Goal: Task Accomplishment & Management: Manage account settings

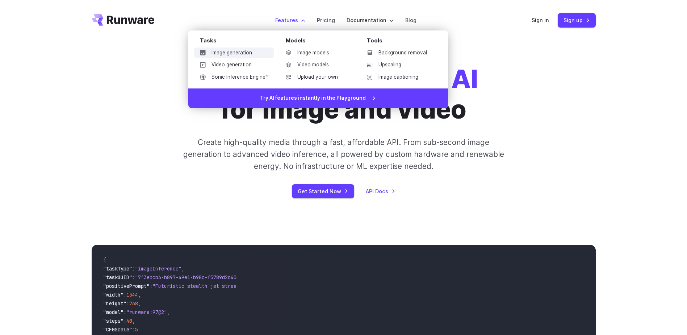
click at [241, 52] on link "Image generation" at bounding box center [234, 52] width 80 height 11
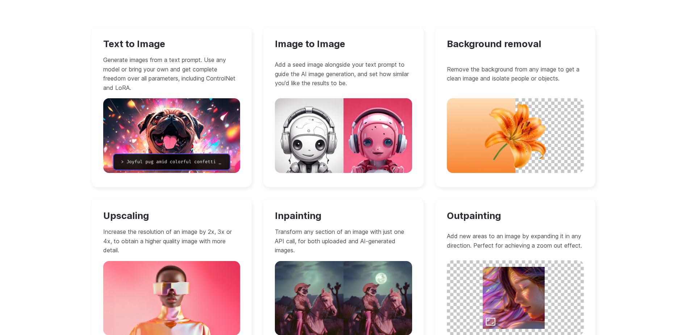
scroll to position [688, 0]
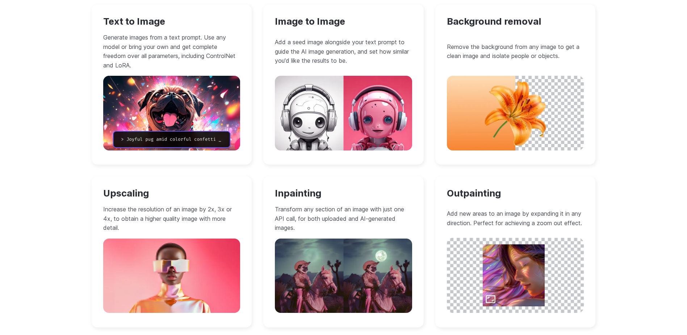
click at [318, 25] on h3 "Image to Image" at bounding box center [343, 21] width 137 height 11
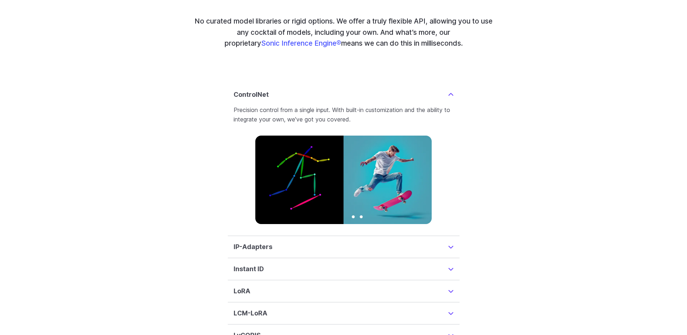
scroll to position [1703, 0]
click at [445, 90] on summary "ControlNet" at bounding box center [344, 95] width 220 height 10
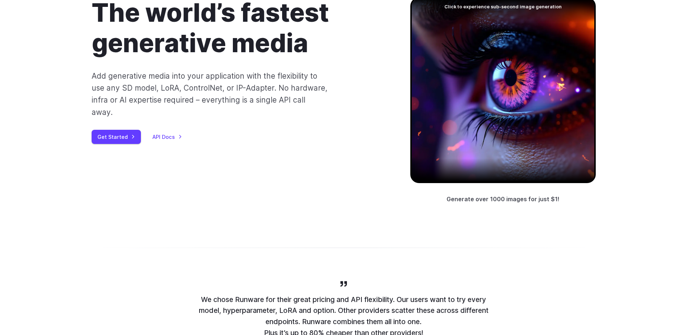
scroll to position [0, 0]
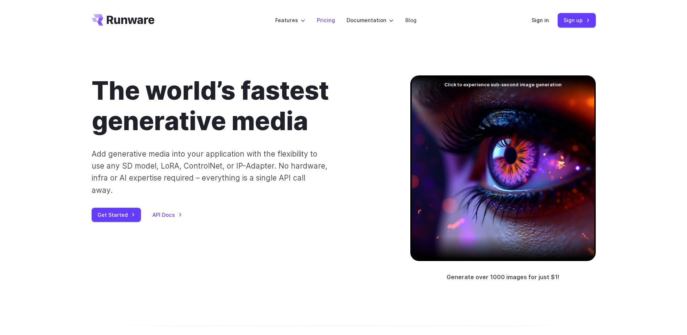
click at [327, 17] on link "Pricing" at bounding box center [326, 20] width 18 height 8
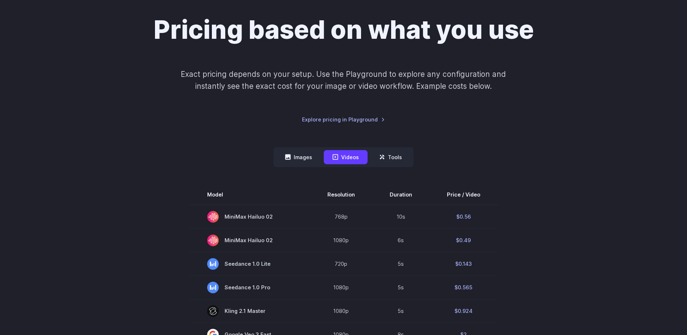
scroll to position [109, 0]
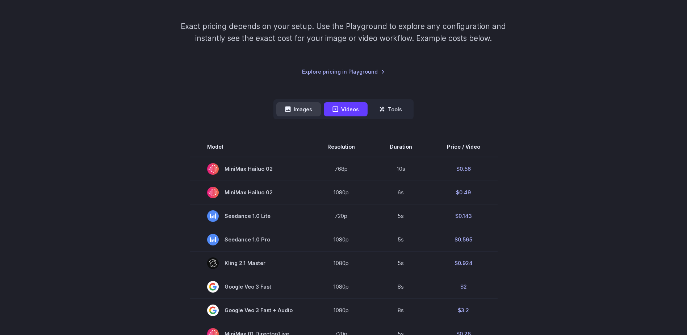
click at [311, 109] on button "Images" at bounding box center [298, 109] width 45 height 14
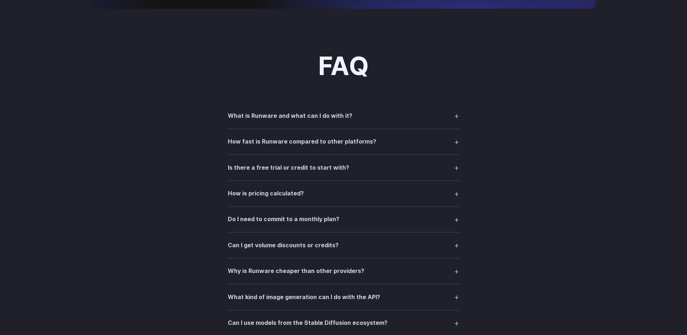
scroll to position [833, 0]
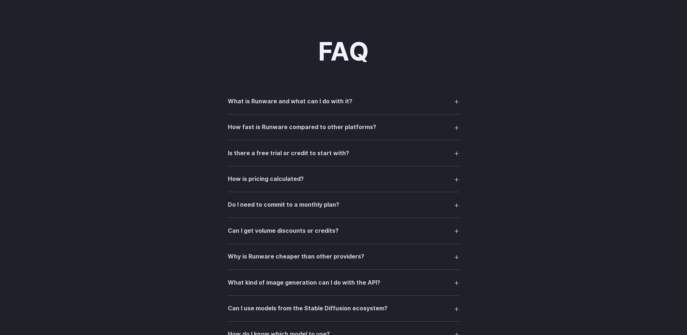
click at [330, 152] on h3 "Is there a free trial or credit to start with?" at bounding box center [288, 153] width 121 height 9
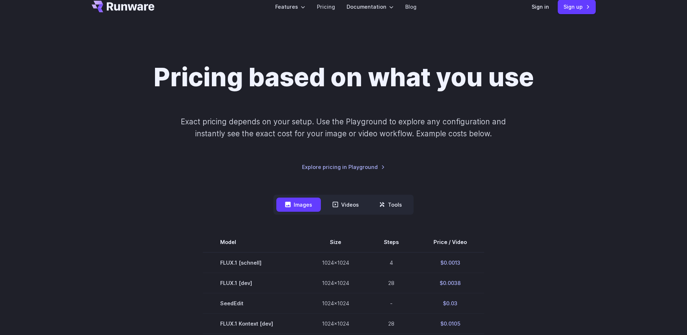
scroll to position [0, 0]
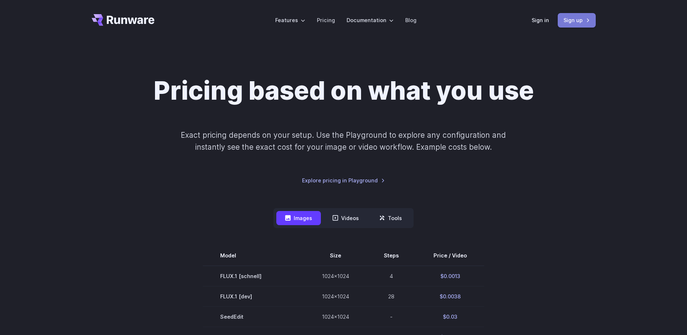
click at [575, 20] on link "Sign up" at bounding box center [577, 20] width 38 height 14
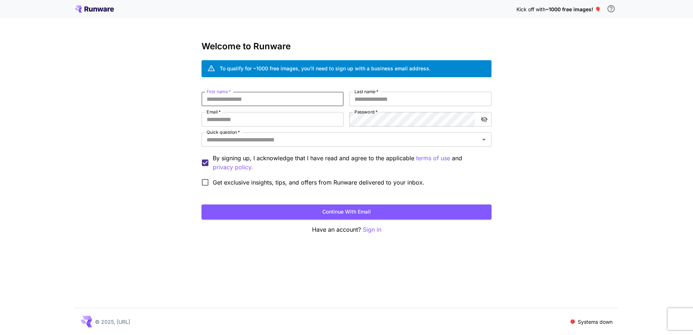
click at [304, 101] on input "First name   *" at bounding box center [272, 99] width 142 height 14
click at [230, 103] on input "First name   *" at bounding box center [272, 99] width 142 height 14
type input "*****"
type input "******"
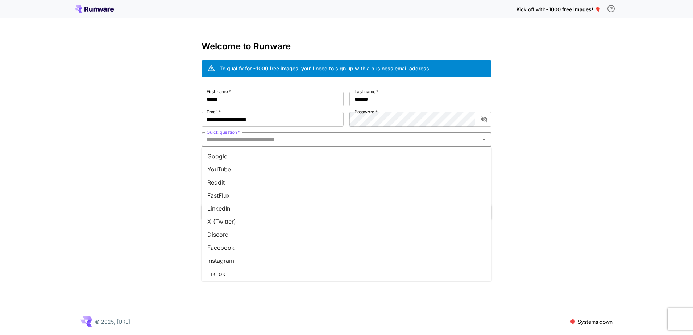
click at [303, 137] on input "Quick question   *" at bounding box center [341, 139] width 274 height 10
click at [231, 158] on li "Google" at bounding box center [346, 156] width 290 height 13
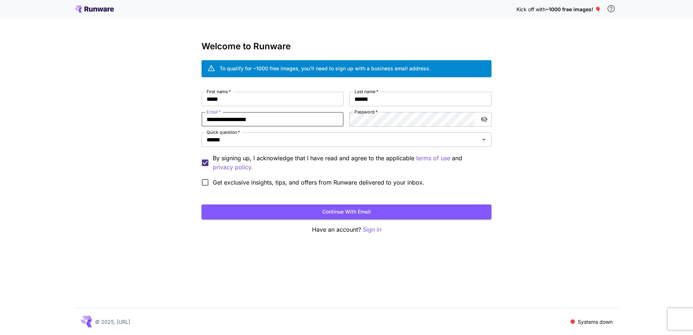
drag, startPoint x: 275, startPoint y: 118, endPoint x: 157, endPoint y: 114, distance: 118.6
click at [161, 114] on div "**********" at bounding box center [346, 167] width 693 height 335
type input "**********"
click at [288, 118] on input "**********" at bounding box center [272, 119] width 142 height 14
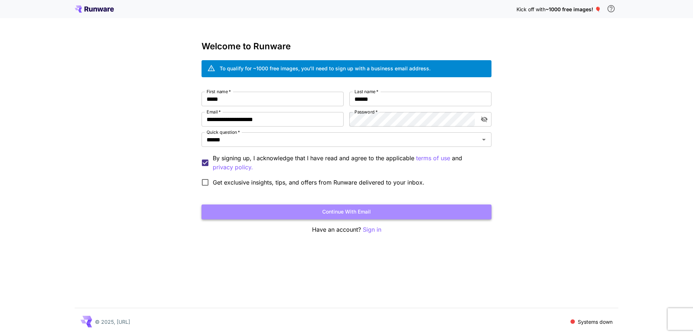
click at [313, 209] on button "Continue with email" at bounding box center [346, 211] width 290 height 15
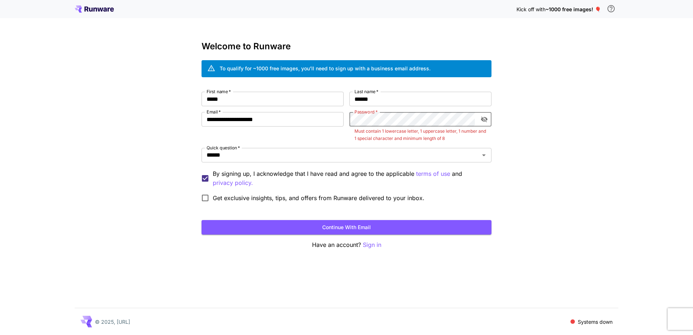
click at [488, 117] on button "toggle password visibility" at bounding box center [484, 119] width 13 height 13
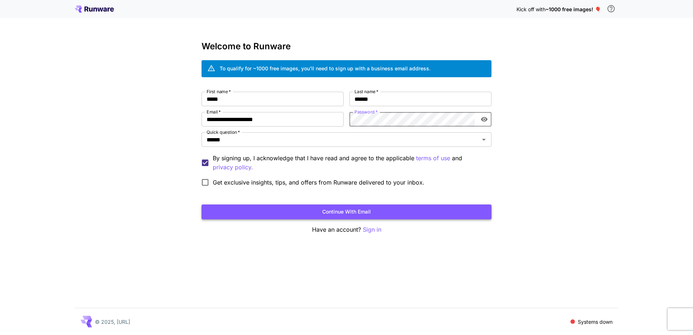
click at [373, 212] on button "Continue with email" at bounding box center [346, 211] width 290 height 15
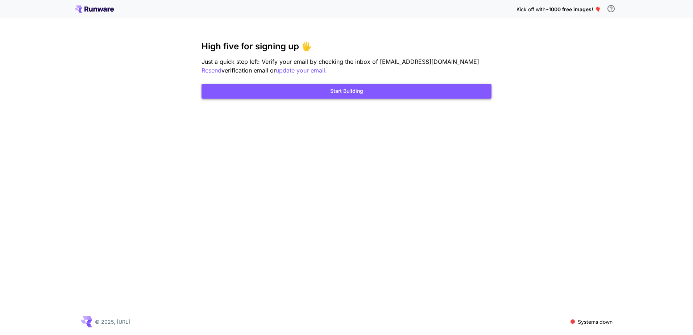
click at [366, 88] on button "Start Building" at bounding box center [346, 91] width 290 height 15
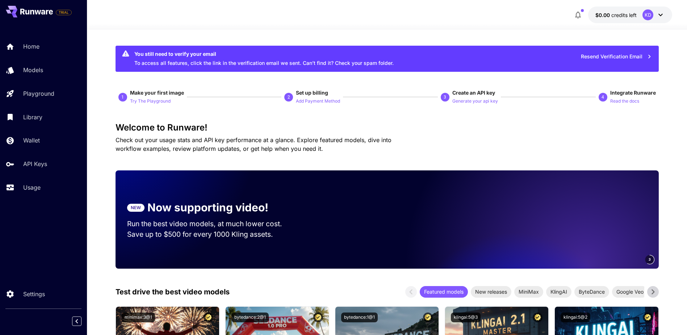
click at [655, 17] on div "KD" at bounding box center [654, 14] width 22 height 11
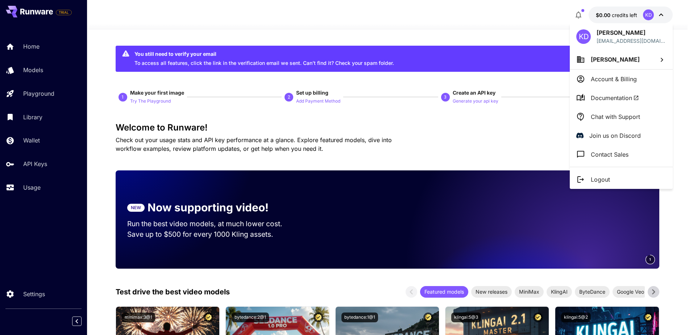
click at [625, 82] on p "Account & Billing" at bounding box center [614, 79] width 46 height 9
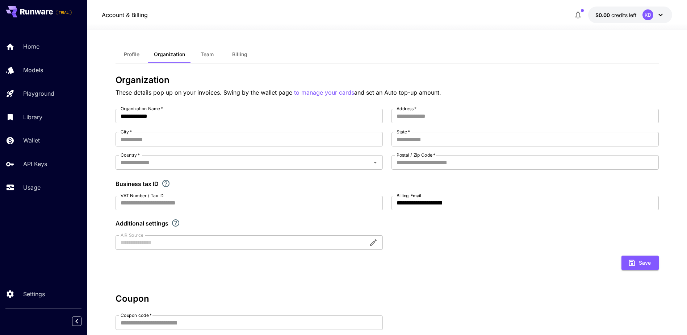
click at [601, 13] on span "$0.00" at bounding box center [604, 15] width 16 height 6
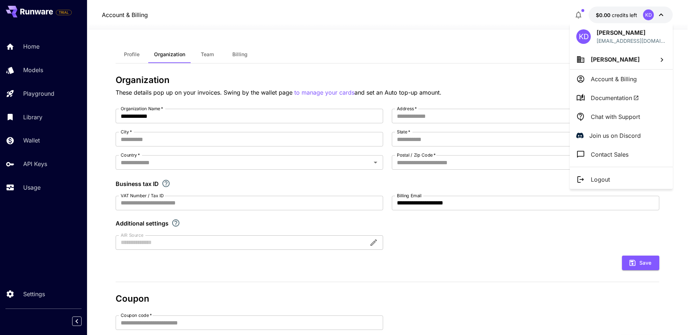
click at [602, 17] on div at bounding box center [346, 167] width 693 height 335
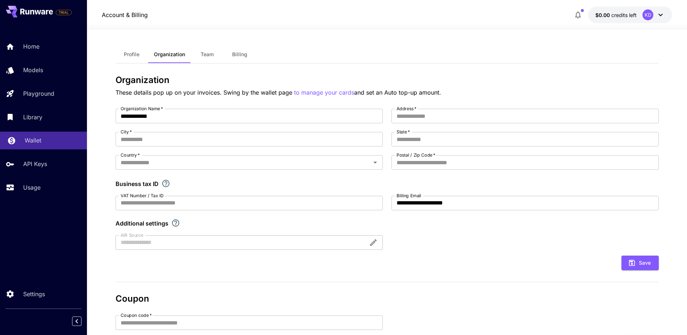
click at [34, 134] on link "Wallet" at bounding box center [43, 141] width 87 height 18
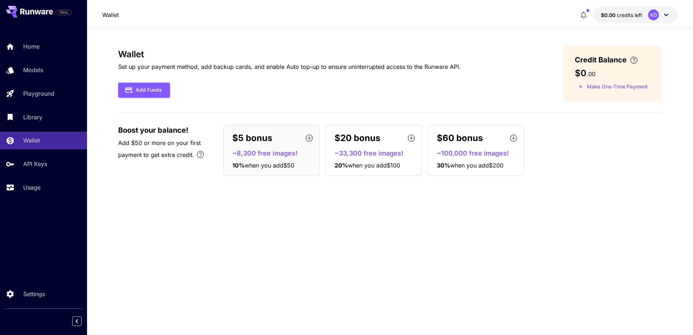
click at [266, 134] on p "$5 bonus" at bounding box center [252, 138] width 40 height 13
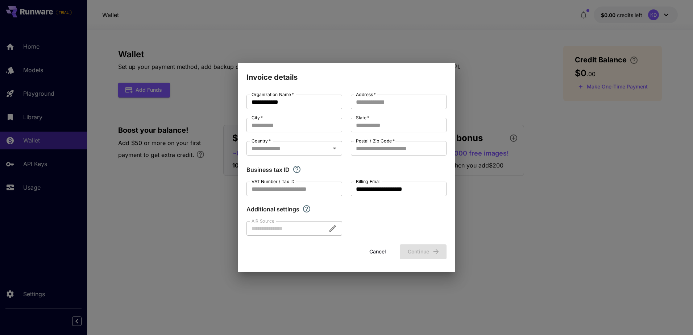
click at [490, 194] on div "**********" at bounding box center [346, 167] width 693 height 335
click at [371, 250] on button "Cancel" at bounding box center [377, 251] width 33 height 15
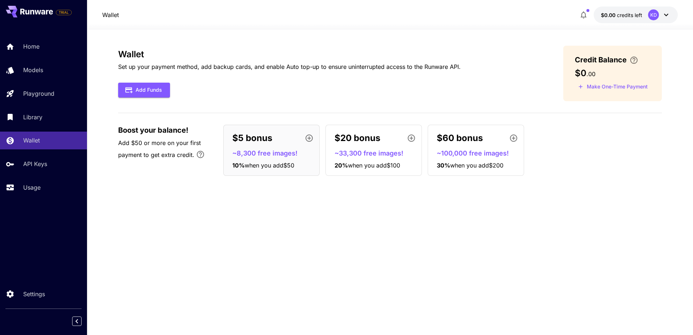
click at [589, 213] on div "Wallet Set up your payment method, add backup cards, and enable Auto top-up to …" at bounding box center [390, 182] width 544 height 273
click at [165, 88] on button "Add Funds" at bounding box center [144, 90] width 52 height 15
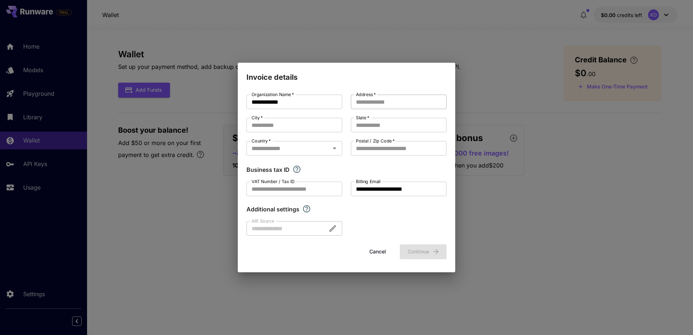
click at [375, 107] on input "Address   *" at bounding box center [399, 102] width 96 height 14
type input "**********"
type input "******"
type input "**********"
click at [327, 145] on input "Country   *" at bounding box center [288, 148] width 79 height 10
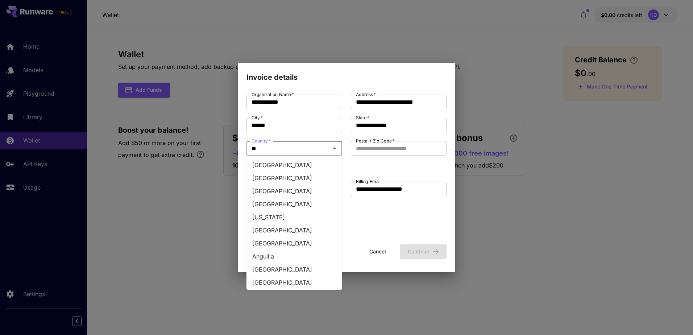
type input "***"
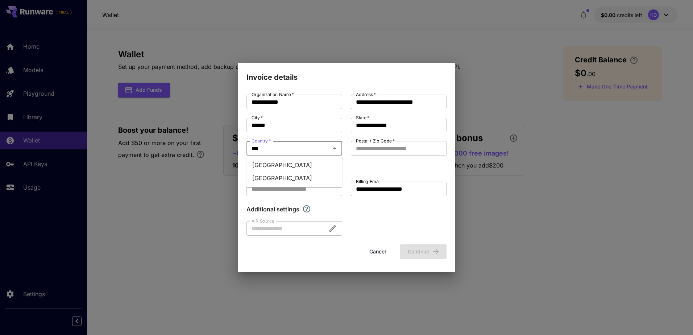
click at [283, 178] on li "Poland" at bounding box center [294, 177] width 96 height 13
click at [369, 146] on input "Postal / Zip Code   *" at bounding box center [399, 148] width 96 height 14
type input "******"
click at [382, 222] on div "**********" at bounding box center [346, 165] width 200 height 141
click at [413, 247] on button "Continue" at bounding box center [423, 251] width 47 height 15
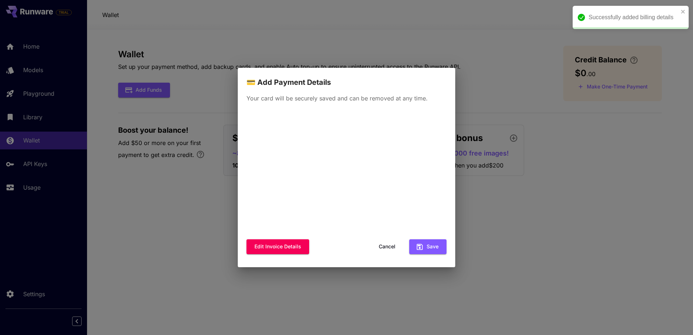
click at [396, 251] on button "Cancel" at bounding box center [387, 246] width 33 height 15
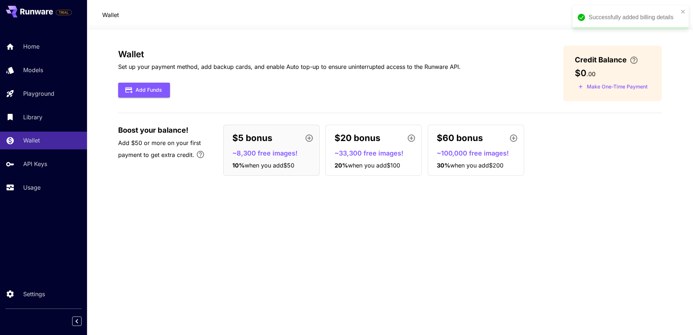
click at [271, 157] on p "~8,300 free images!" at bounding box center [274, 153] width 84 height 10
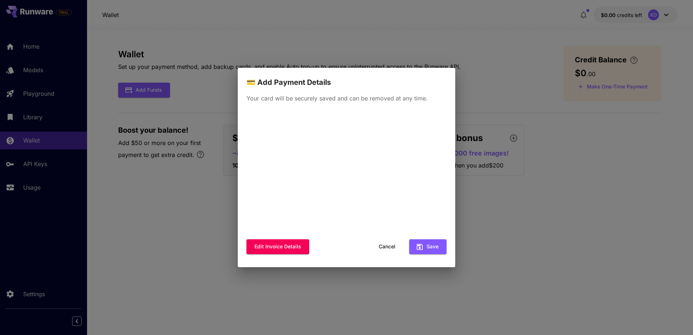
click at [392, 250] on button "Cancel" at bounding box center [387, 246] width 33 height 15
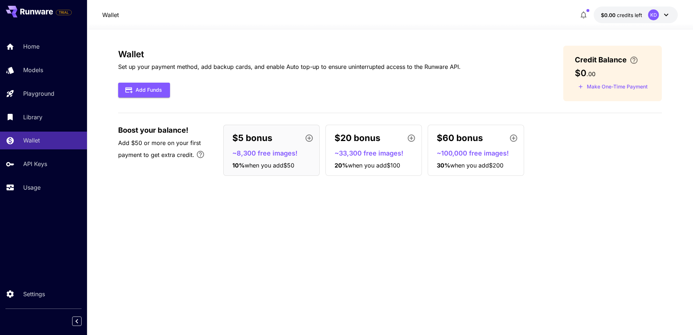
click at [343, 267] on div "Wallet Set up your payment method, add backup cards, and enable Auto top-up to …" at bounding box center [390, 182] width 544 height 273
click at [606, 87] on button "Make One-Time Payment" at bounding box center [613, 86] width 76 height 11
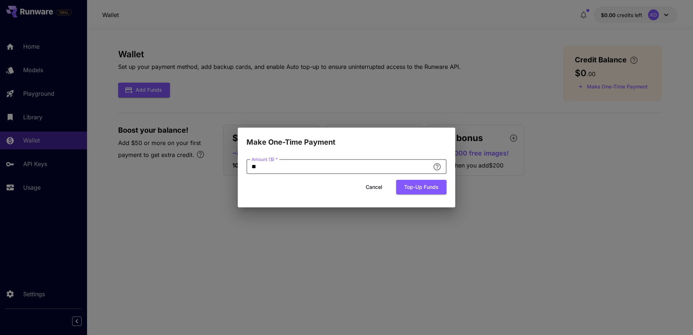
drag, startPoint x: 324, startPoint y: 167, endPoint x: 202, endPoint y: 160, distance: 122.3
click at [202, 160] on div "Make One-Time Payment Amount ($)   * ** Amount ($)   * Cancel Top-up funds" at bounding box center [346, 167] width 693 height 335
click at [347, 164] on input "**" at bounding box center [337, 166] width 183 height 14
drag, startPoint x: 305, startPoint y: 165, endPoint x: 218, endPoint y: 161, distance: 87.8
click at [218, 161] on div "Make One-Time Payment Amount ($)   * *** Amount ($)   * Cancel Top-up funds" at bounding box center [346, 167] width 693 height 335
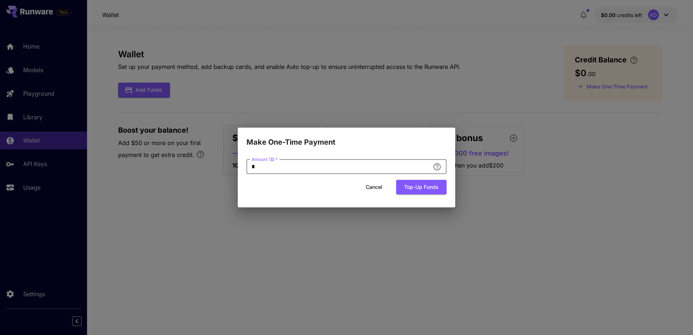
click at [233, 191] on div "Make One-Time Payment Amount ($)   * * Amount ($)   * Cancel Top-up funds" at bounding box center [346, 167] width 693 height 335
click at [273, 166] on input "*" at bounding box center [337, 166] width 183 height 14
drag, startPoint x: 276, startPoint y: 166, endPoint x: 228, endPoint y: 168, distance: 47.9
click at [228, 168] on div "Make One-Time Payment Amount ($)   * * Amount ($)   * Cancel Top-up funds" at bounding box center [346, 167] width 693 height 335
type input "*"
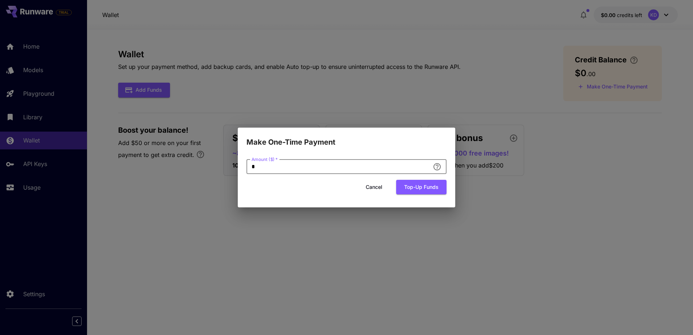
click at [239, 186] on div "Amount ($)   * * Amount ($)   * Cancel Top-up funds" at bounding box center [346, 178] width 217 height 60
click at [378, 190] on button "Cancel" at bounding box center [374, 187] width 33 height 15
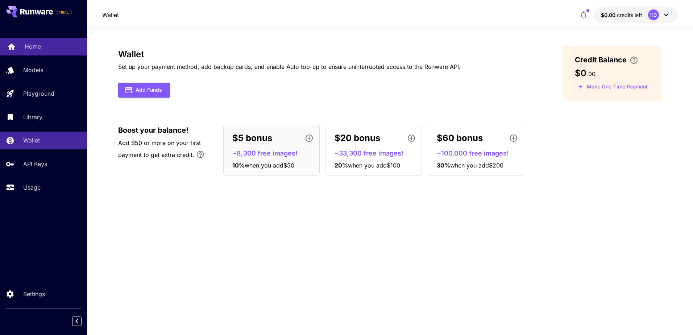
click at [34, 42] on p "Home" at bounding box center [33, 46] width 16 height 9
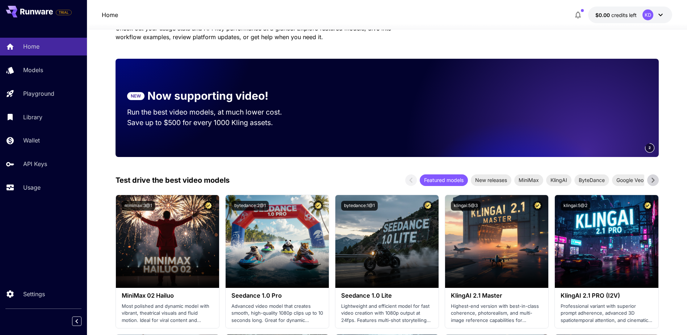
scroll to position [109, 0]
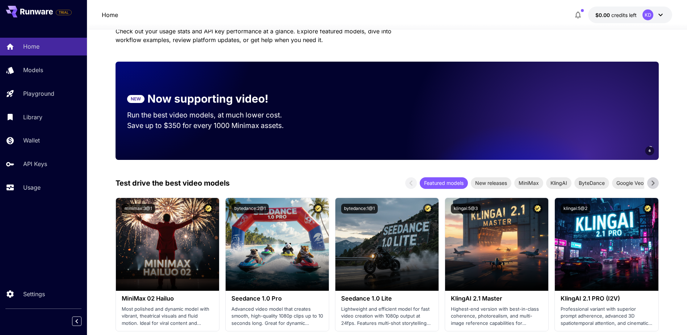
click at [652, 183] on icon at bounding box center [653, 183] width 11 height 11
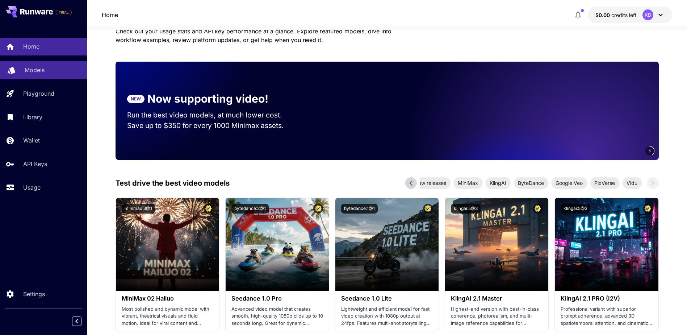
click at [43, 72] on p "Models" at bounding box center [35, 70] width 20 height 9
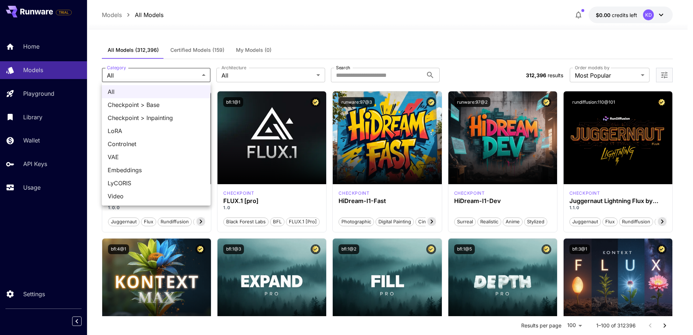
click at [150, 75] on div at bounding box center [346, 167] width 693 height 335
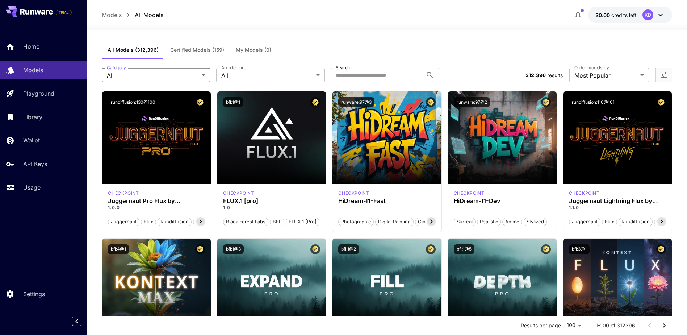
click at [259, 79] on div "All Checkpoint > Base Checkpoint > Inpainting LoRA Controlnet VAE Embeddings Ly…" at bounding box center [343, 167] width 687 height 335
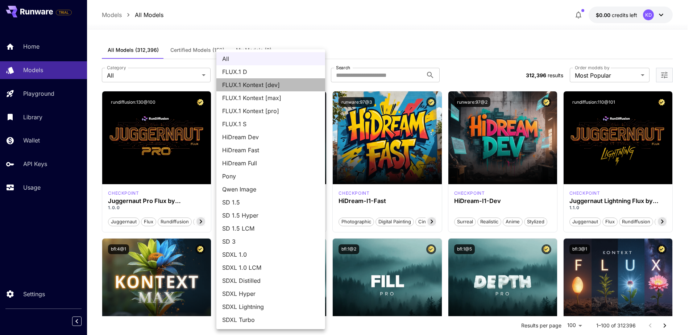
click at [277, 85] on span "FLUX.1 Kontext [dev]" at bounding box center [270, 84] width 97 height 9
type input "**********"
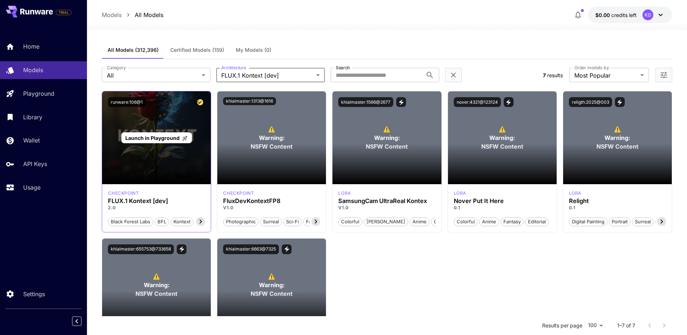
click at [151, 166] on div "Launch in Playground" at bounding box center [156, 137] width 109 height 93
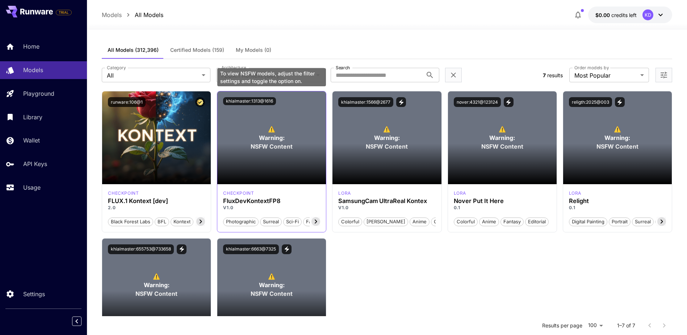
click at [269, 137] on span "Warning:" at bounding box center [272, 137] width 26 height 9
click at [659, 16] on icon at bounding box center [661, 15] width 9 height 9
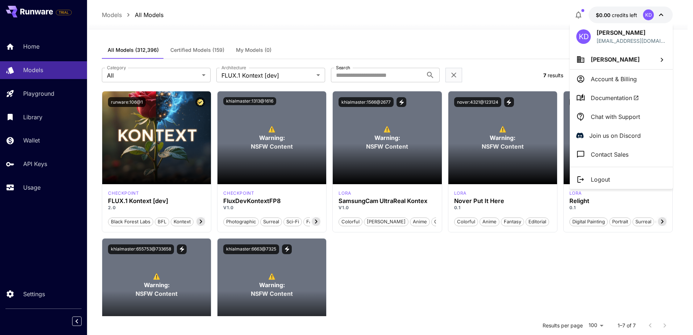
click at [44, 239] on div at bounding box center [346, 167] width 693 height 335
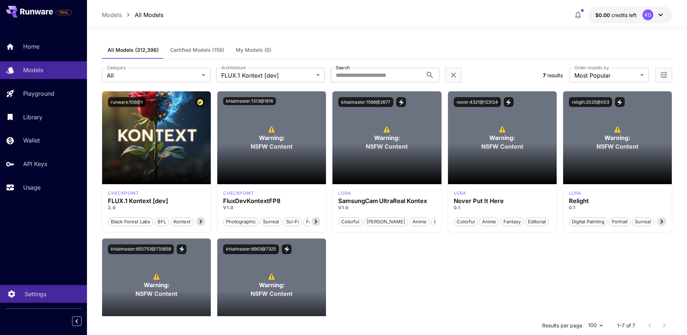
drag, startPoint x: 39, startPoint y: 297, endPoint x: 42, endPoint y: 294, distance: 4.9
click at [39, 297] on p "Settings" at bounding box center [36, 294] width 22 height 9
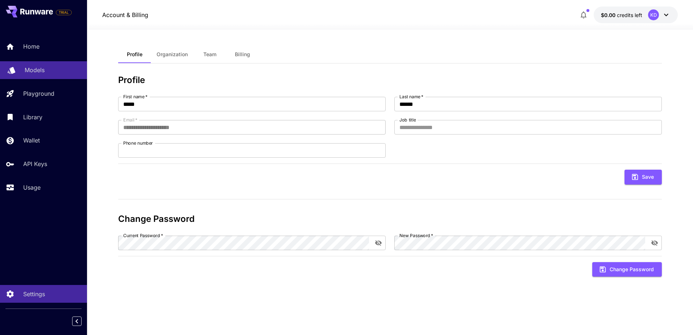
click at [41, 70] on p "Models" at bounding box center [35, 70] width 20 height 9
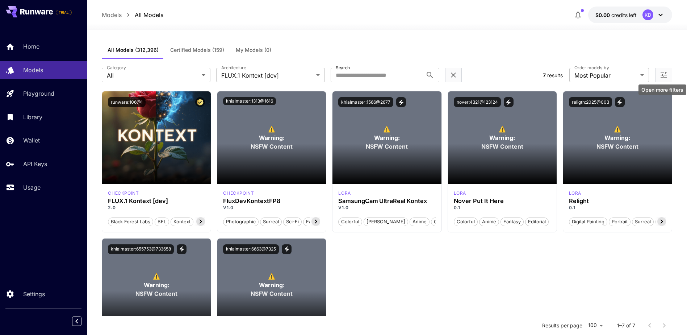
click at [664, 76] on icon "Open more filters" at bounding box center [664, 75] width 9 height 9
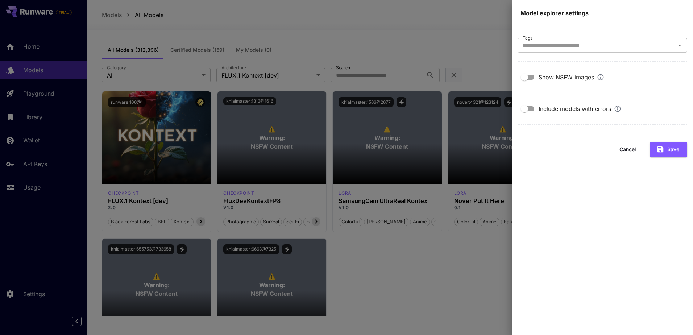
click at [549, 79] on div "Show NSFW images" at bounding box center [571, 77] width 66 height 9
click at [657, 149] on icon "button" at bounding box center [660, 149] width 8 height 8
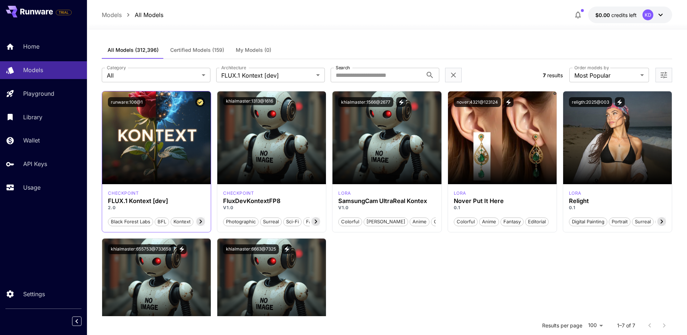
click at [200, 223] on icon at bounding box center [201, 222] width 3 height 4
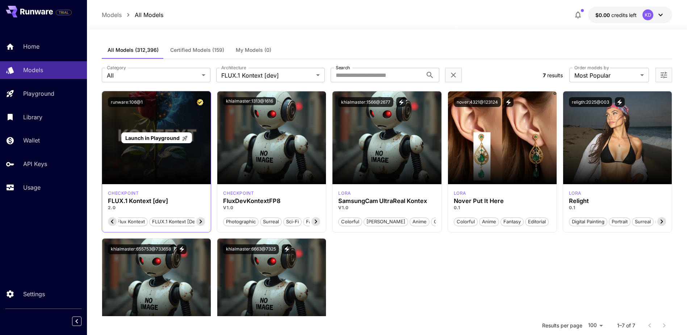
scroll to position [0, 87]
click at [145, 146] on div "Launch in Playground" at bounding box center [156, 137] width 109 height 93
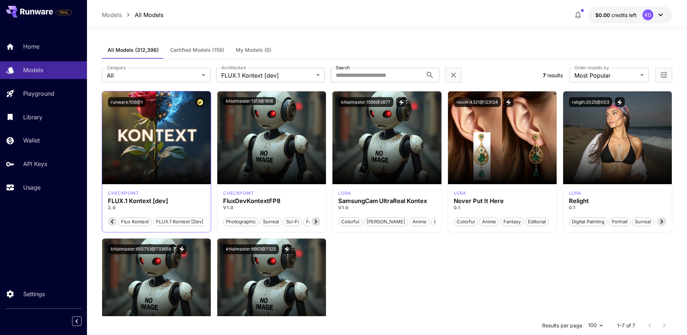
click at [194, 99] on div "runware:106@1" at bounding box center [156, 102] width 97 height 10
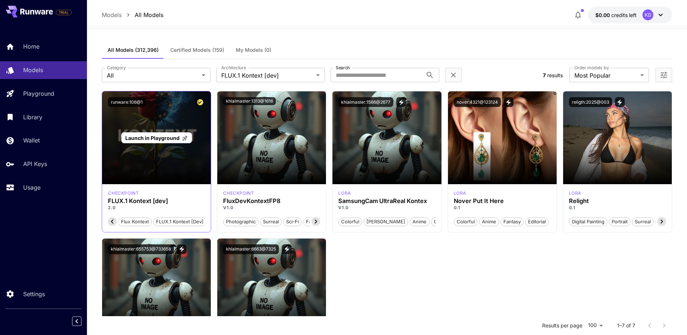
click at [129, 178] on div "Launch in Playground" at bounding box center [156, 137] width 109 height 93
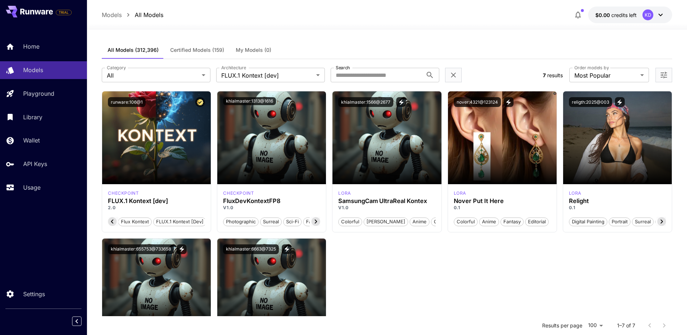
click at [129, 192] on p "checkpoint" at bounding box center [123, 193] width 31 height 7
click at [129, 197] on div "checkpoint FLUX.1 Kontext [dev] 2.0 Black Forest Labs BFL Kontext Flux Kontext …" at bounding box center [156, 208] width 109 height 48
click at [133, 201] on h3 "FLUX.1 Kontext [dev]" at bounding box center [156, 200] width 97 height 7
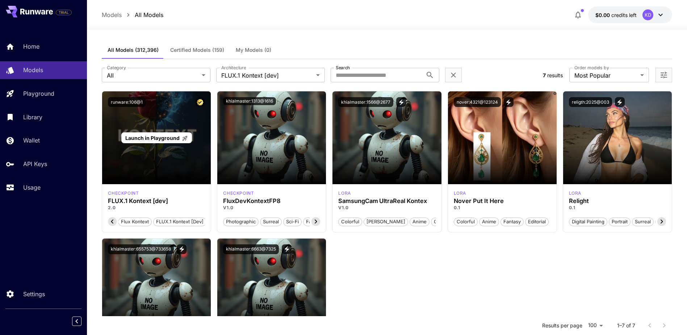
click at [156, 144] on div "Launch in Playground" at bounding box center [156, 137] width 109 height 93
click at [159, 136] on span "Launch in Playground" at bounding box center [152, 138] width 54 height 6
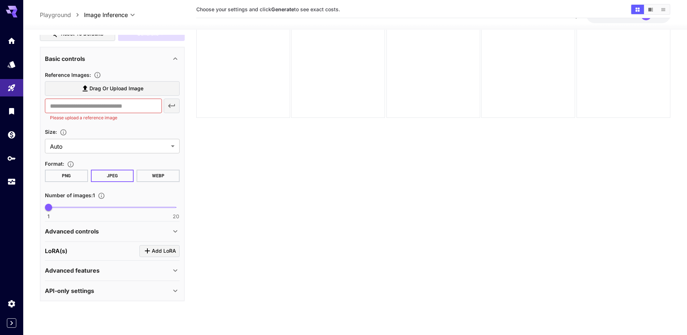
scroll to position [36, 0]
click at [130, 229] on div "Advanced controls" at bounding box center [108, 231] width 126 height 9
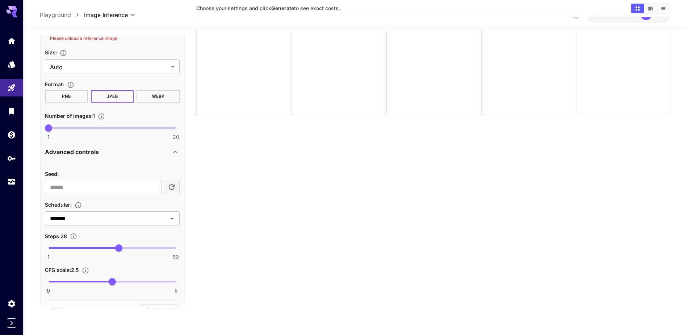
scroll to position [229, 0]
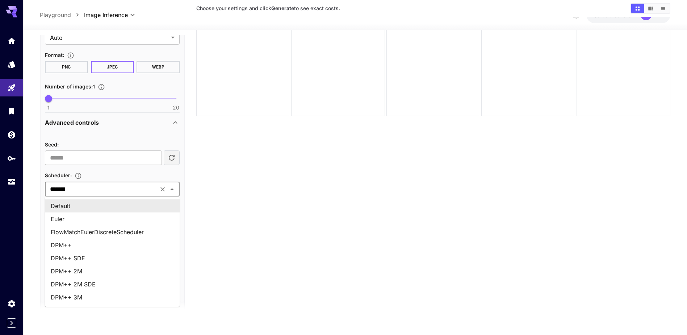
click at [93, 190] on input "*******" at bounding box center [101, 189] width 109 height 10
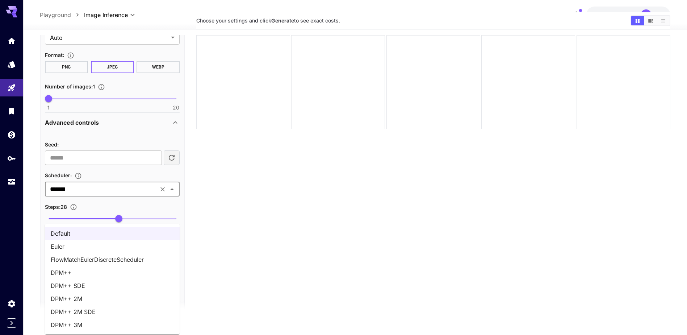
scroll to position [21, 0]
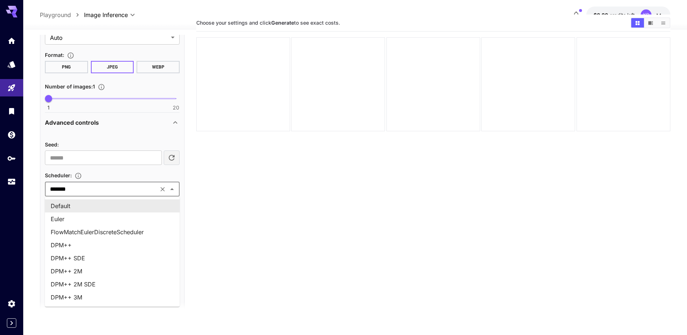
click at [81, 209] on li "Default" at bounding box center [112, 205] width 135 height 13
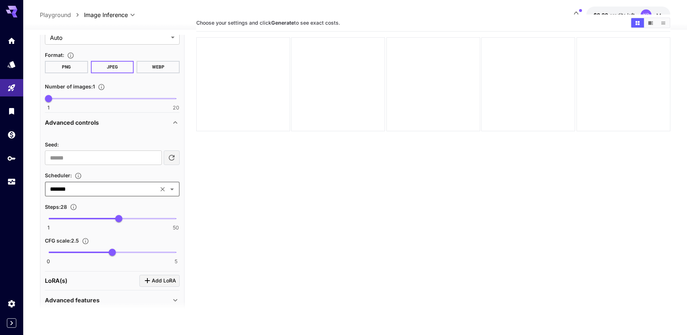
click at [79, 193] on input "*******" at bounding box center [101, 189] width 109 height 10
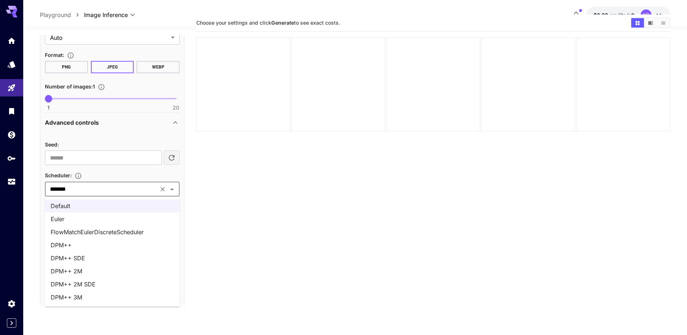
click at [74, 218] on li "Euler" at bounding box center [112, 218] width 135 height 13
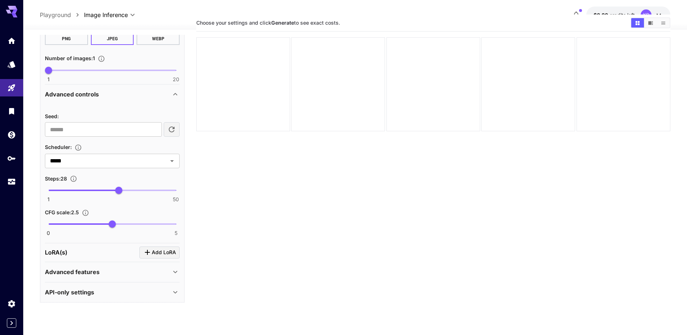
scroll to position [259, 0]
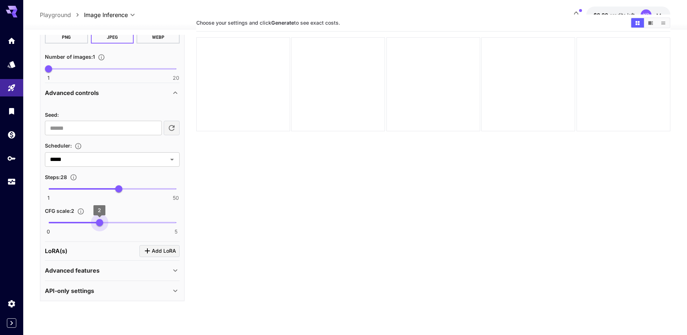
type input "*"
drag, startPoint x: 108, startPoint y: 224, endPoint x: 100, endPoint y: 224, distance: 8.7
click at [100, 224] on span "2" at bounding box center [99, 222] width 7 height 7
click at [89, 267] on p "Advanced features" at bounding box center [72, 270] width 55 height 9
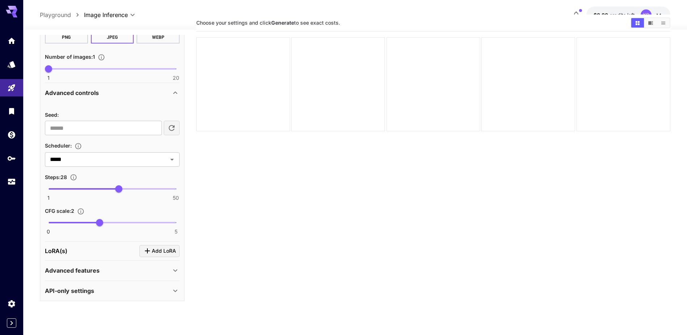
click at [85, 247] on div "LoRA(s) Add LoRA" at bounding box center [112, 251] width 135 height 12
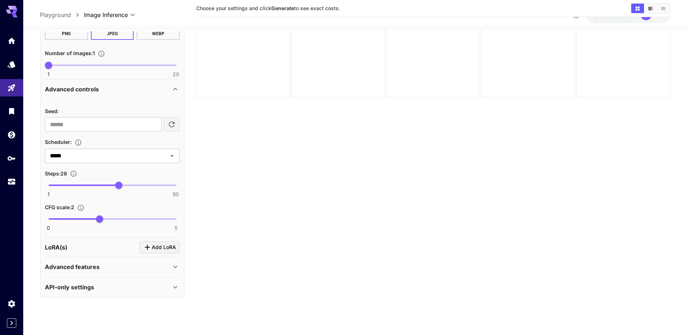
scroll to position [57, 0]
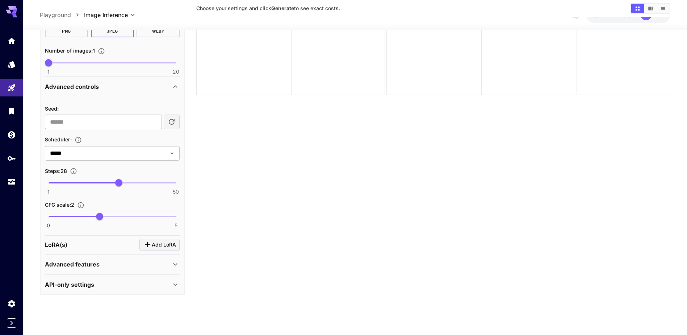
click at [87, 287] on p "API-only settings" at bounding box center [69, 284] width 49 height 9
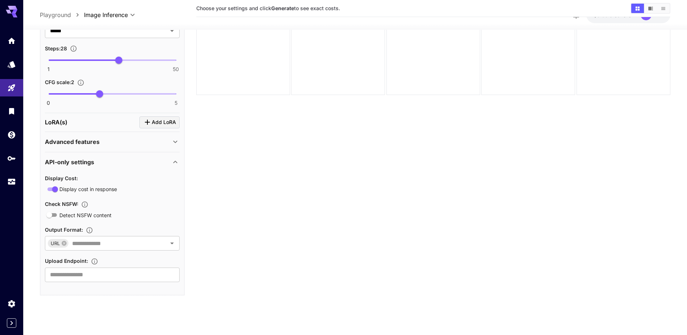
scroll to position [382, 0]
click at [82, 158] on p "API-only settings" at bounding box center [69, 161] width 49 height 9
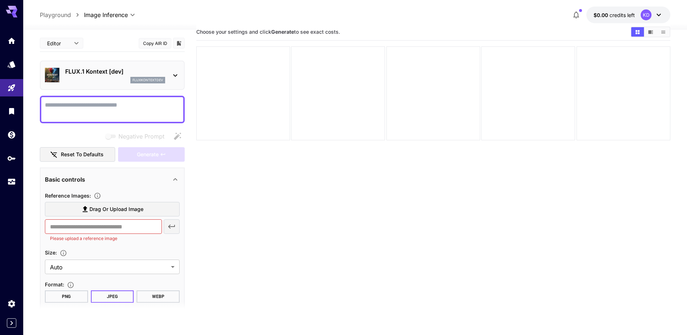
scroll to position [0, 0]
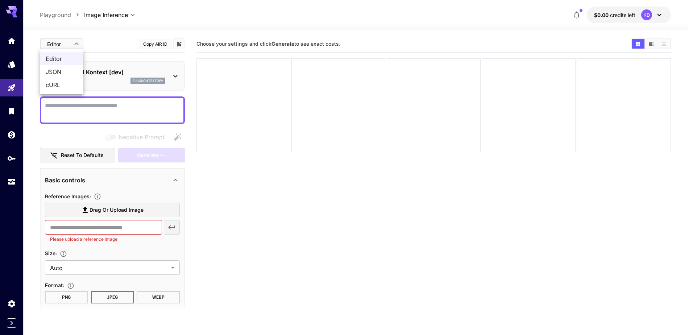
click at [73, 42] on body "**********" at bounding box center [346, 196] width 693 height 392
click at [65, 68] on span "JSON" at bounding box center [62, 71] width 32 height 9
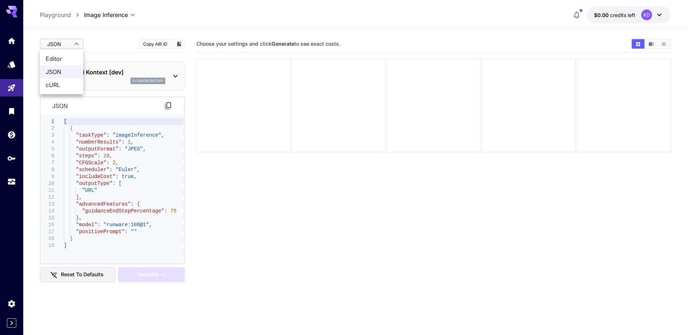
click at [64, 46] on body "**********" at bounding box center [346, 196] width 693 height 392
click at [69, 59] on span "Editor" at bounding box center [62, 58] width 32 height 9
type input "****"
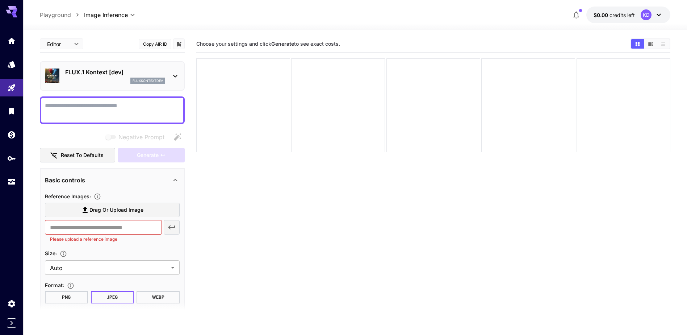
click at [168, 74] on div "FLUX.1 Kontext [dev] fluxkontextdev" at bounding box center [112, 76] width 135 height 22
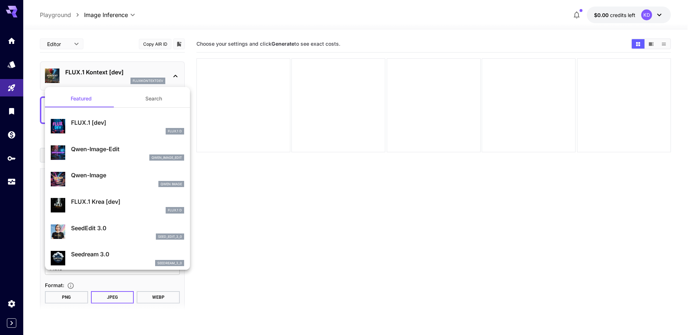
click at [119, 130] on div "FLUX.1 D" at bounding box center [127, 131] width 113 height 7
type input "***"
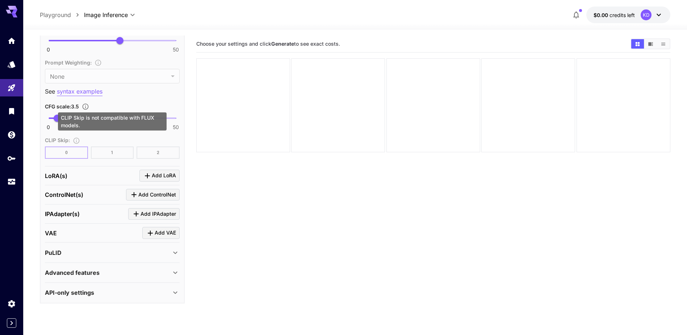
scroll to position [500, 0]
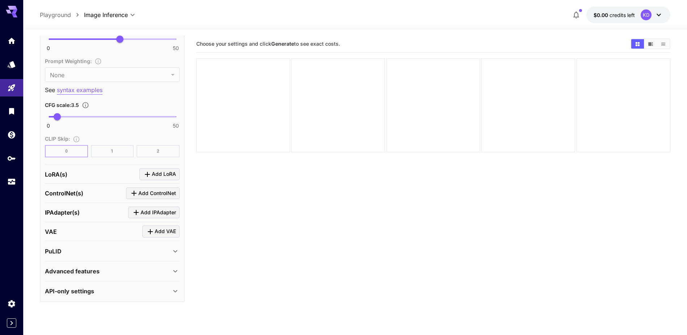
click at [148, 194] on span "Add ControlNet" at bounding box center [157, 193] width 38 height 9
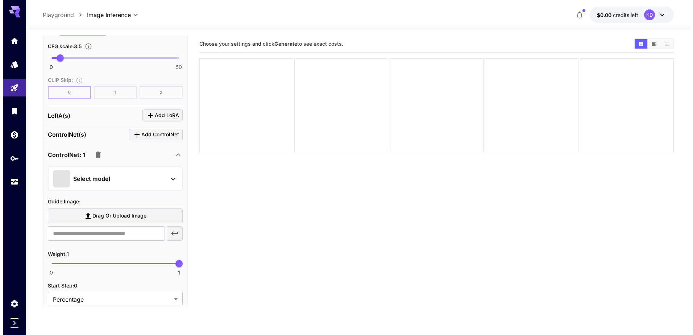
scroll to position [573, 0]
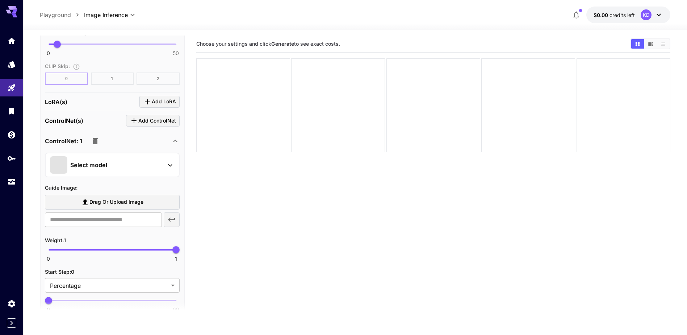
click at [107, 169] on div "Select model" at bounding box center [106, 164] width 113 height 17
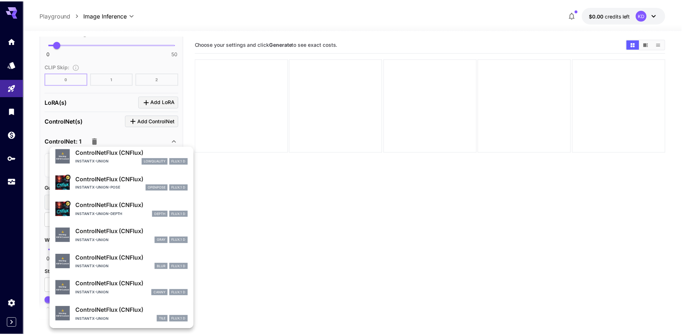
scroll to position [31, 0]
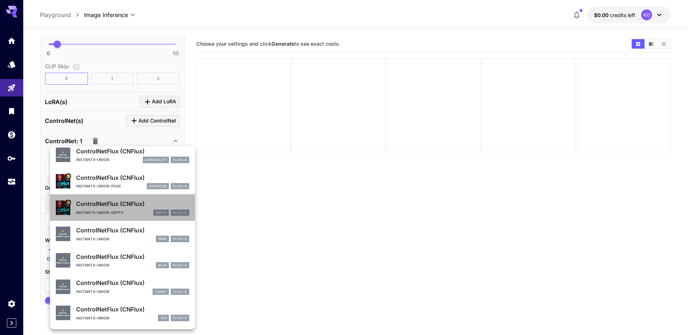
click at [128, 211] on div "instantx-union-depth depth FLUX.1 D" at bounding box center [132, 212] width 113 height 7
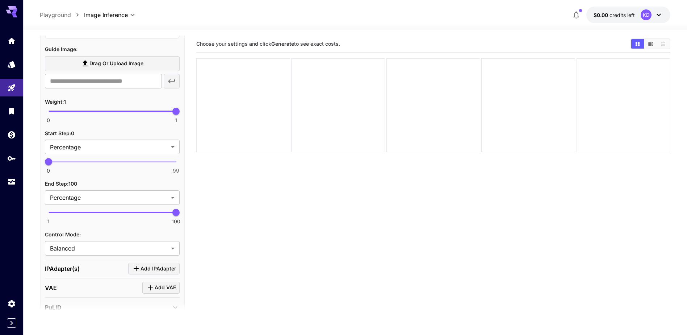
scroll to position [718, 0]
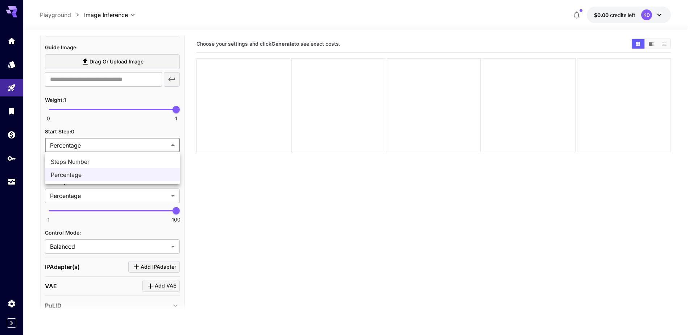
click at [101, 149] on body "**********" at bounding box center [346, 196] width 693 height 392
click at [100, 144] on div at bounding box center [346, 167] width 693 height 335
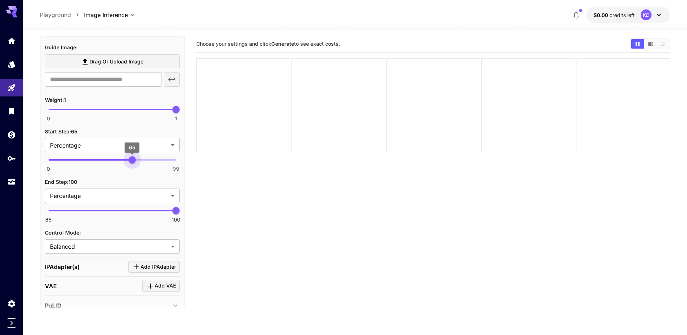
type input "*"
drag, startPoint x: 73, startPoint y: 160, endPoint x: 47, endPoint y: 161, distance: 25.4
click at [47, 161] on span "0" at bounding box center [48, 159] width 7 height 7
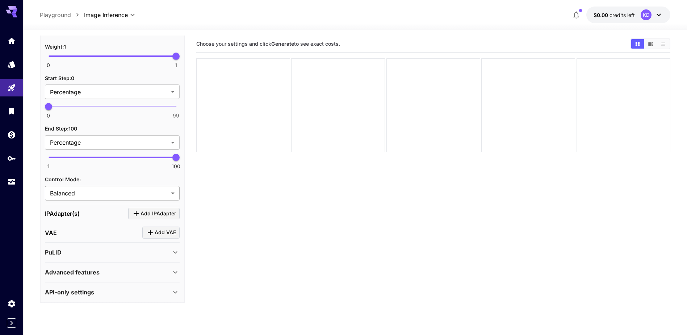
scroll to position [772, 0]
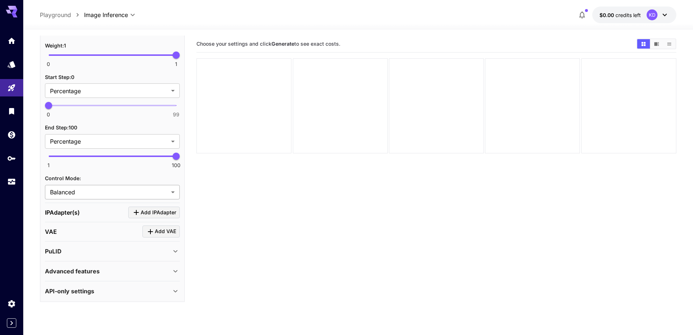
click at [89, 192] on body "**********" at bounding box center [346, 196] width 693 height 392
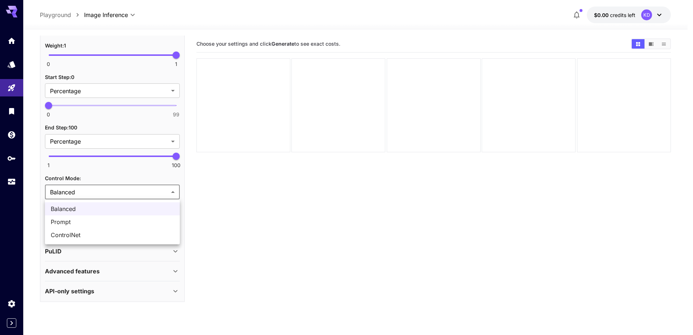
click at [89, 192] on div at bounding box center [346, 167] width 693 height 335
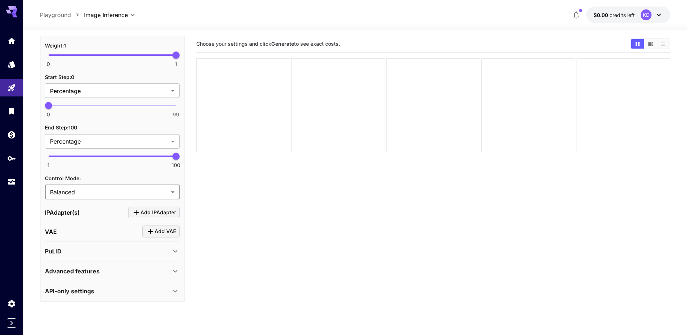
click at [89, 192] on div at bounding box center [343, 167] width 687 height 335
click at [83, 192] on body "**********" at bounding box center [343, 196] width 687 height 392
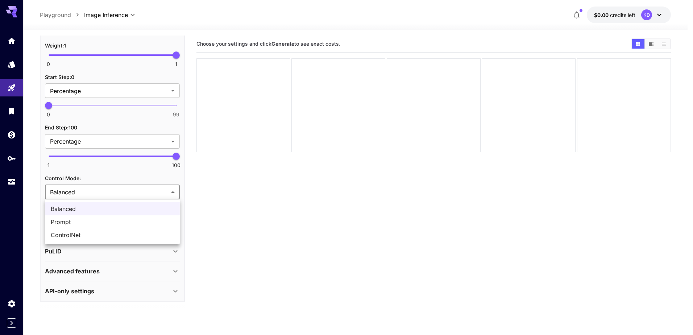
click at [80, 234] on span "ControlNet" at bounding box center [112, 234] width 123 height 9
type input "**********"
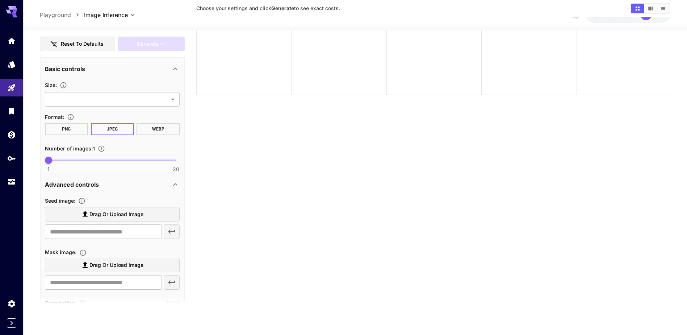
scroll to position [84, 0]
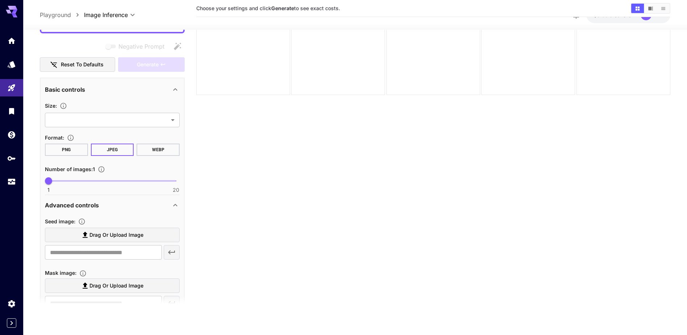
click at [105, 105] on div "Size :" at bounding box center [112, 105] width 135 height 9
click at [101, 120] on body "**********" at bounding box center [343, 139] width 687 height 392
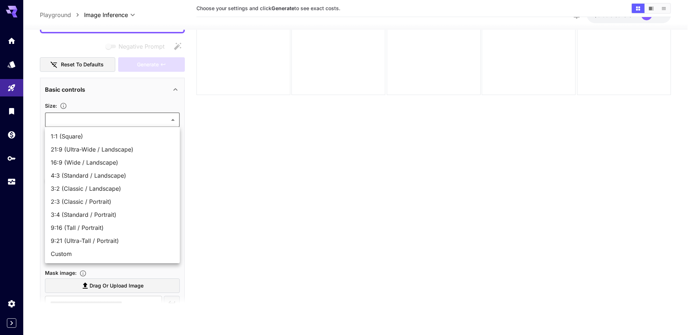
click at [89, 140] on span "1:1 (Square)" at bounding box center [112, 136] width 123 height 9
type input "**********"
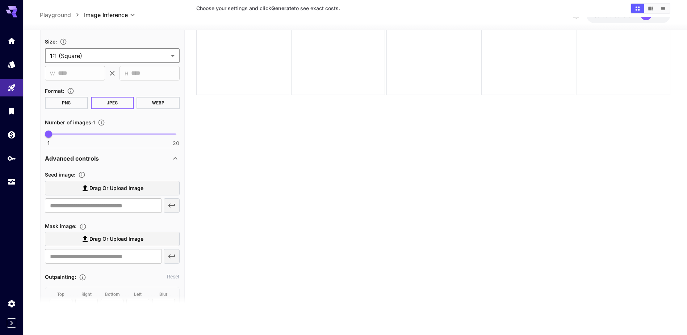
scroll to position [156, 0]
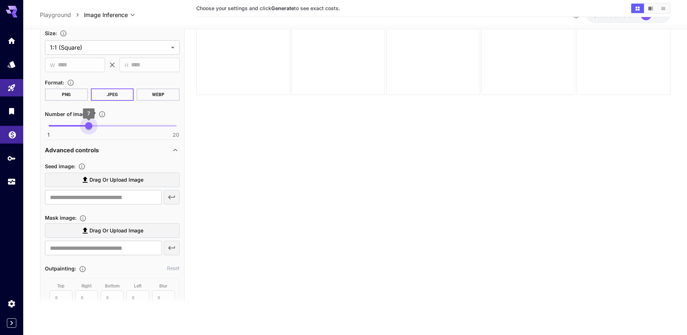
type input "*"
drag, startPoint x: 50, startPoint y: 121, endPoint x: 11, endPoint y: 130, distance: 39.4
click at [11, 130] on div "**********" at bounding box center [343, 139] width 687 height 392
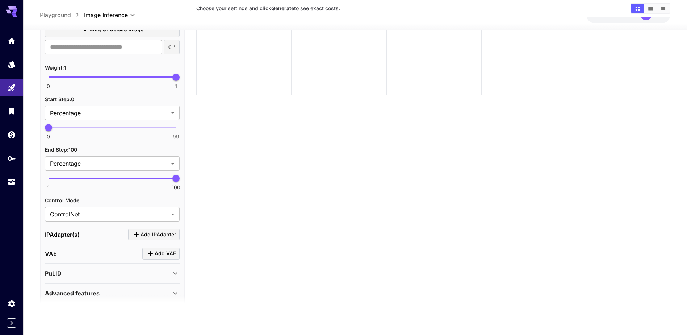
scroll to position [789, 0]
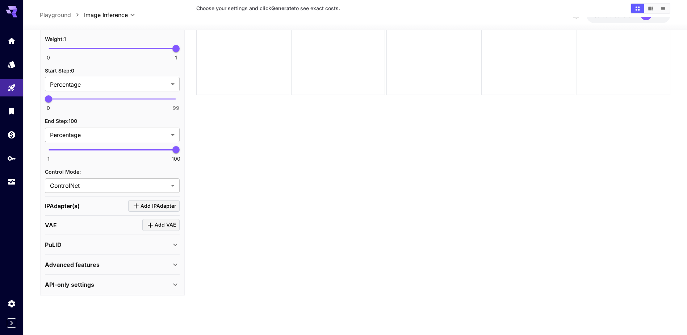
click at [94, 265] on p "Advanced features" at bounding box center [72, 264] width 55 height 9
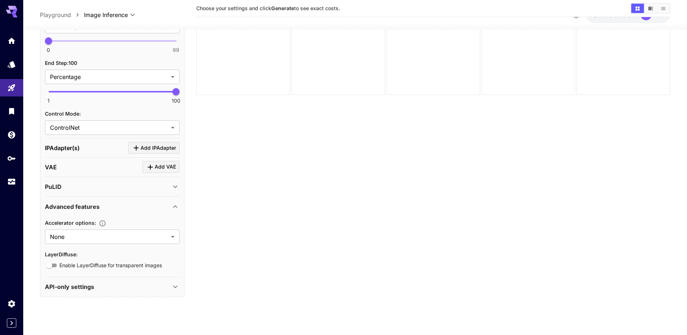
scroll to position [849, 0]
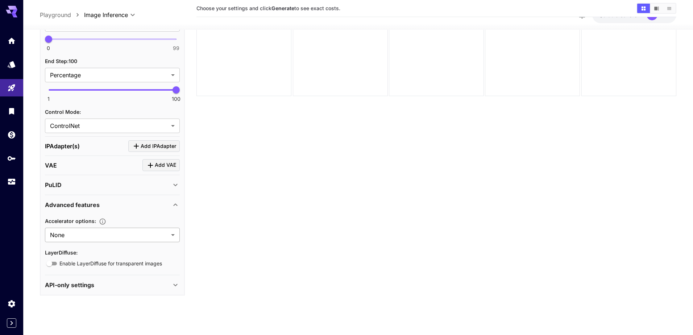
click at [92, 236] on body "**********" at bounding box center [346, 139] width 693 height 392
click at [92, 236] on div at bounding box center [346, 167] width 693 height 335
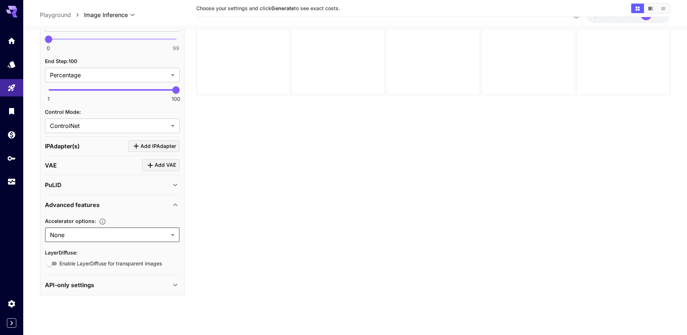
click at [76, 280] on p "API-only settings" at bounding box center [69, 284] width 49 height 9
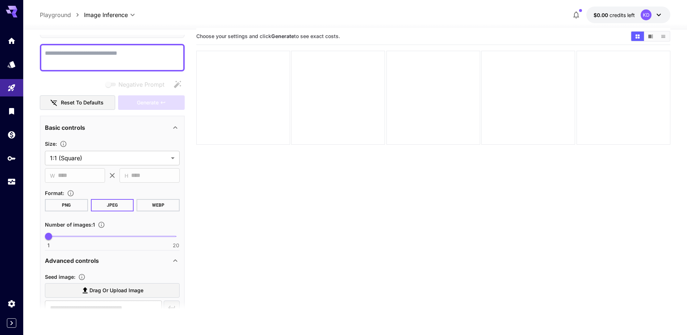
scroll to position [0, 0]
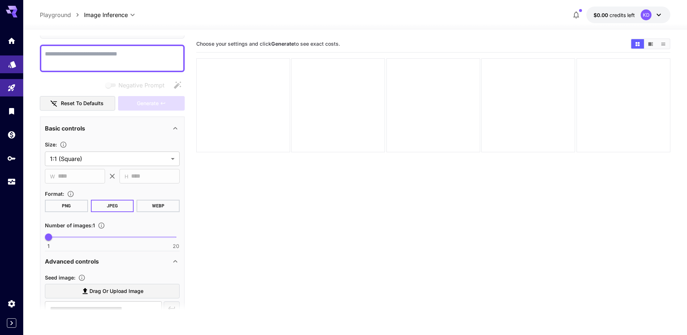
click at [17, 67] on link at bounding box center [11, 64] width 23 height 18
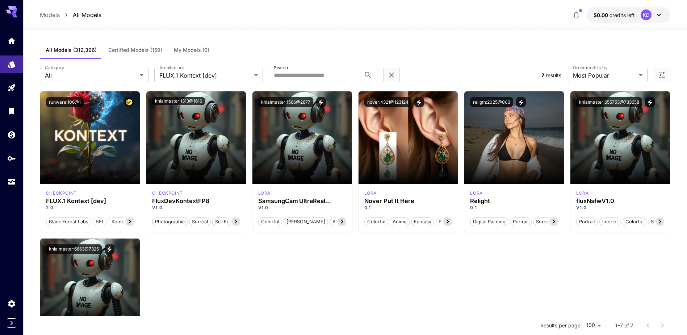
click at [170, 69] on label "Architecture" at bounding box center [171, 67] width 25 height 6
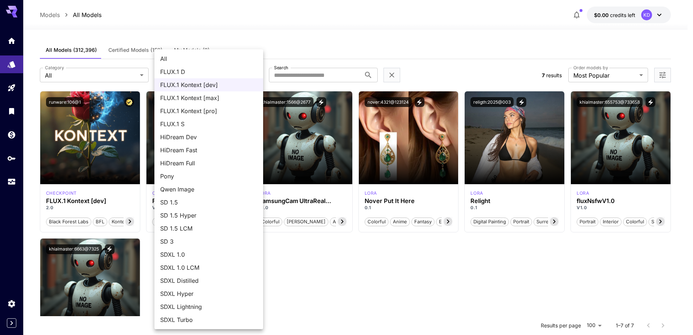
click at [172, 74] on body "**********" at bounding box center [346, 233] width 693 height 466
click at [127, 75] on div at bounding box center [346, 167] width 693 height 335
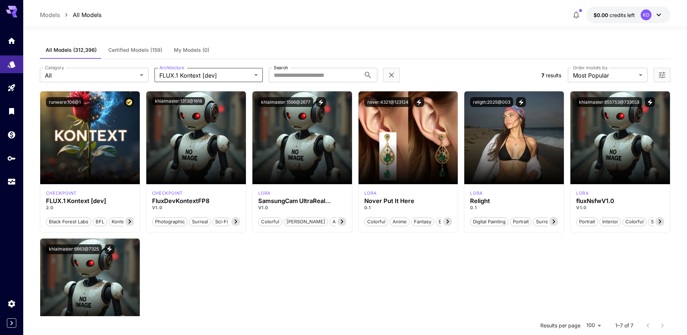
click at [109, 75] on div "All FLUX.1 D FLUX.1 Kontext [dev] FLUX.1 Kontext [max] FLUX.1 Kontext [pro] FLU…" at bounding box center [343, 167] width 687 height 335
click at [107, 78] on body "**********" at bounding box center [343, 233] width 687 height 466
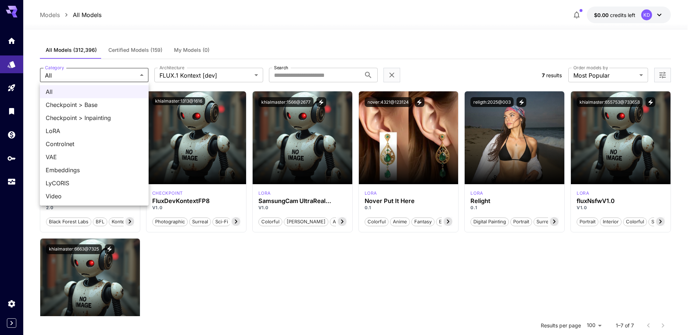
click at [89, 143] on span "Controlnet" at bounding box center [94, 144] width 97 height 9
type input "**********"
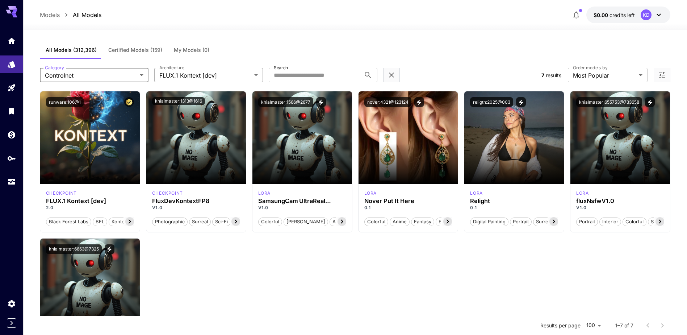
click at [169, 75] on body "**********" at bounding box center [343, 233] width 687 height 466
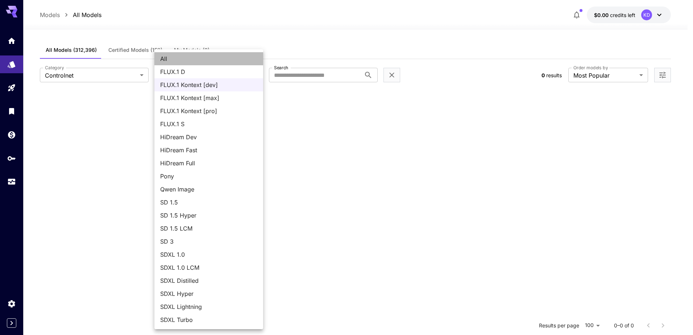
click at [171, 60] on span "All" at bounding box center [208, 58] width 97 height 9
type input "***"
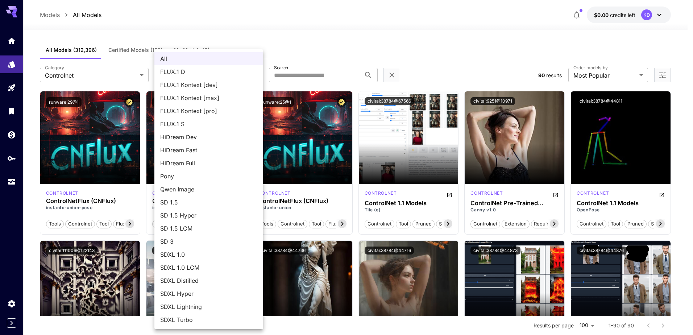
click at [612, 77] on div at bounding box center [346, 167] width 693 height 335
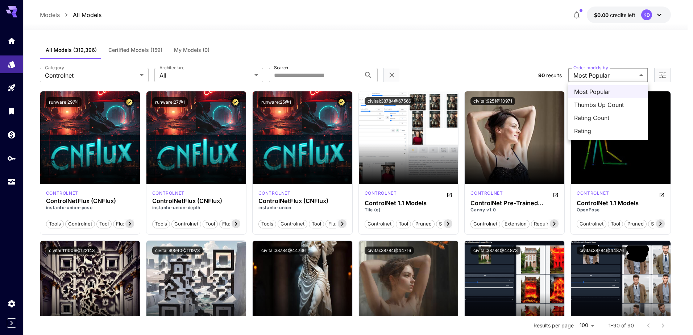
click at [610, 76] on div at bounding box center [346, 167] width 693 height 335
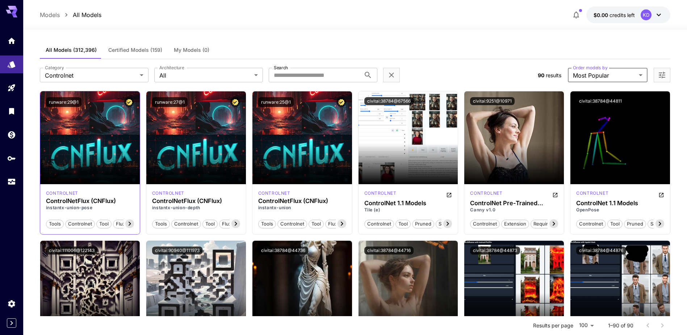
click at [81, 199] on h3 "ControlNetFlux (CNFlux)" at bounding box center [90, 200] width 88 height 7
click at [83, 206] on p "instantx-union-pose" at bounding box center [90, 207] width 88 height 7
click at [57, 221] on span "tools" at bounding box center [54, 223] width 17 height 7
click at [79, 196] on div "controlnet" at bounding box center [90, 193] width 88 height 7
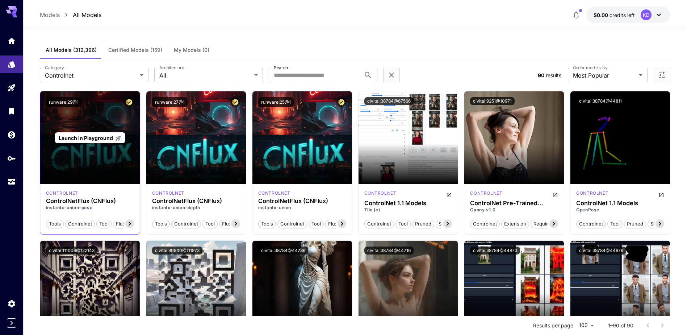
click at [75, 140] on span "Launch in Playground" at bounding box center [86, 138] width 54 height 6
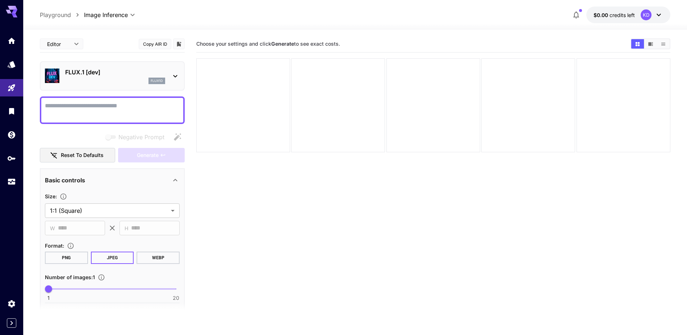
click at [9, 8] on icon at bounding box center [12, 12] width 12 height 12
click at [659, 14] on icon at bounding box center [659, 15] width 9 height 9
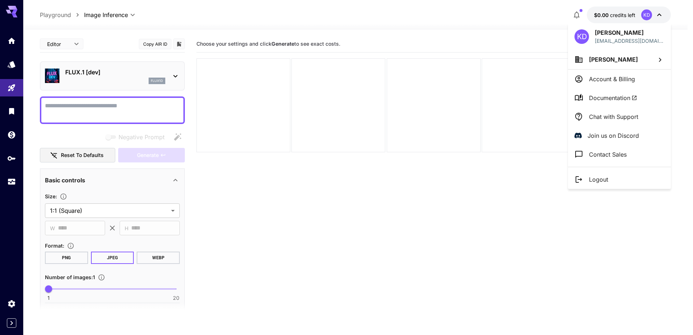
click at [607, 178] on p "Logout" at bounding box center [598, 179] width 19 height 9
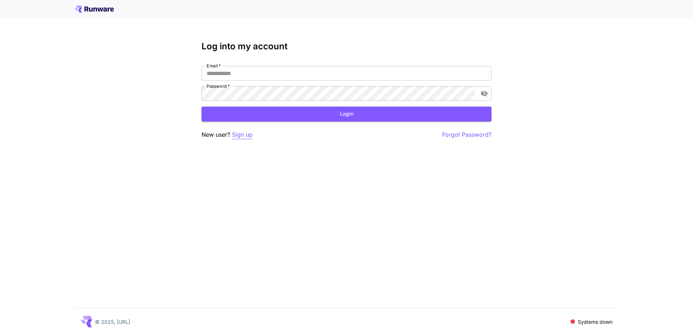
click at [240, 137] on p "Sign up" at bounding box center [242, 134] width 21 height 9
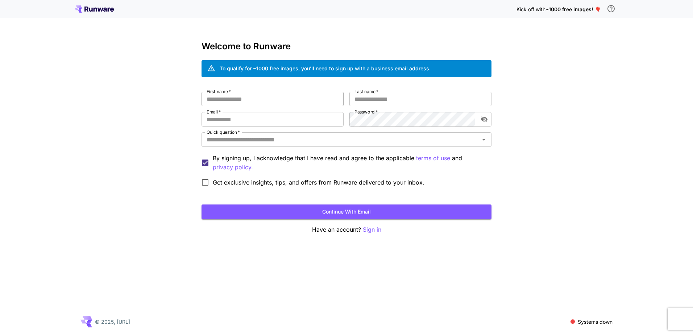
click at [283, 99] on input "First name   *" at bounding box center [272, 99] width 142 height 14
type input "*****"
type input "******"
type input "**********"
click at [302, 145] on div "Quick question   *" at bounding box center [346, 139] width 290 height 14
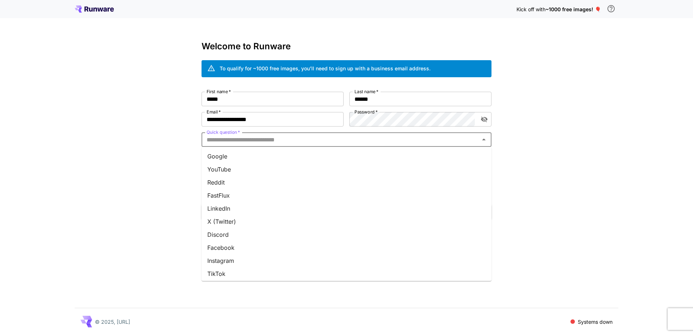
click at [280, 155] on li "Google" at bounding box center [346, 156] width 290 height 13
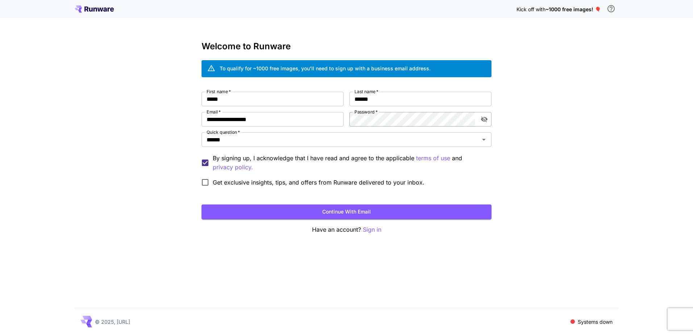
click at [486, 118] on icon "toggle password visibility" at bounding box center [484, 120] width 7 height 6
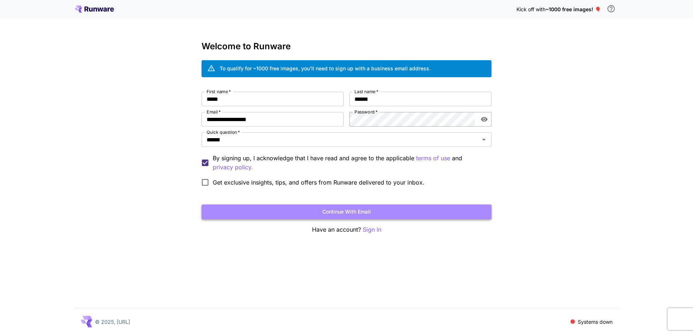
click at [327, 210] on button "Continue with email" at bounding box center [346, 211] width 290 height 15
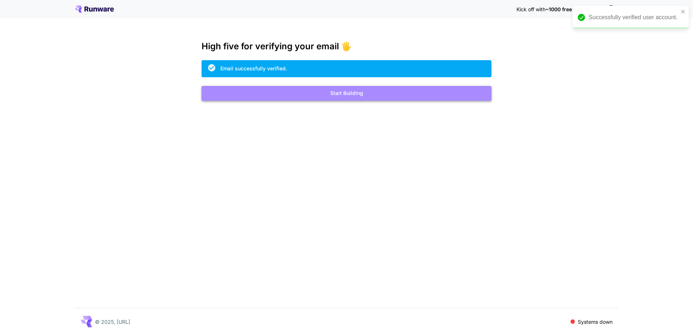
click at [357, 92] on button "Start Building" at bounding box center [346, 93] width 290 height 15
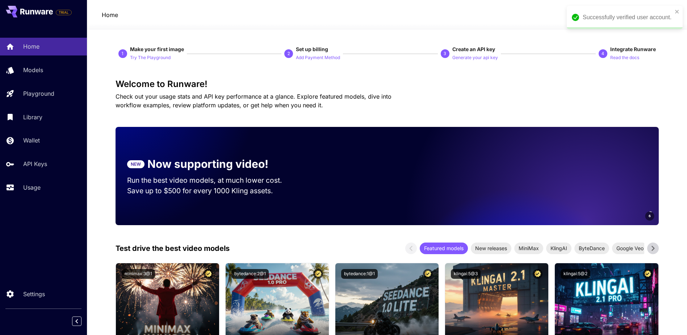
click at [673, 10] on div "Successfully verified user account." at bounding box center [625, 17] width 116 height 23
click at [625, 18] on p "$0.00 credits left" at bounding box center [616, 15] width 41 height 8
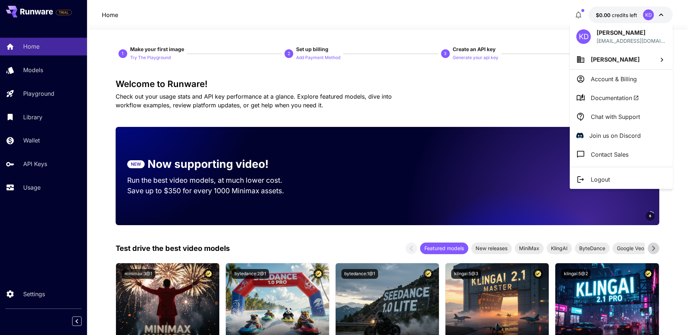
click at [610, 82] on p "Account & Billing" at bounding box center [614, 79] width 46 height 9
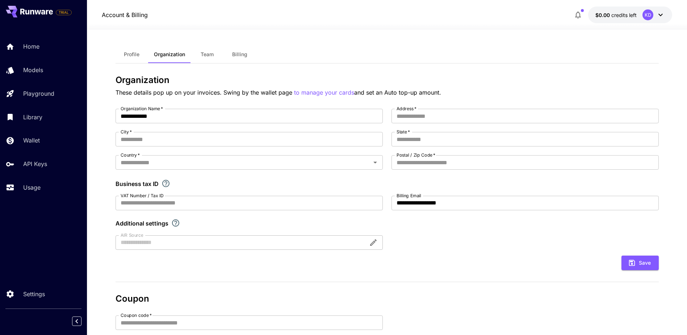
click at [136, 54] on span "Profile" at bounding box center [132, 54] width 16 height 7
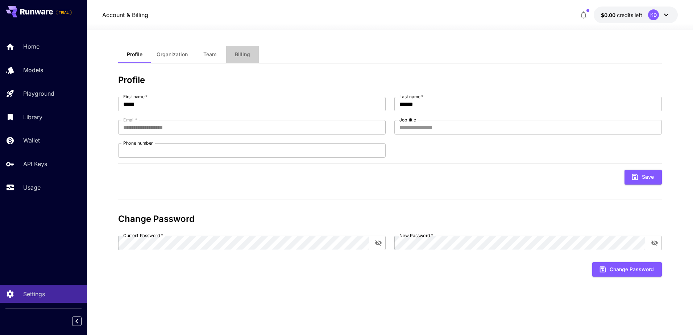
click at [243, 55] on span "Billing" at bounding box center [242, 54] width 15 height 7
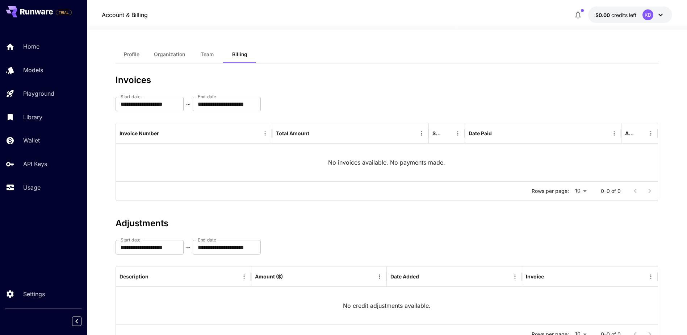
click at [213, 55] on span "Team" at bounding box center [207, 54] width 13 height 7
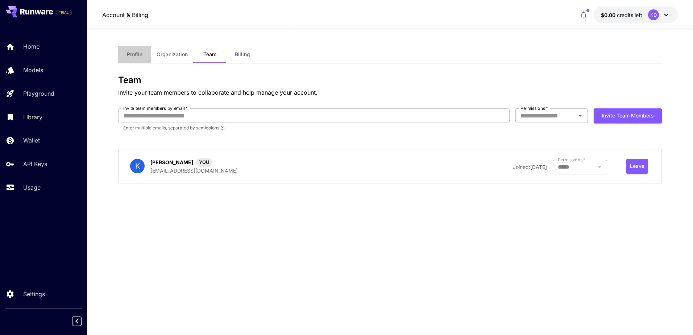
click at [134, 61] on button "Profile" at bounding box center [134, 54] width 33 height 17
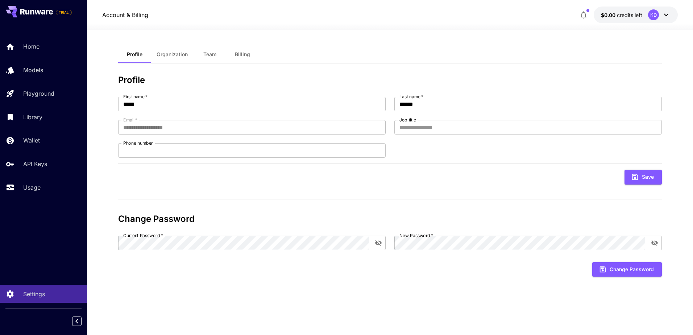
click at [621, 18] on p "$0.00 credits left" at bounding box center [621, 15] width 41 height 8
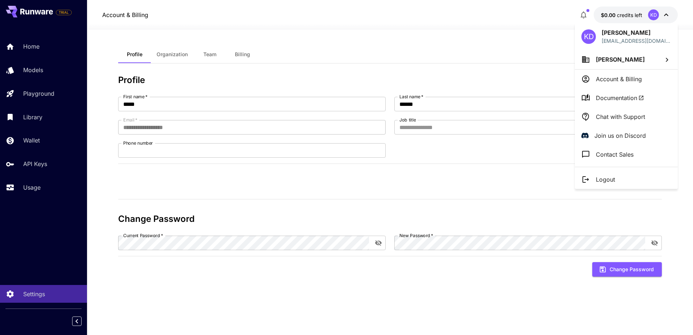
click at [612, 12] on div at bounding box center [346, 167] width 693 height 335
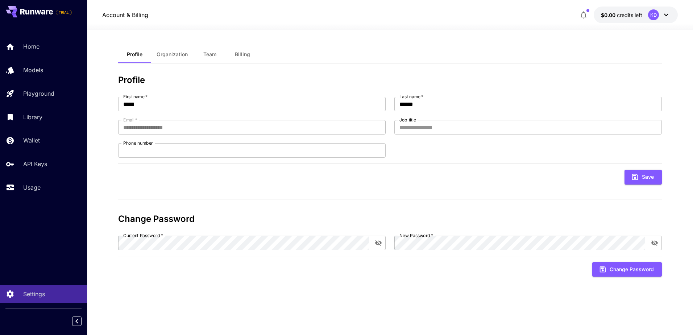
click at [601, 13] on span "$0.00" at bounding box center [609, 15] width 16 height 6
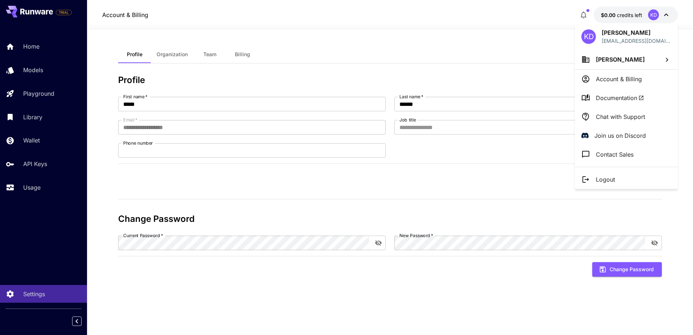
click at [602, 13] on div at bounding box center [346, 167] width 693 height 335
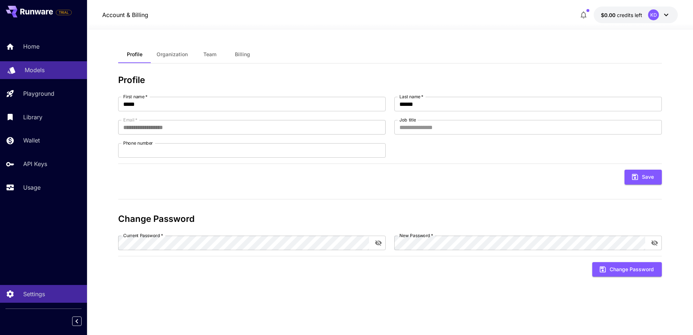
click at [34, 67] on p "Models" at bounding box center [35, 70] width 20 height 9
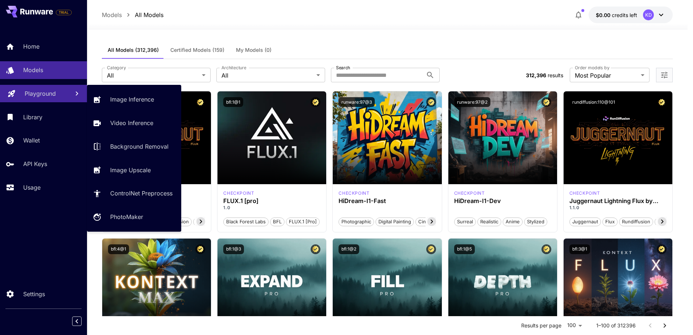
click at [50, 96] on p "Playground" at bounding box center [40, 93] width 31 height 9
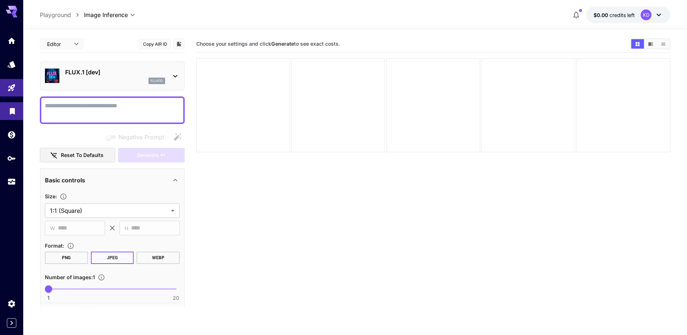
click at [17, 111] on link at bounding box center [11, 111] width 23 height 18
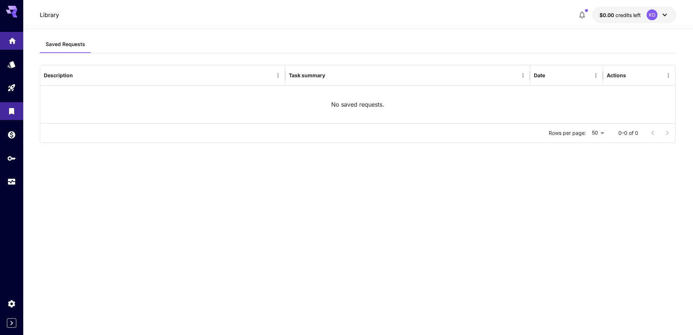
click at [13, 41] on icon "Home" at bounding box center [12, 39] width 7 height 6
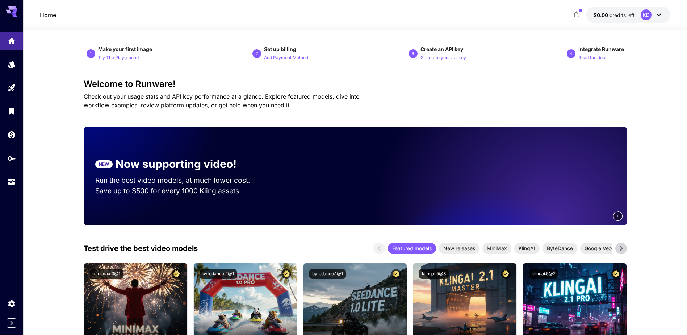
click at [288, 56] on p "Add Payment Method" at bounding box center [286, 57] width 44 height 7
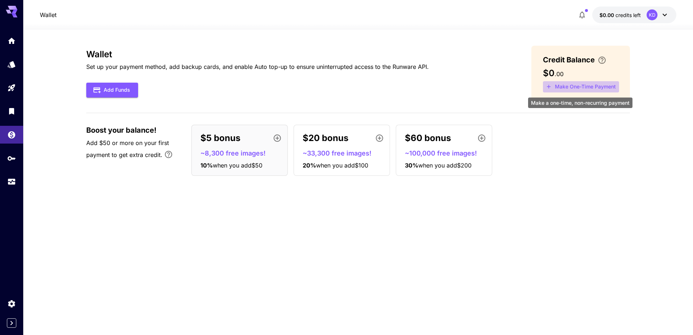
click at [569, 85] on button "Make One-Time Payment" at bounding box center [581, 86] width 76 height 11
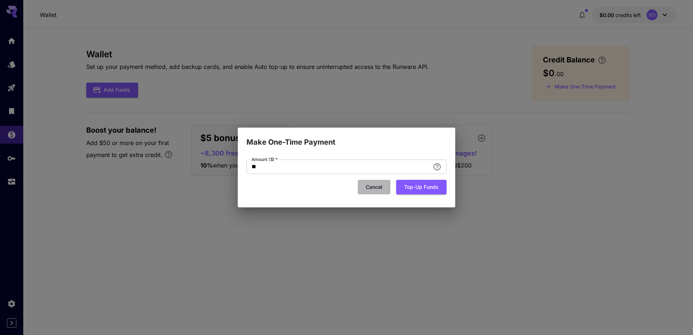
click at [377, 193] on button "Cancel" at bounding box center [374, 187] width 33 height 15
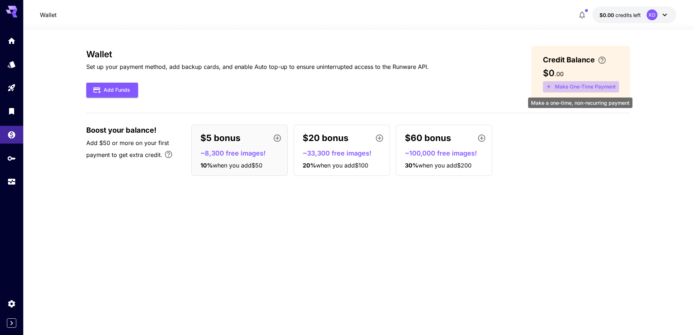
click at [578, 85] on button "Make One-Time Payment" at bounding box center [581, 86] width 76 height 11
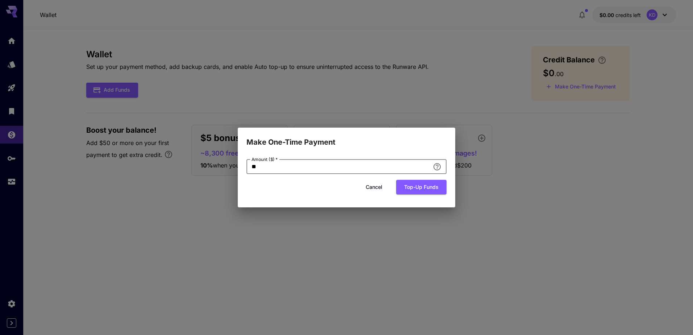
drag, startPoint x: 304, startPoint y: 167, endPoint x: 263, endPoint y: 158, distance: 42.1
click at [222, 162] on div "Make One-Time Payment Amount ($)   * ** Amount ($)   * Cancel Top-up funds" at bounding box center [346, 167] width 693 height 335
click at [256, 165] on input "*" at bounding box center [337, 166] width 183 height 14
type input "*"
click at [242, 187] on div "Amount ($)   * * Amount ($)   * Cancel Top-up funds" at bounding box center [346, 178] width 217 height 60
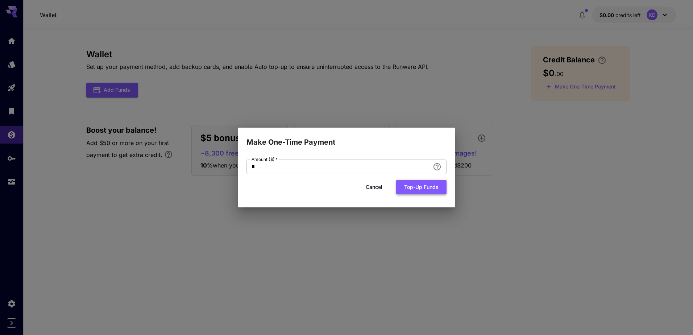
click at [431, 190] on button "Top-up funds" at bounding box center [421, 187] width 50 height 15
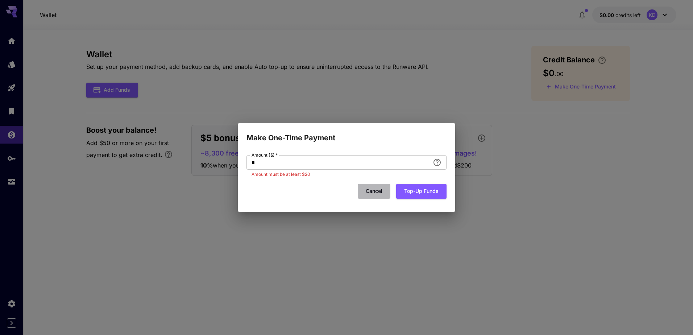
click at [371, 191] on button "Cancel" at bounding box center [374, 191] width 33 height 15
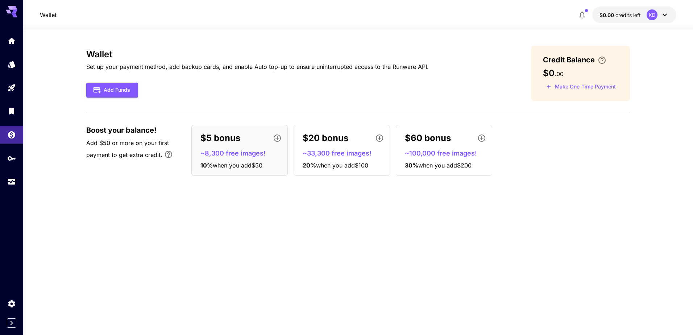
click at [203, 93] on div "Add Funds" at bounding box center [257, 90] width 342 height 15
click at [12, 60] on icon "Models" at bounding box center [12, 62] width 9 height 9
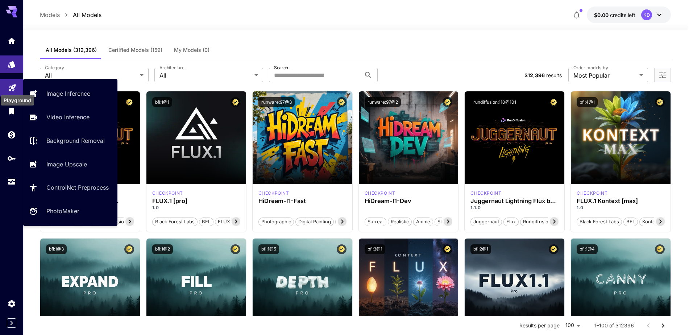
click at [14, 86] on icon "Playground" at bounding box center [12, 85] width 7 height 7
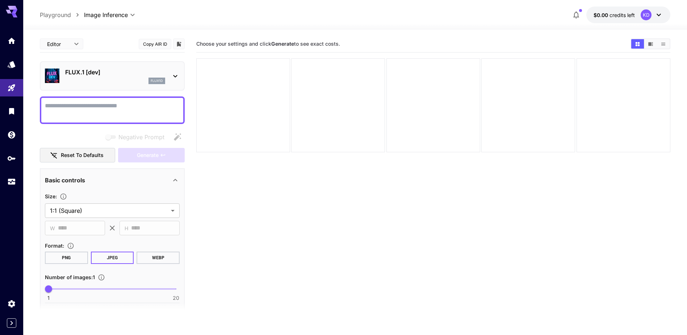
click at [96, 108] on textarea "Negative Prompt" at bounding box center [112, 109] width 135 height 17
click at [108, 183] on div "Basic controls" at bounding box center [108, 180] width 126 height 9
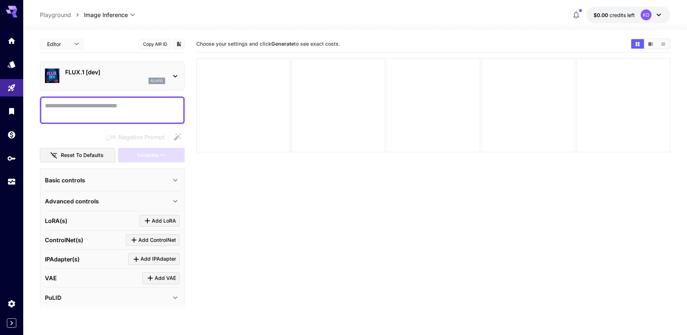
click at [110, 179] on div "Basic controls" at bounding box center [108, 180] width 126 height 9
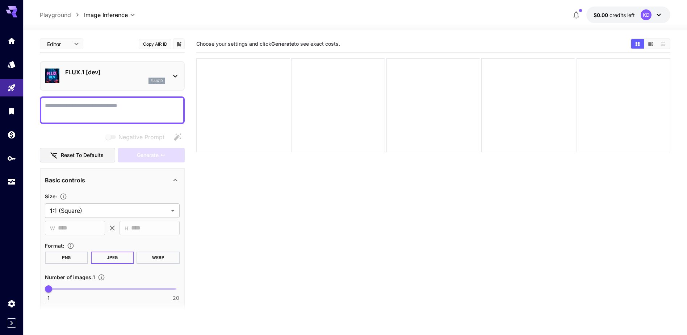
click at [110, 179] on div "Basic controls" at bounding box center [108, 180] width 126 height 9
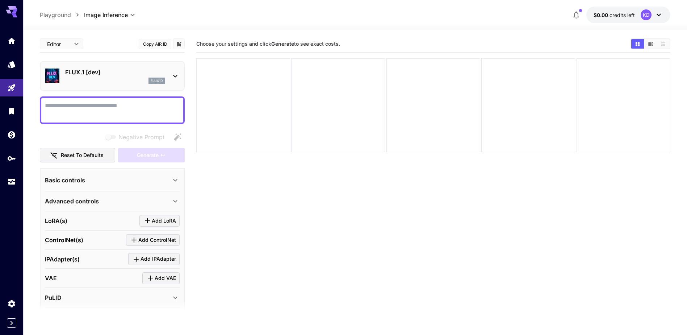
click at [118, 180] on div "Basic controls" at bounding box center [108, 180] width 126 height 9
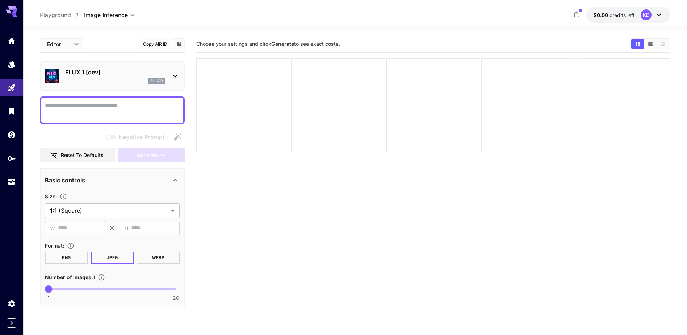
click at [118, 180] on div "Basic controls" at bounding box center [108, 180] width 126 height 9
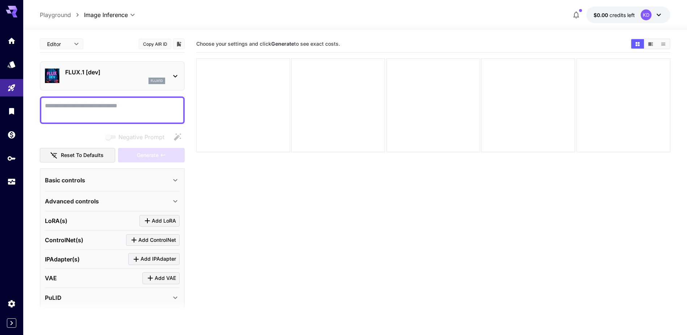
click at [99, 114] on textarea "Negative Prompt" at bounding box center [112, 109] width 135 height 17
click at [87, 113] on textarea "Negative Prompt" at bounding box center [112, 109] width 135 height 17
paste textarea "**********"
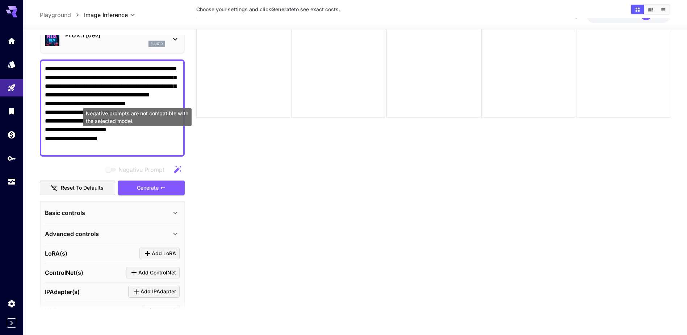
scroll to position [36, 0]
type textarea "**********"
click at [241, 177] on section "Choose your settings and click Generate to see exact costs." at bounding box center [433, 166] width 474 height 335
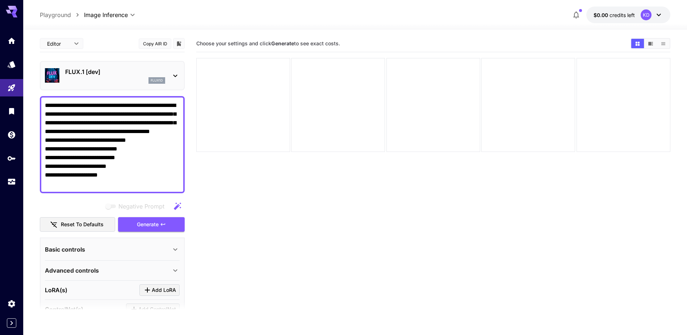
scroll to position [0, 0]
click at [87, 124] on textarea "**********" at bounding box center [112, 144] width 135 height 87
click at [77, 45] on body "**********" at bounding box center [343, 196] width 687 height 392
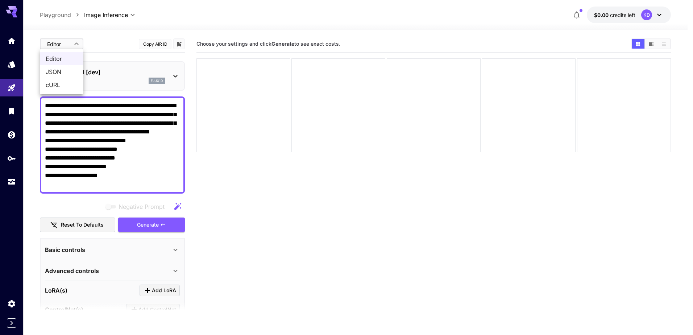
click at [77, 45] on div at bounding box center [346, 167] width 693 height 335
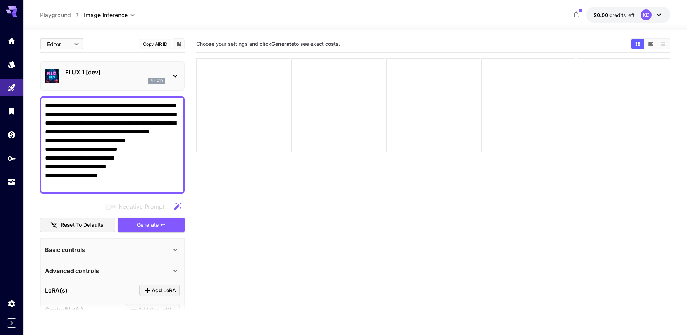
click at [142, 130] on textarea "**********" at bounding box center [112, 144] width 135 height 87
click at [272, 219] on section "Choose your settings and click Generate to see exact costs." at bounding box center [433, 203] width 474 height 335
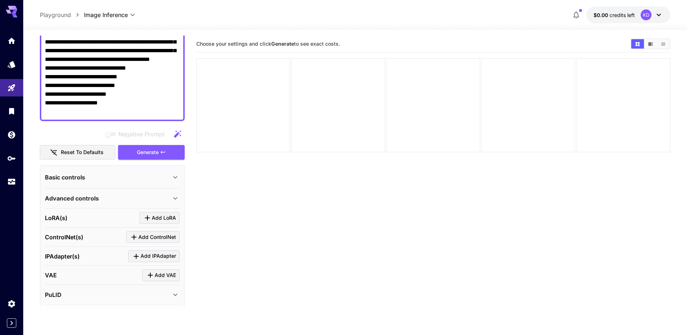
click at [111, 175] on div "Basic controls" at bounding box center [108, 177] width 126 height 9
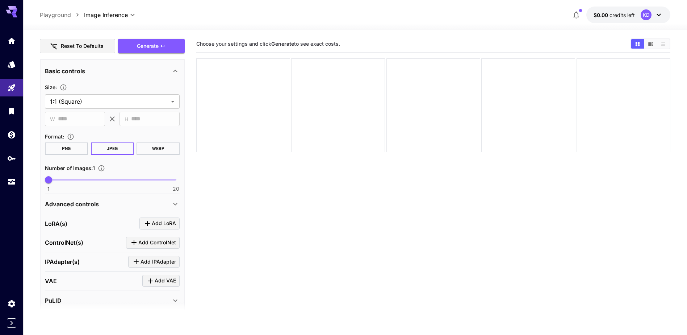
scroll to position [181, 0]
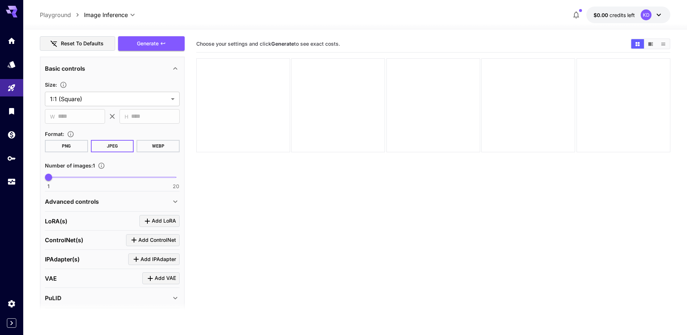
click at [97, 71] on div "Basic controls" at bounding box center [108, 68] width 126 height 9
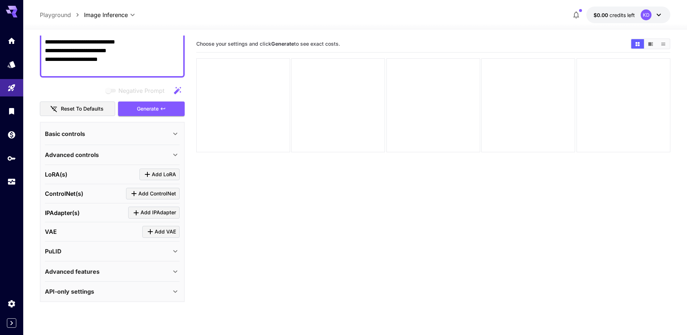
scroll to position [116, 0]
click at [82, 160] on div "Advanced controls" at bounding box center [112, 154] width 135 height 17
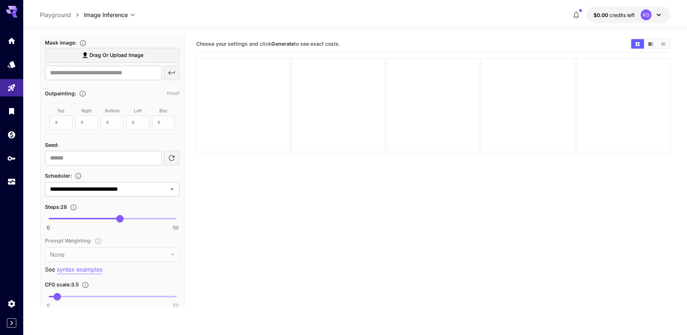
scroll to position [297, 0]
click at [109, 190] on input "**********" at bounding box center [101, 188] width 109 height 10
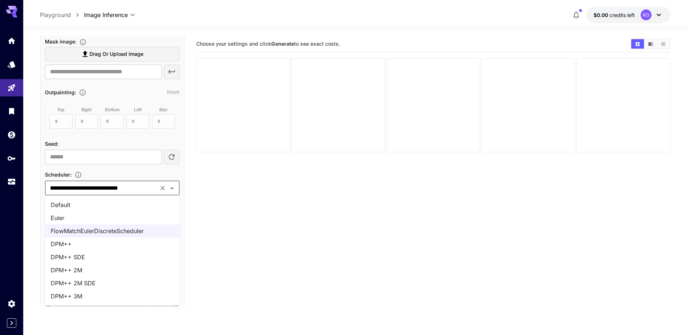
click at [78, 216] on li "Euler" at bounding box center [112, 217] width 135 height 13
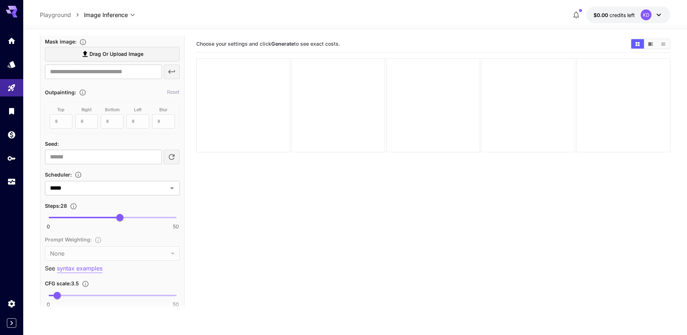
click at [228, 257] on section "Choose your settings and click Generate to see exact costs." at bounding box center [433, 203] width 474 height 335
click at [102, 258] on div "Prompt Weighting : None **** ​" at bounding box center [112, 247] width 135 height 25
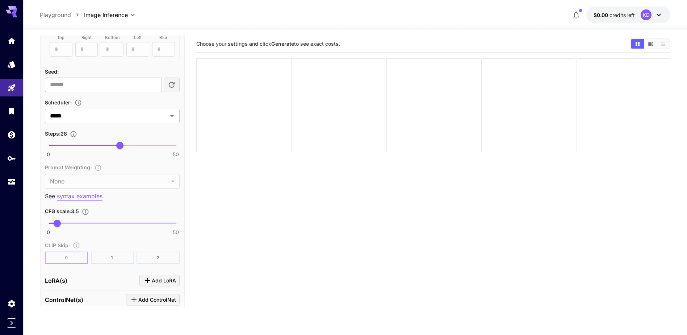
scroll to position [370, 0]
type input "*"
click at [59, 222] on span "4" at bounding box center [58, 222] width 7 height 7
click at [94, 237] on div "Seed image : Drag or upload image ​ Mask image : Drag or upload image ​ Outpain…" at bounding box center [112, 88] width 135 height 351
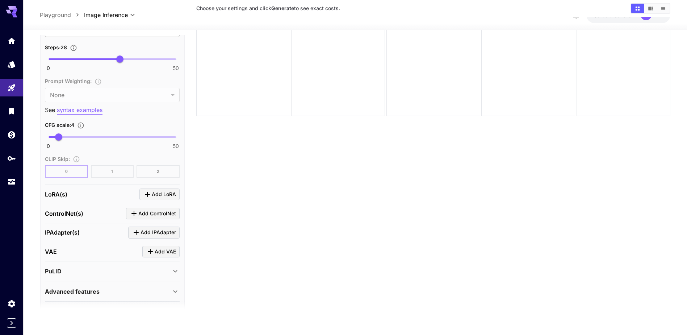
scroll to position [475, 0]
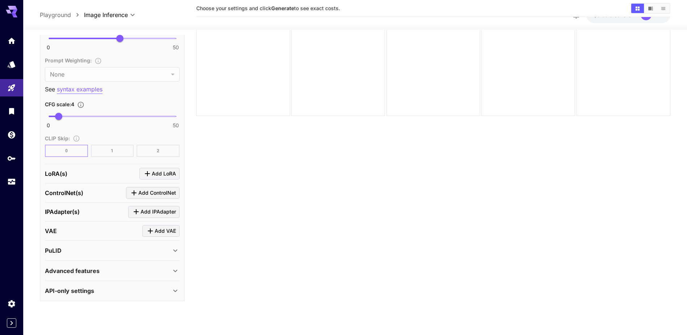
click at [175, 171] on span "Add LoRA" at bounding box center [164, 173] width 24 height 9
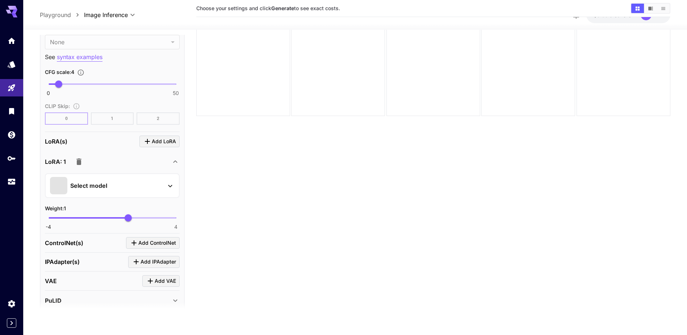
scroll to position [512, 0]
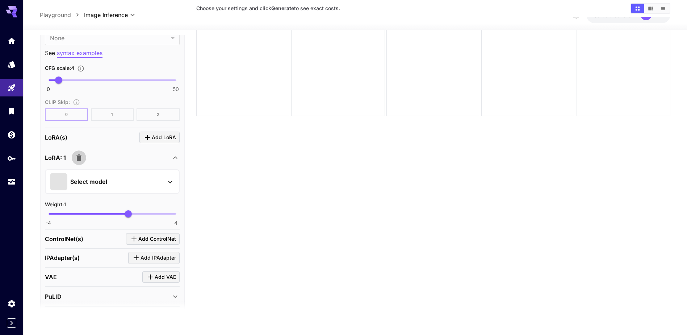
click at [80, 157] on icon "button" at bounding box center [78, 157] width 5 height 7
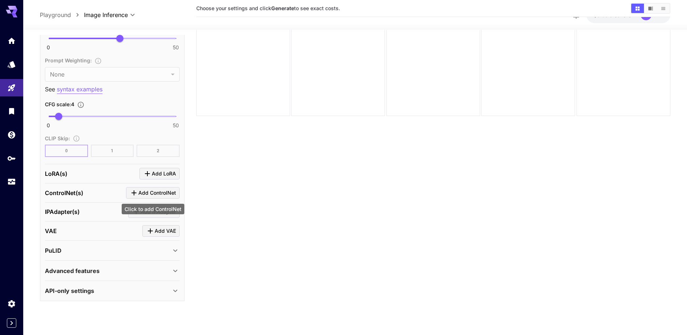
click at [149, 190] on span "Add ControlNet" at bounding box center [157, 192] width 38 height 9
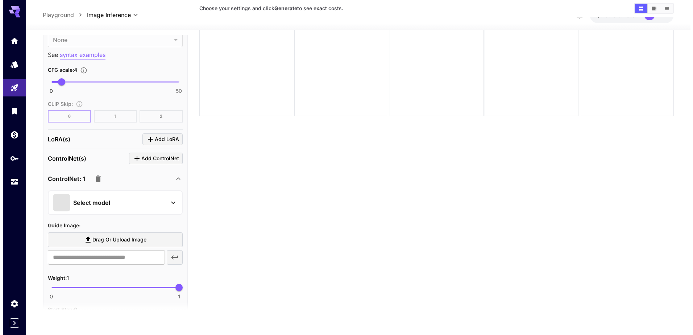
scroll to position [512, 0]
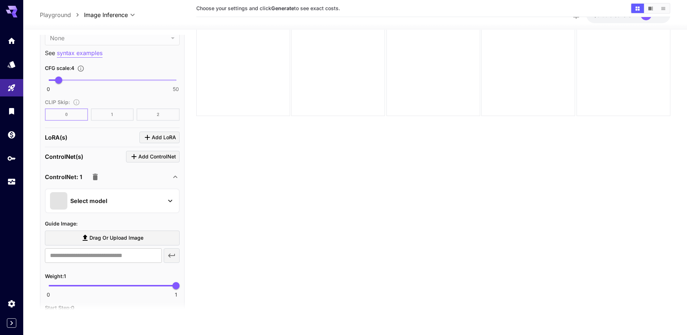
click at [120, 201] on div "Select model" at bounding box center [106, 200] width 113 height 17
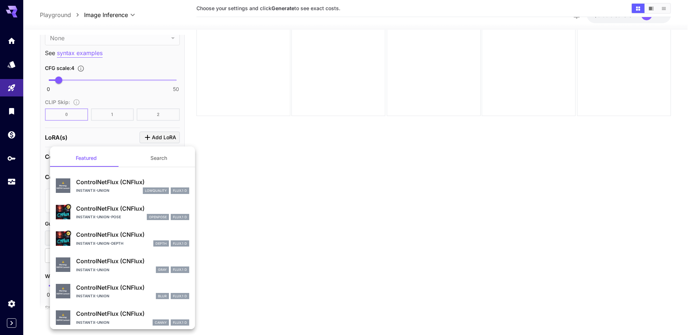
click at [162, 157] on button "Search" at bounding box center [158, 157] width 72 height 17
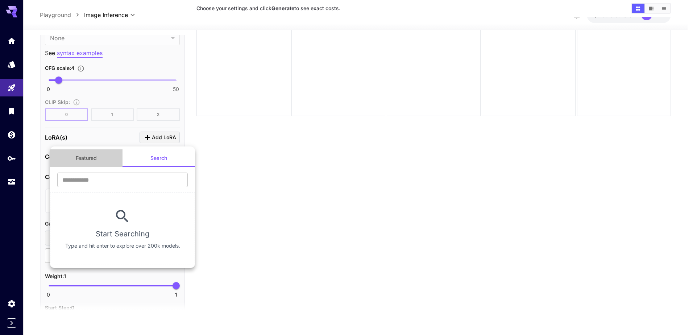
click at [86, 156] on button "Featured" at bounding box center [86, 157] width 72 height 17
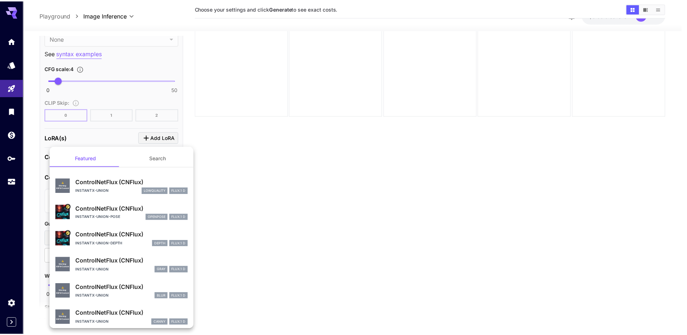
scroll to position [31, 0]
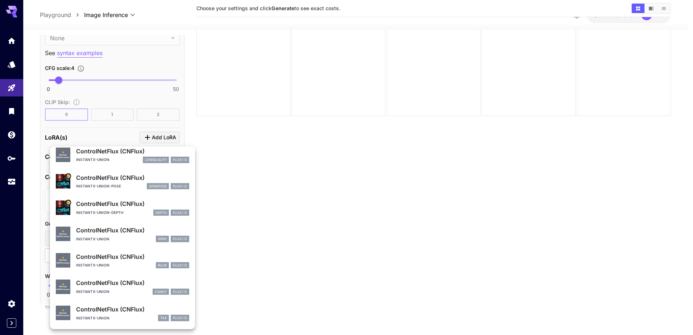
click at [136, 204] on p "ControlNetFlux (CNFlux)" at bounding box center [132, 203] width 113 height 9
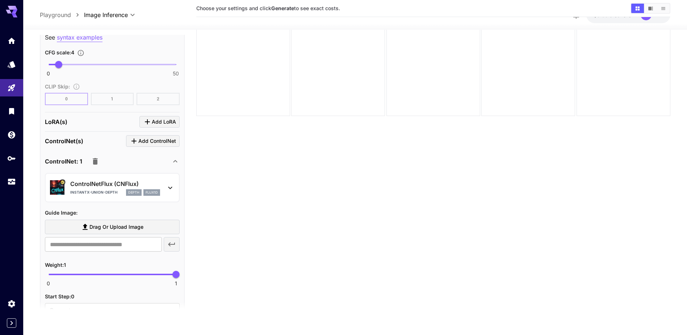
scroll to position [548, 0]
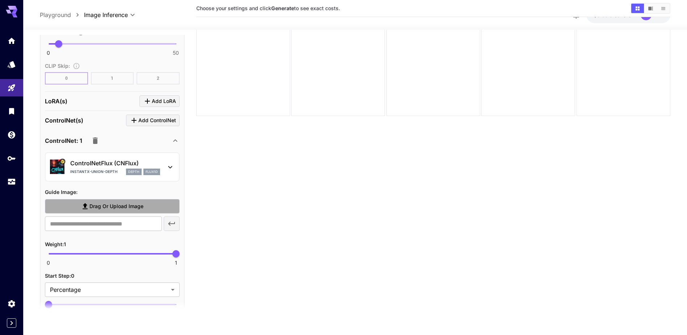
click at [117, 206] on span "Drag or upload image" at bounding box center [117, 206] width 54 height 9
click at [0, 0] on input "Drag or upload image" at bounding box center [0, 0] width 0 height 0
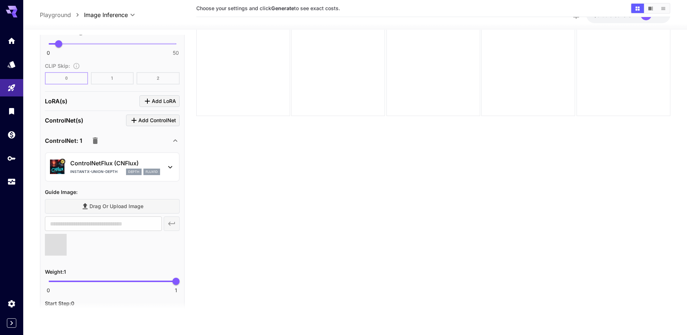
type input "**********"
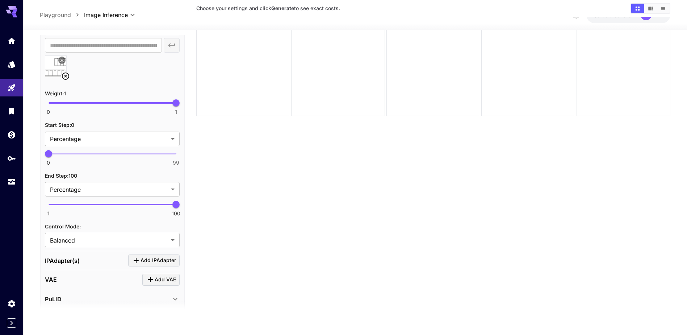
scroll to position [729, 0]
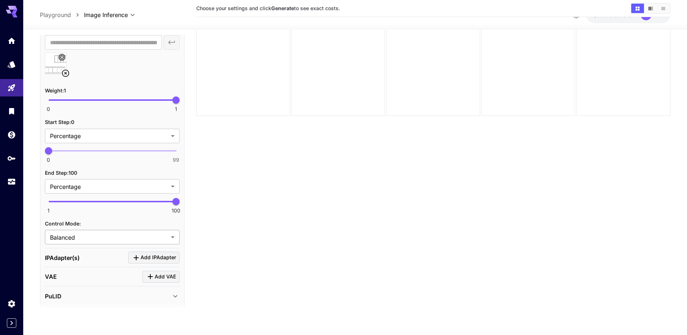
click at [79, 233] on body "**********" at bounding box center [343, 160] width 687 height 392
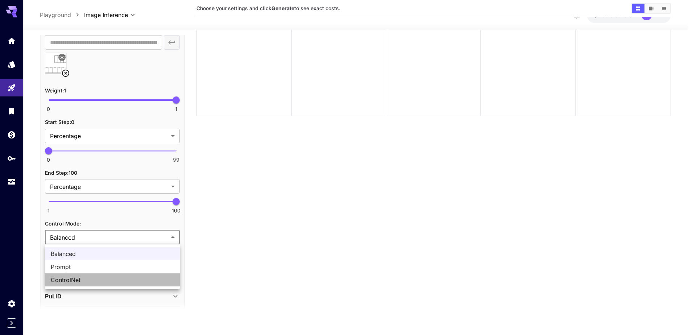
click at [76, 280] on span "ControlNet" at bounding box center [112, 279] width 123 height 9
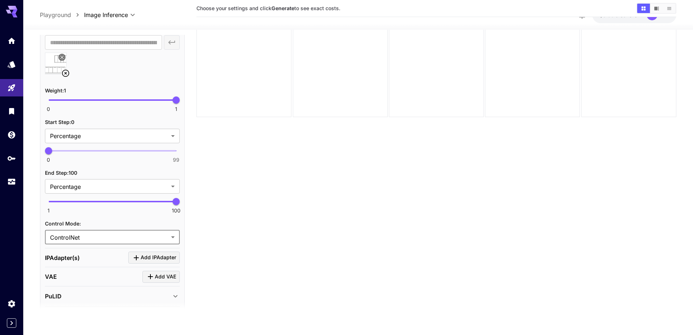
click at [75, 234] on body "**********" at bounding box center [346, 160] width 693 height 392
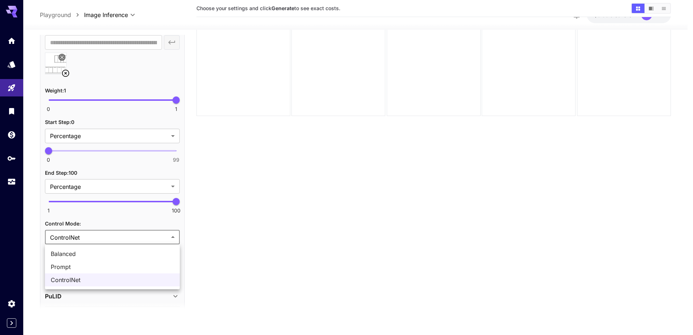
click at [77, 252] on span "Balanced" at bounding box center [112, 253] width 123 height 9
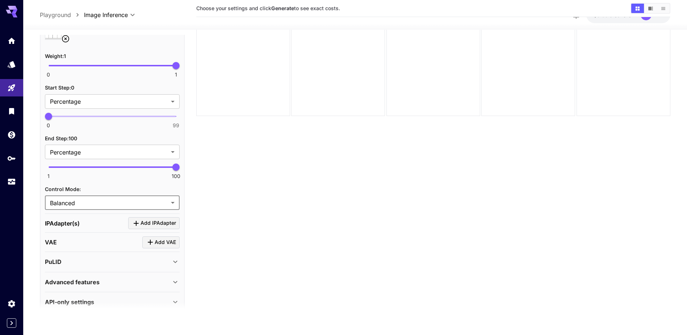
scroll to position [765, 0]
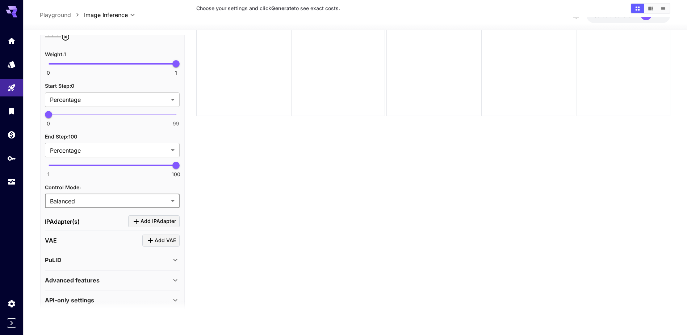
click at [77, 195] on body "**********" at bounding box center [343, 160] width 687 height 392
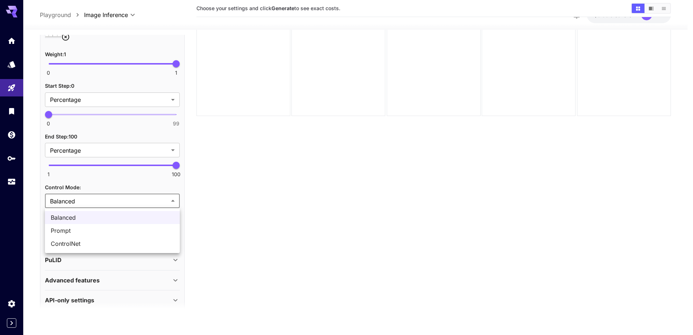
click at [75, 203] on div at bounding box center [346, 167] width 693 height 335
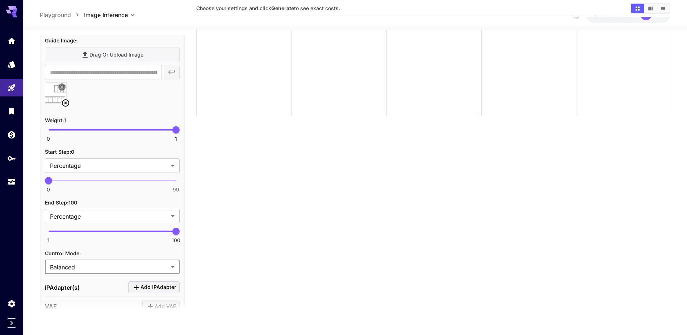
scroll to position [702, 0]
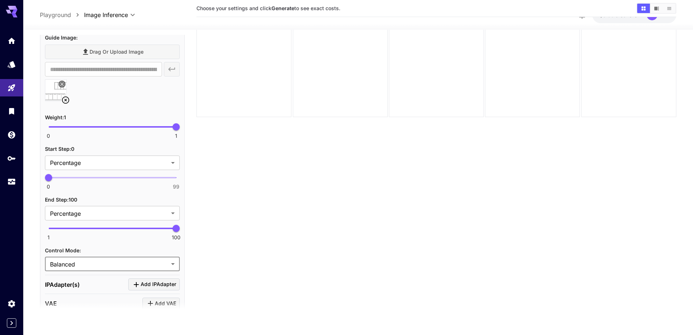
click at [73, 262] on body "**********" at bounding box center [346, 160] width 693 height 392
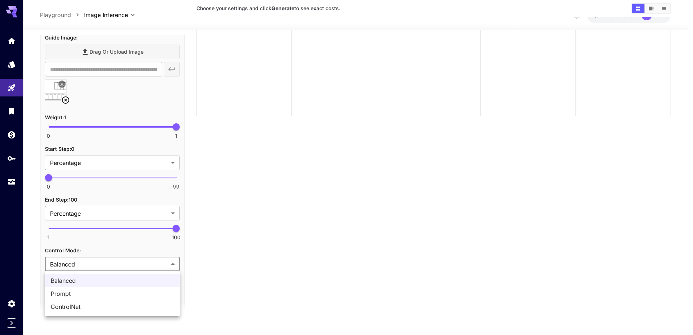
click at [70, 301] on li "ControlNet" at bounding box center [112, 306] width 135 height 13
type input "**********"
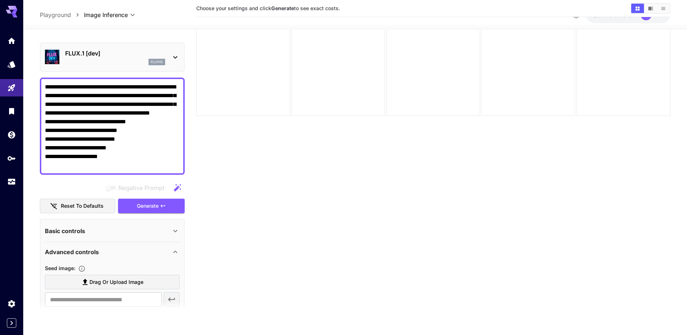
scroll to position [0, 0]
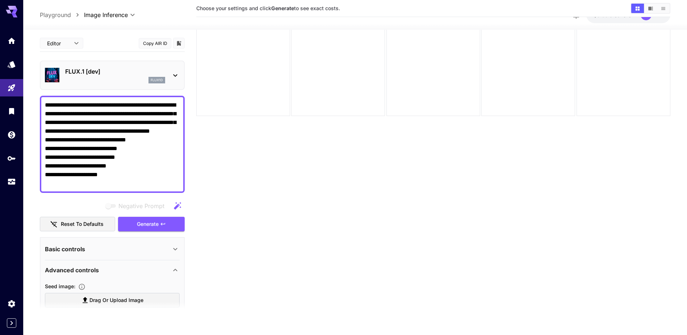
click at [105, 142] on textarea "**********" at bounding box center [112, 144] width 135 height 87
click at [159, 222] on button "Generate" at bounding box center [151, 224] width 67 height 15
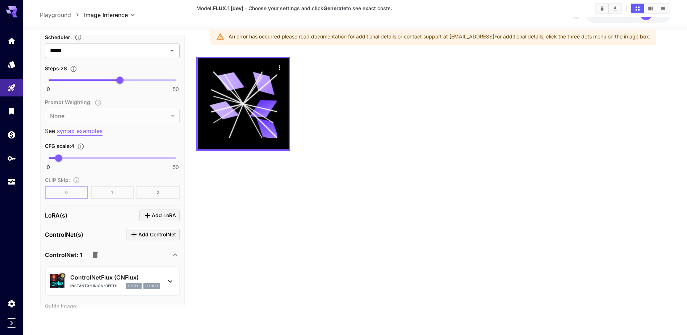
scroll to position [435, 0]
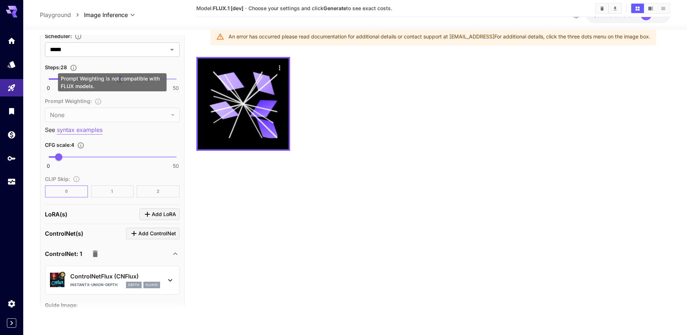
click at [87, 112] on div "Prompt Weighting : None **** ​" at bounding box center [112, 108] width 135 height 25
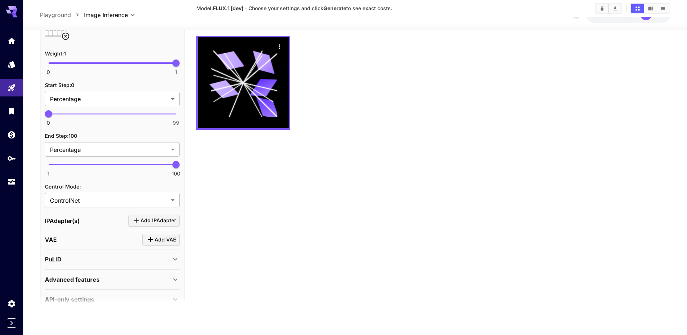
scroll to position [761, 0]
click at [79, 148] on body "**********" at bounding box center [343, 139] width 687 height 392
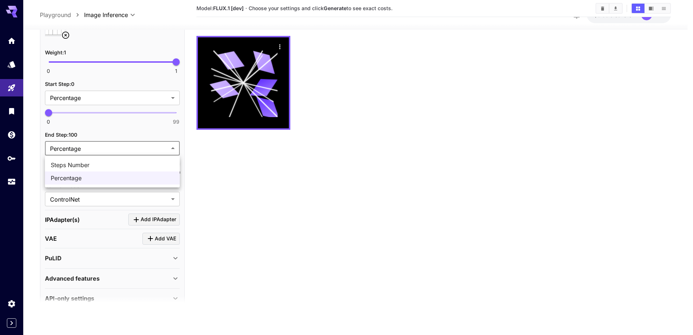
click at [79, 148] on div at bounding box center [346, 167] width 693 height 335
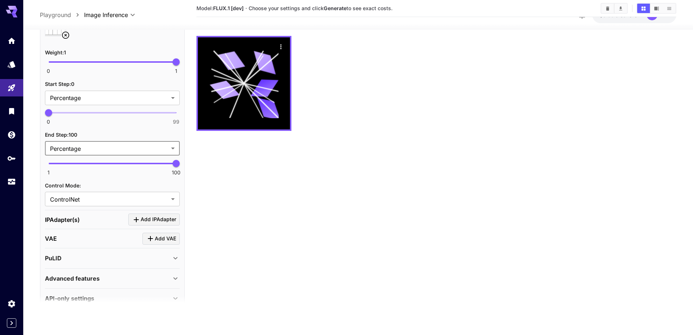
click at [80, 151] on body "**********" at bounding box center [346, 139] width 693 height 392
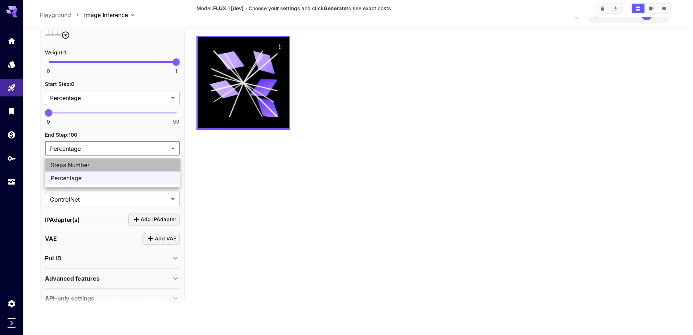
click at [81, 167] on span "Steps Number" at bounding box center [112, 165] width 123 height 9
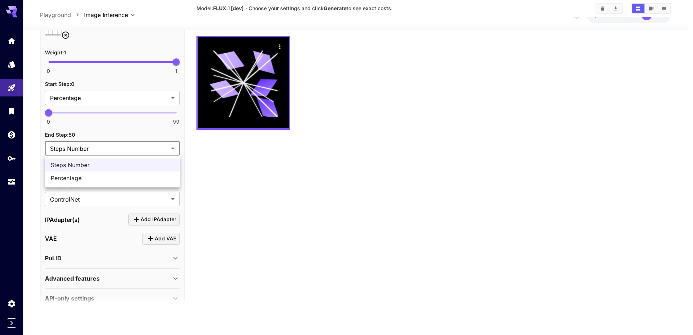
click at [83, 148] on body "**********" at bounding box center [346, 139] width 693 height 392
click at [81, 176] on span "Percentage" at bounding box center [112, 178] width 123 height 9
type input "**********"
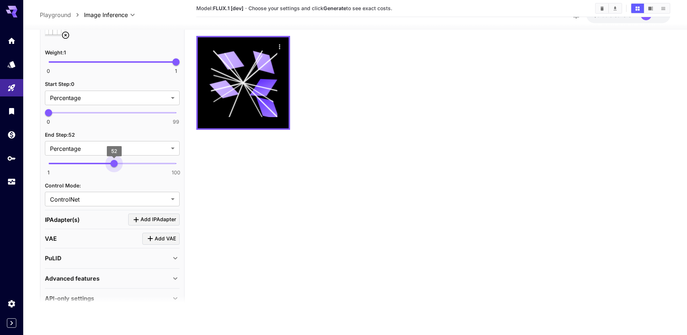
type input "**"
click at [108, 166] on span "47" at bounding box center [107, 162] width 7 height 7
drag, startPoint x: 53, startPoint y: 114, endPoint x: 134, endPoint y: 123, distance: 81.7
click at [134, 123] on div "0 99 66" at bounding box center [112, 115] width 135 height 17
click at [137, 115] on span "66" at bounding box center [133, 112] width 7 height 7
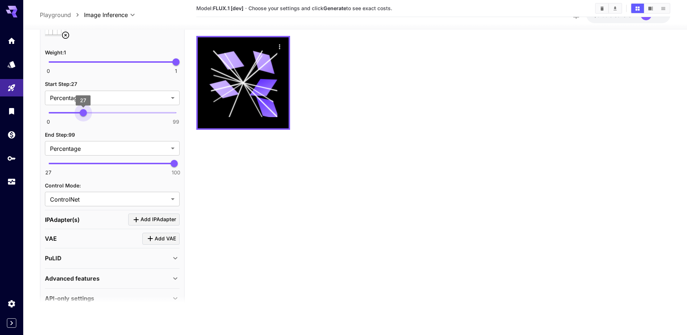
click at [83, 110] on span "27" at bounding box center [83, 112] width 7 height 7
type input "**"
drag, startPoint x: 82, startPoint y: 110, endPoint x: 75, endPoint y: 112, distance: 7.8
click at [75, 112] on span "20" at bounding box center [74, 112] width 7 height 7
type input "**"
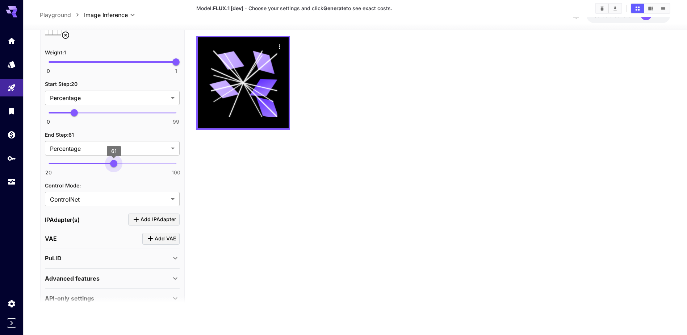
drag, startPoint x: 171, startPoint y: 164, endPoint x: 114, endPoint y: 164, distance: 56.9
click at [114, 164] on span "61" at bounding box center [113, 162] width 7 height 7
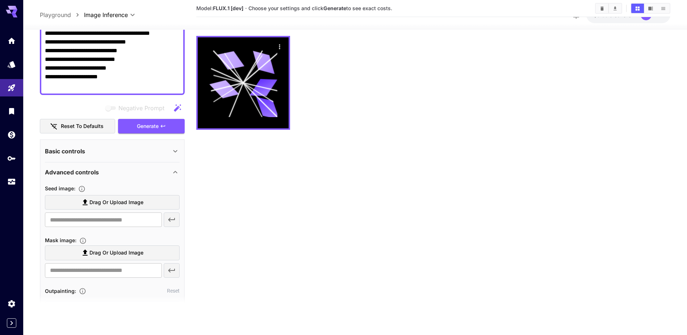
scroll to position [72, 0]
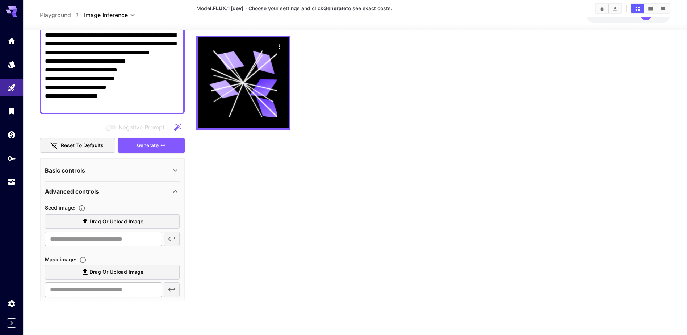
click at [137, 192] on div "Advanced controls" at bounding box center [108, 191] width 126 height 9
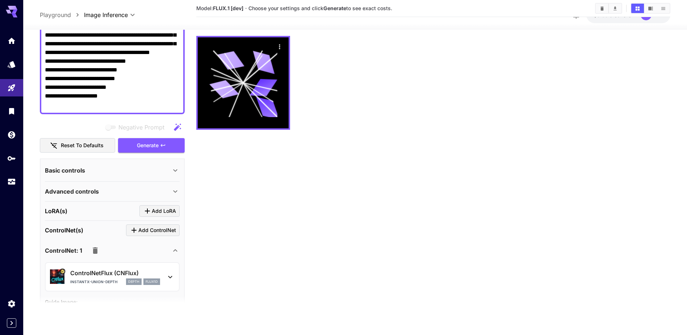
click at [168, 137] on div "Negative Prompt Reset to defaults Generate" at bounding box center [112, 136] width 145 height 33
click at [165, 145] on icon "button" at bounding box center [163, 145] width 4 height 3
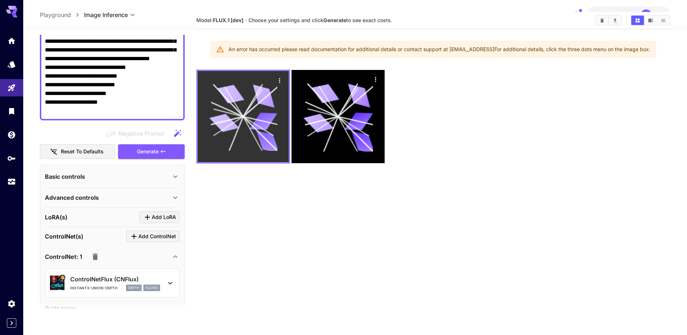
scroll to position [21, 0]
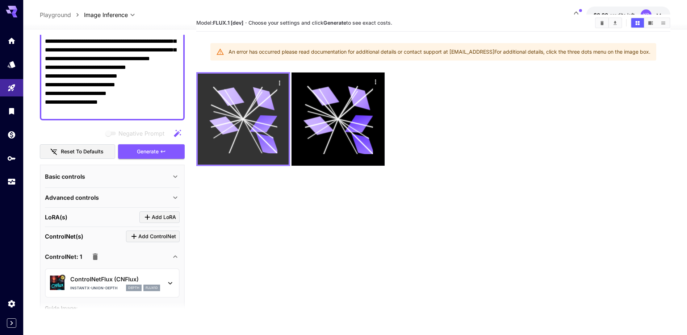
click at [241, 138] on icon at bounding box center [243, 119] width 68 height 68
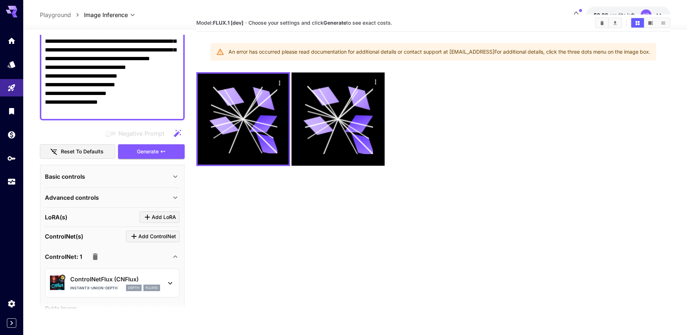
click at [286, 52] on div "An error has occurred please read documentation for additional details or conta…" at bounding box center [440, 51] width 422 height 13
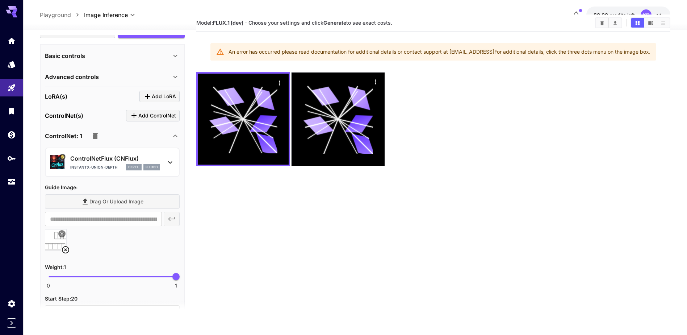
scroll to position [217, 0]
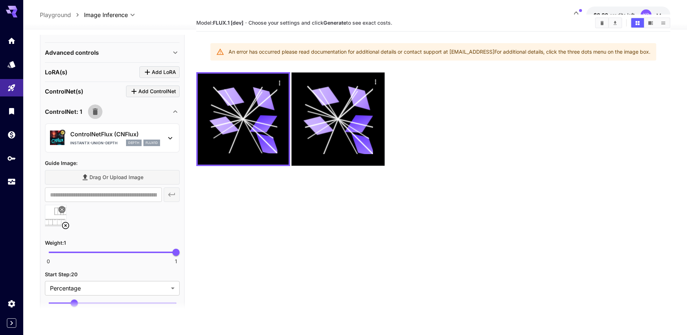
click at [93, 113] on icon "button" at bounding box center [95, 111] width 5 height 7
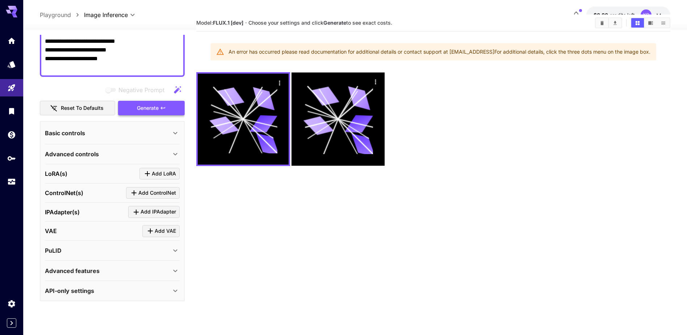
click at [161, 110] on icon "button" at bounding box center [163, 108] width 6 height 6
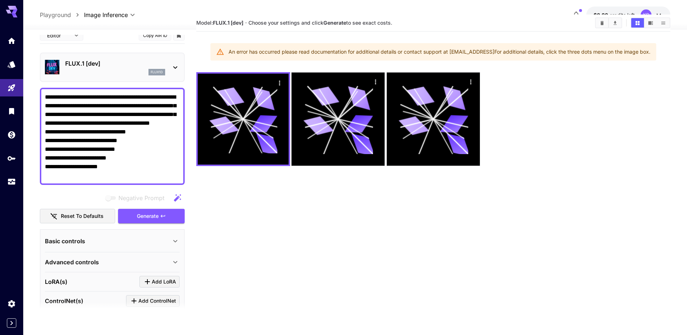
scroll to position [7, 0]
click at [111, 130] on textarea "**********" at bounding box center [112, 136] width 135 height 87
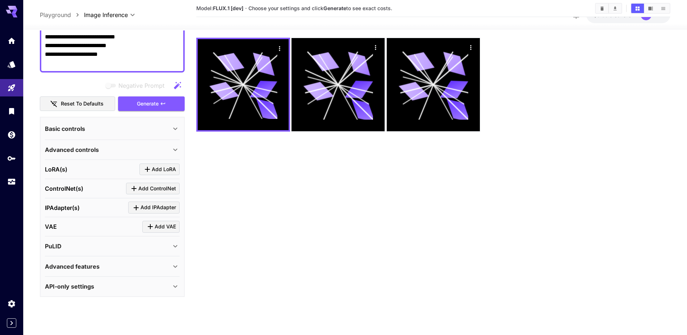
scroll to position [57, 0]
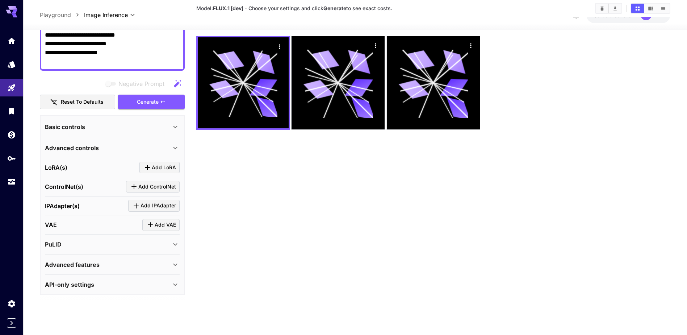
click at [79, 187] on p "ControlNet(s)" at bounding box center [64, 186] width 38 height 9
click at [73, 167] on div "LoRA(s) Add LoRA" at bounding box center [112, 168] width 135 height 12
click at [74, 153] on div "Advanced controls" at bounding box center [112, 147] width 135 height 17
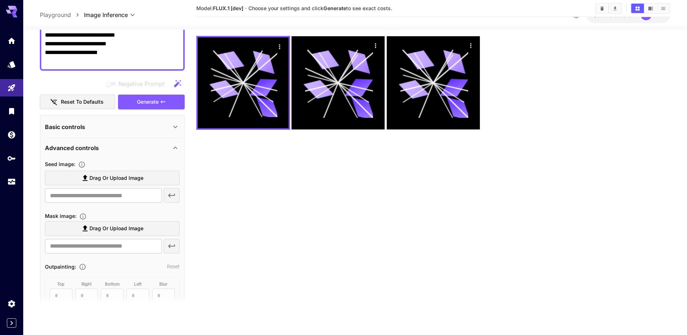
click at [120, 174] on span "Drag or upload image" at bounding box center [117, 177] width 54 height 9
click at [0, 0] on input "Drag or upload image" at bounding box center [0, 0] width 0 height 0
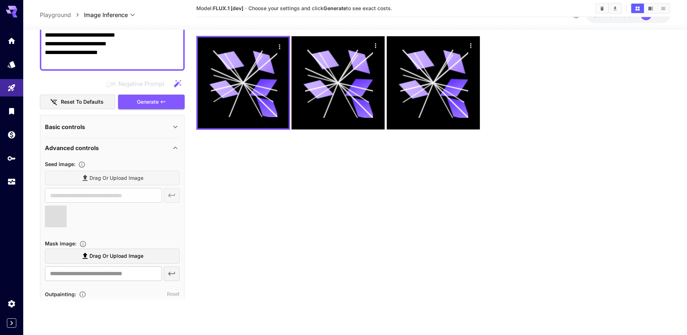
type input "**********"
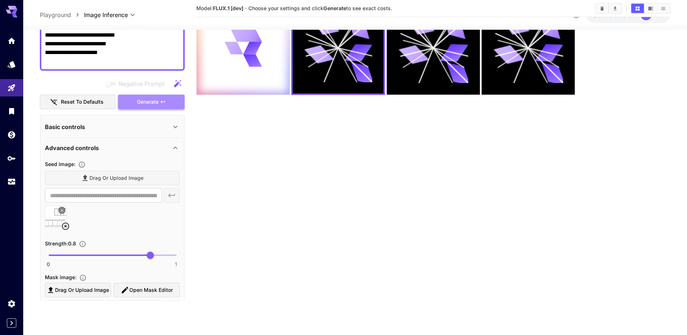
click at [159, 103] on button "Generate" at bounding box center [151, 101] width 67 height 15
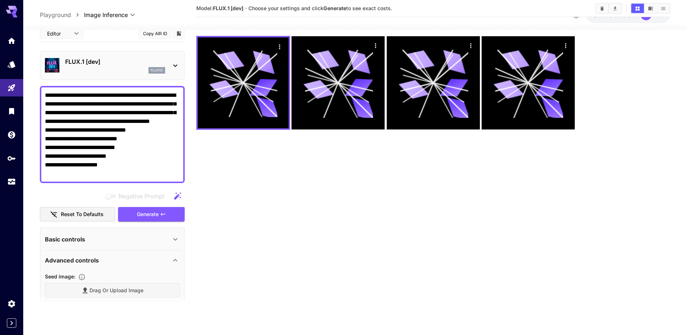
scroll to position [0, 0]
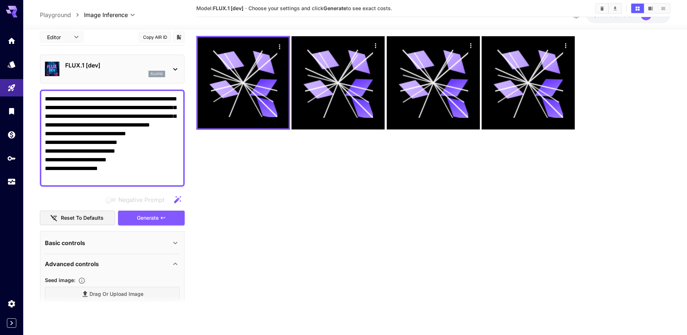
click at [112, 144] on textarea "**********" at bounding box center [112, 137] width 135 height 87
click at [12, 13] on icon at bounding box center [12, 12] width 12 height 12
click at [13, 43] on link at bounding box center [11, 41] width 23 height 18
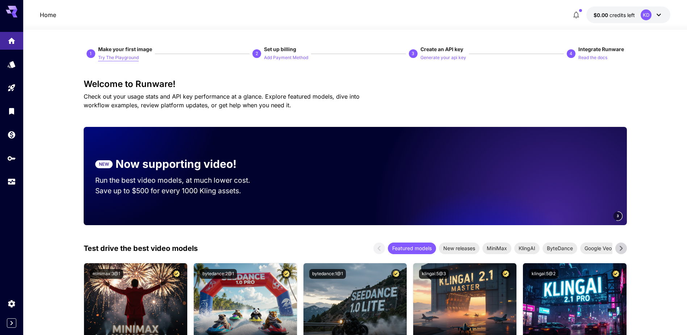
click at [117, 58] on p "Try The Playground" at bounding box center [118, 57] width 41 height 7
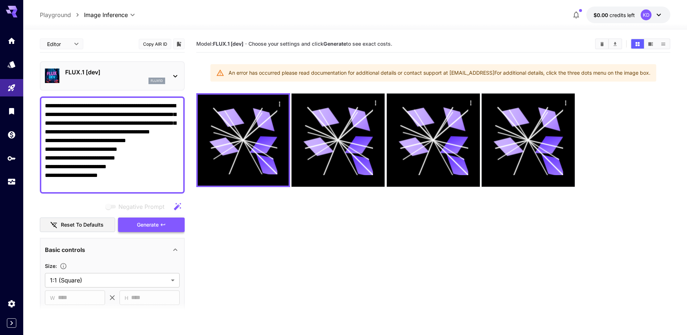
click at [155, 223] on span "Generate" at bounding box center [148, 224] width 22 height 9
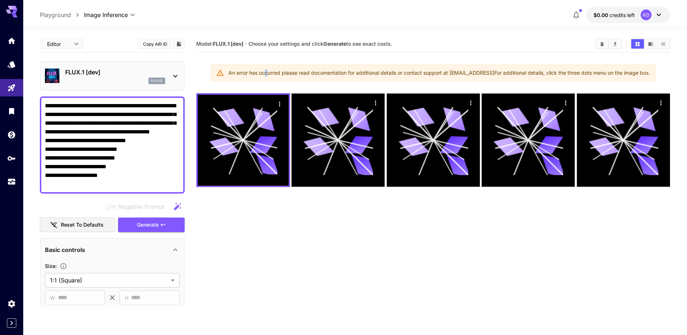
click at [263, 79] on div "An error has occurred please read documentation for additional details or conta…" at bounding box center [440, 72] width 422 height 13
drag, startPoint x: 263, startPoint y: 79, endPoint x: 263, endPoint y: 70, distance: 9.4
click at [263, 70] on div "An error has occurred please read documentation for additional details or conta…" at bounding box center [440, 72] width 422 height 13
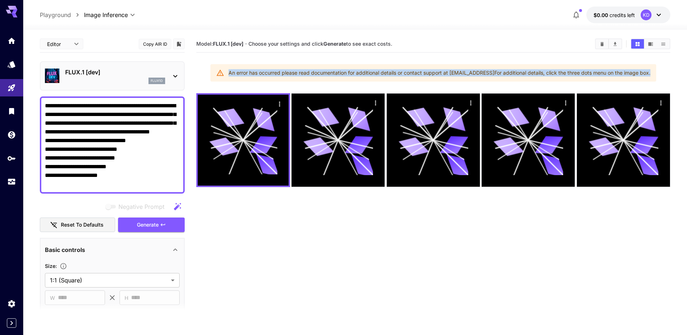
click at [263, 70] on div "An error has occurred please read documentation for additional details or conta…" at bounding box center [440, 72] width 422 height 13
click at [260, 71] on div "An error has occurred please read documentation for additional details or conta…" at bounding box center [440, 72] width 422 height 13
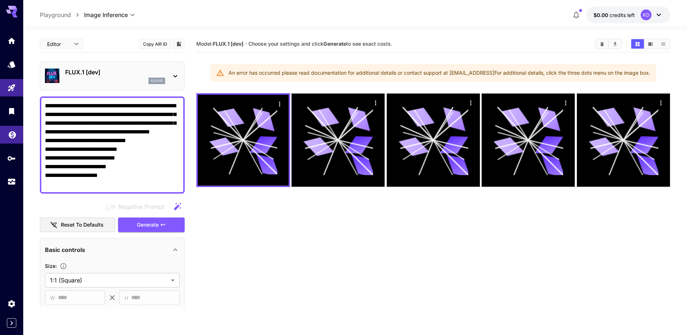
click at [11, 139] on link at bounding box center [11, 135] width 23 height 18
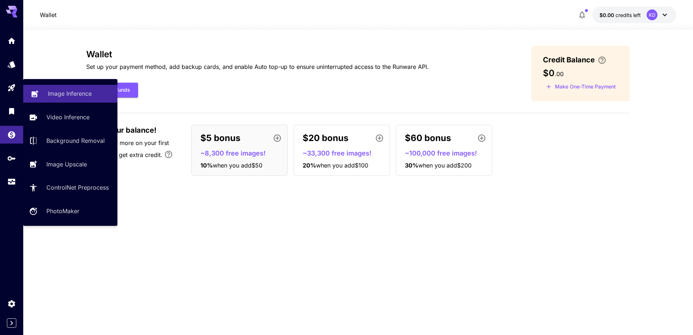
click at [47, 92] on link "Image Inference" at bounding box center [70, 94] width 94 height 18
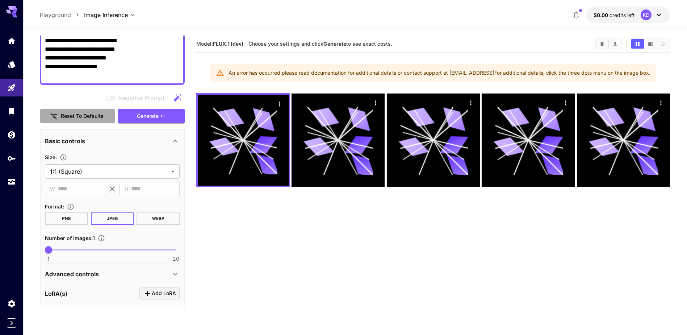
click at [84, 113] on button "Reset to defaults" at bounding box center [77, 116] width 75 height 15
type input "***"
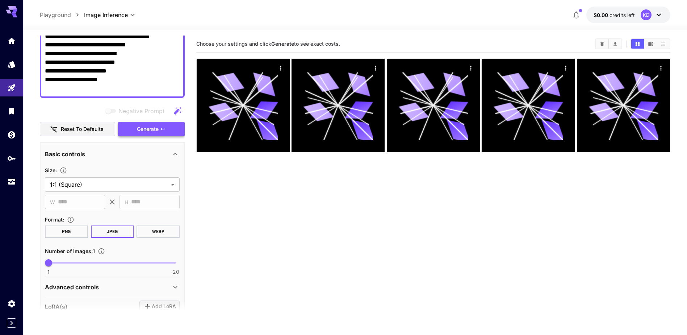
scroll to position [72, 0]
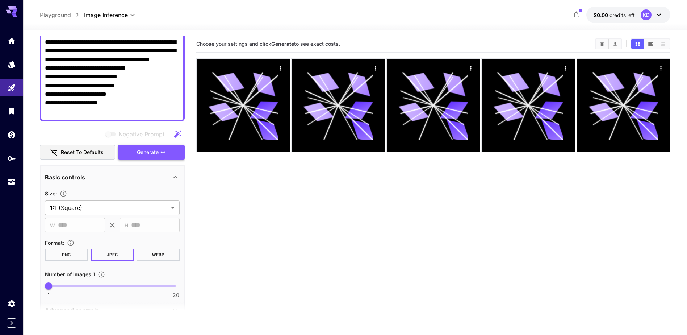
click at [157, 151] on span "Generate" at bounding box center [148, 152] width 22 height 9
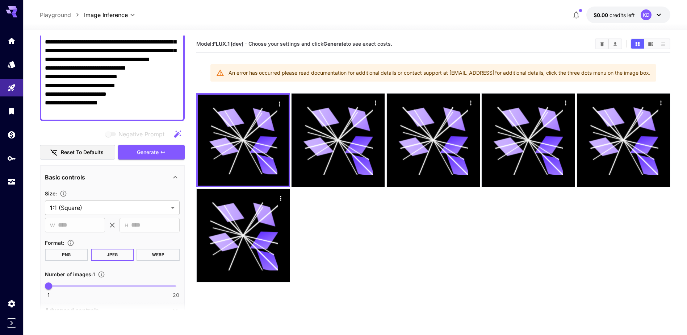
click at [258, 78] on div "An error has occurred please read documentation for additional details or conta…" at bounding box center [440, 72] width 422 height 13
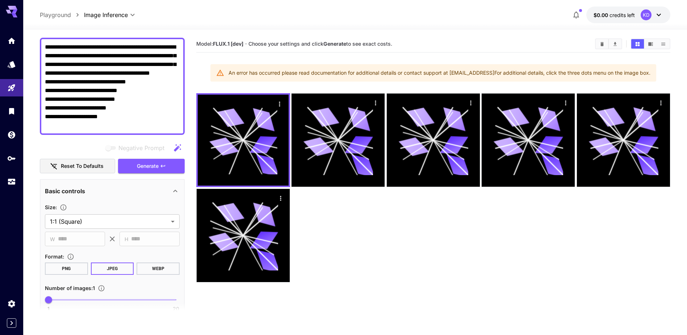
scroll to position [0, 0]
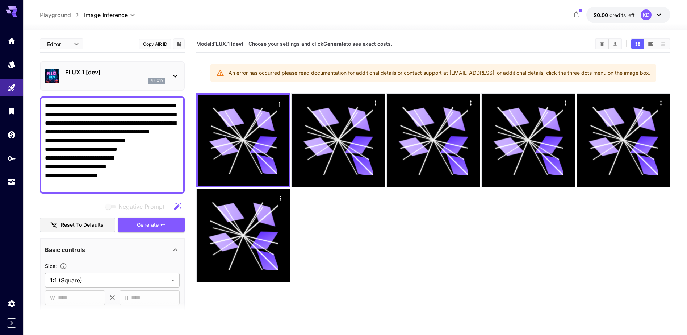
click at [167, 75] on div "FLUX.1 [dev] flux1d" at bounding box center [112, 76] width 135 height 22
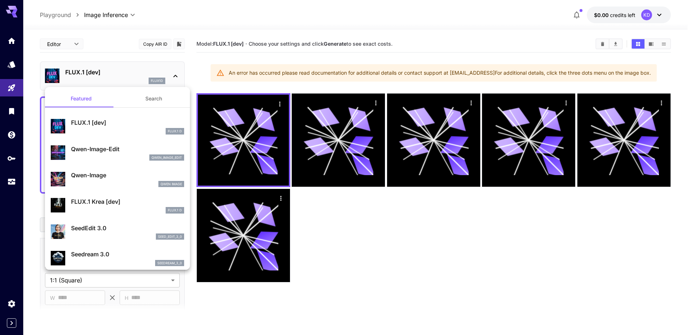
click at [115, 183] on div "Qwen Image" at bounding box center [127, 184] width 113 height 7
type input "**"
type input "***"
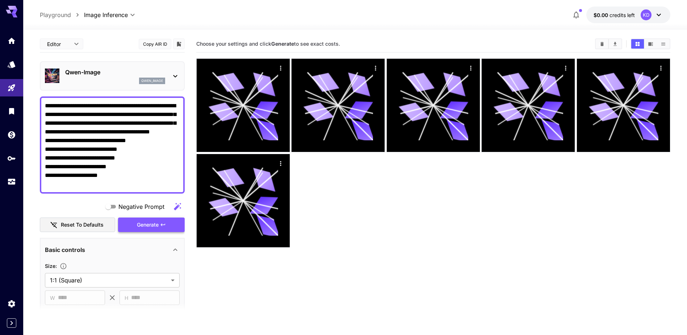
click at [146, 222] on span "Generate" at bounding box center [148, 224] width 22 height 9
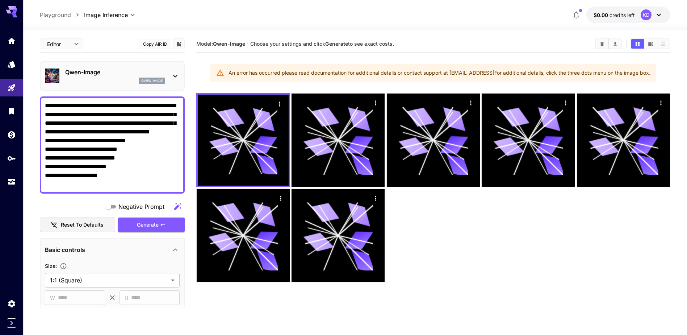
click at [14, 30] on div at bounding box center [11, 105] width 23 height 176
click at [14, 12] on icon at bounding box center [15, 12] width 6 height 4
click at [14, 42] on icon "Home" at bounding box center [11, 38] width 9 height 9
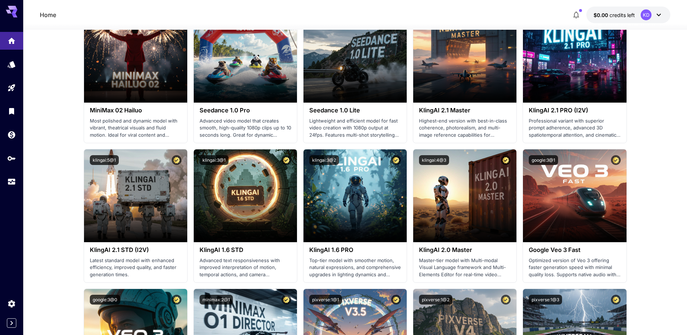
scroll to position [254, 0]
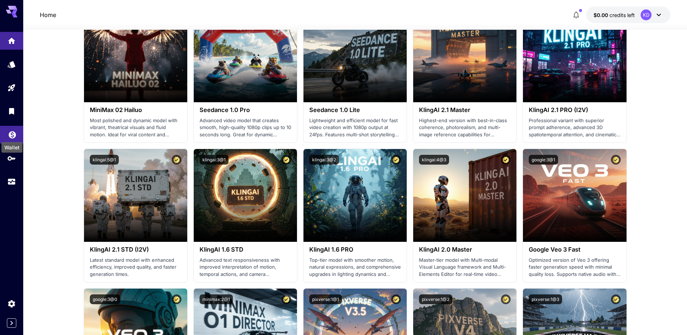
click at [16, 134] on icon "Wallet" at bounding box center [12, 134] width 9 height 9
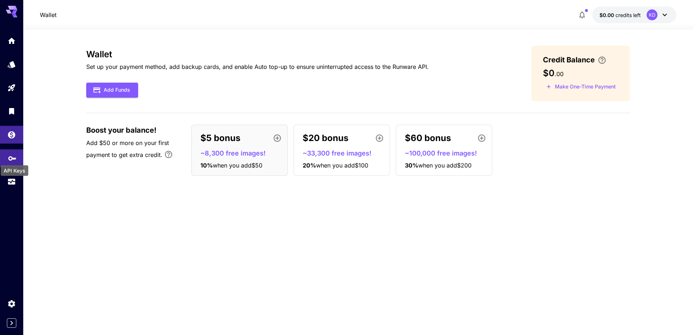
click at [10, 163] on div "API Keys" at bounding box center [14, 168] width 29 height 16
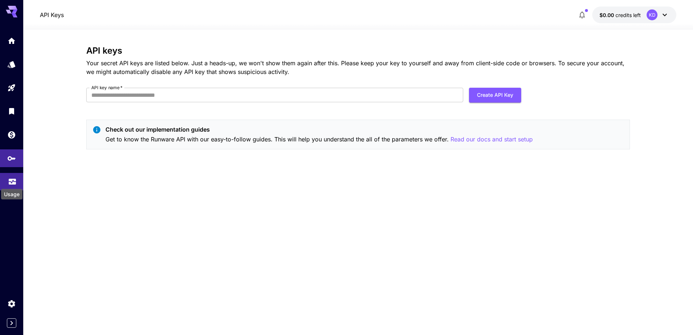
click at [9, 180] on icon "Usage" at bounding box center [12, 179] width 9 height 9
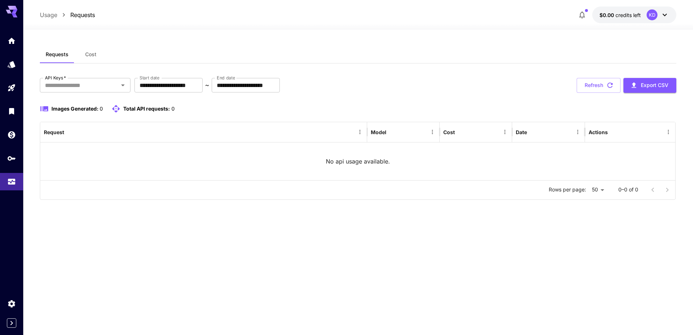
click at [17, 18] on div at bounding box center [11, 105] width 23 height 176
click at [13, 14] on icon at bounding box center [15, 15] width 6 height 4
click at [13, 43] on icon "Home" at bounding box center [12, 39] width 9 height 9
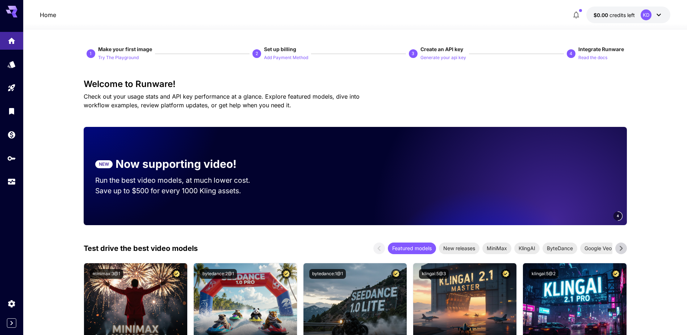
click at [628, 7] on button "$0.00 credits left KD" at bounding box center [629, 15] width 84 height 17
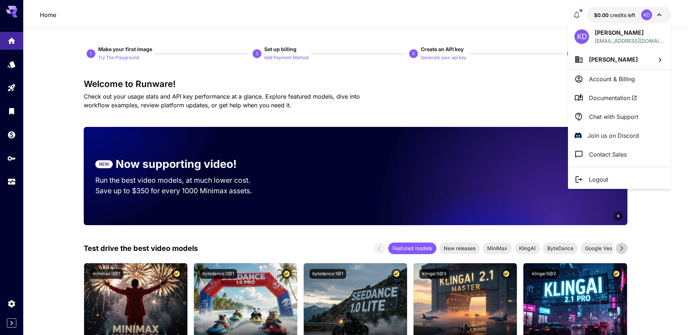
click at [604, 177] on p "Logout" at bounding box center [598, 179] width 19 height 9
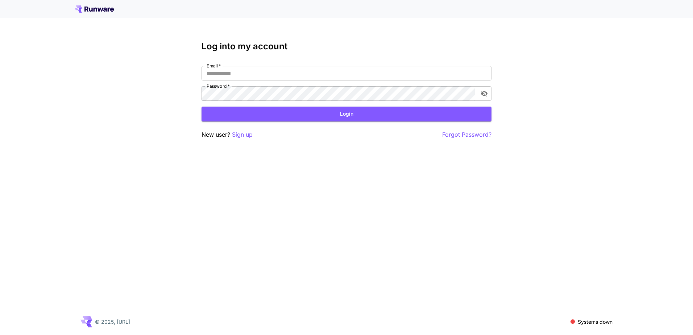
click at [100, 13] on div at bounding box center [346, 9] width 693 height 18
click at [91, 4] on div at bounding box center [346, 9] width 693 height 18
click at [89, 11] on icon at bounding box center [94, 8] width 39 height 7
click at [107, 13] on div at bounding box center [346, 9] width 693 height 18
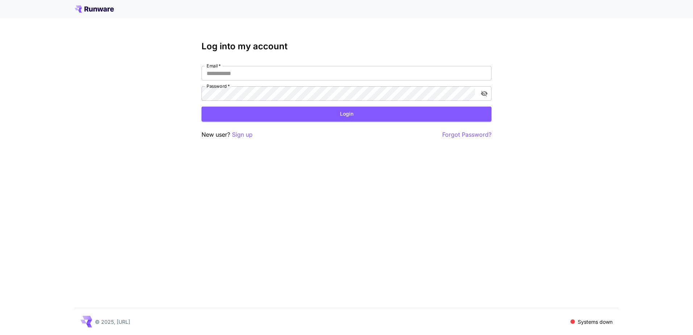
drag, startPoint x: 107, startPoint y: 13, endPoint x: 88, endPoint y: 4, distance: 20.3
click at [87, 14] on div at bounding box center [346, 9] width 693 height 18
click at [570, 320] on span at bounding box center [572, 321] width 5 height 5
drag, startPoint x: 613, startPoint y: 321, endPoint x: 542, endPoint y: 316, distance: 71.2
click at [542, 316] on div "© 2025, Runware.ai Systems down" at bounding box center [347, 321] width 544 height 27
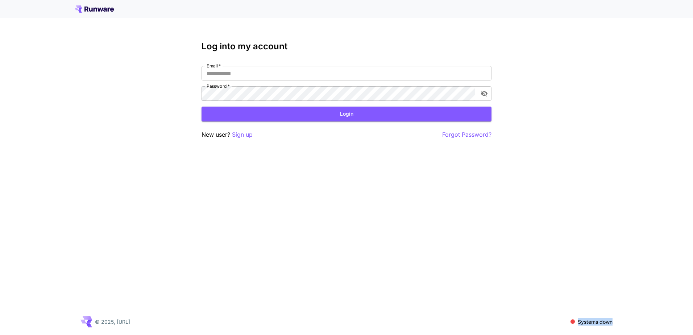
click at [97, 8] on icon at bounding box center [94, 8] width 39 height 7
drag, startPoint x: 607, startPoint y: 326, endPoint x: 567, endPoint y: 327, distance: 39.9
click at [567, 327] on div "Log into my account Email   * Email   * Password   * Password   * Login New use…" at bounding box center [346, 167] width 693 height 335
copy div "Systems down"
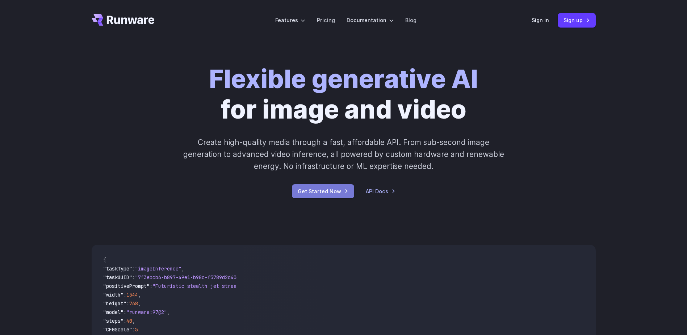
click at [328, 190] on link "Get Started Now" at bounding box center [323, 191] width 62 height 14
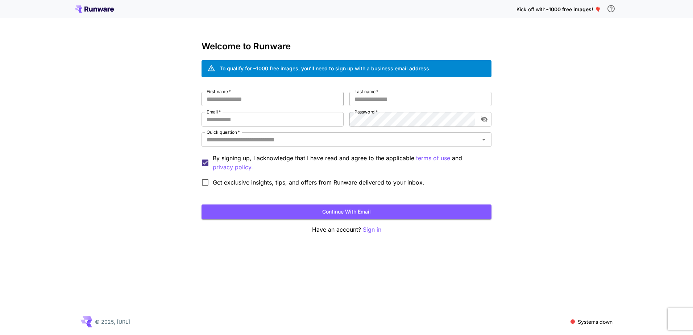
click at [255, 98] on input "First name   *" at bounding box center [272, 99] width 142 height 14
type input "*****"
type input "******"
type input "*"
type input "**********"
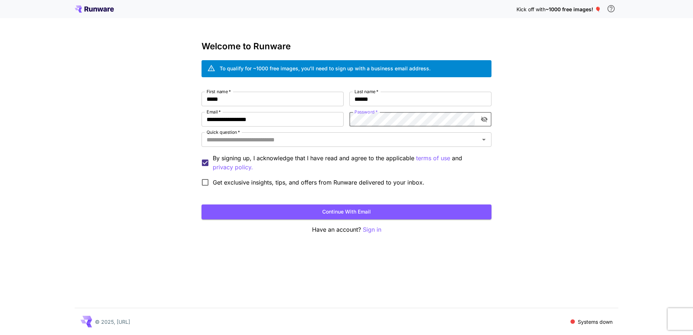
click at [521, 121] on div "**********" at bounding box center [346, 167] width 693 height 335
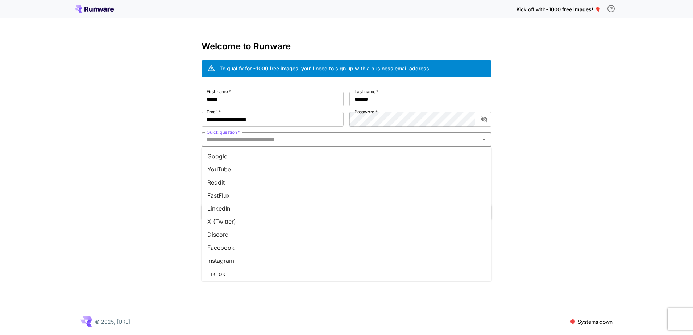
click at [255, 140] on input "Quick question   *" at bounding box center [341, 139] width 274 height 10
click at [236, 158] on li "Google" at bounding box center [346, 156] width 290 height 13
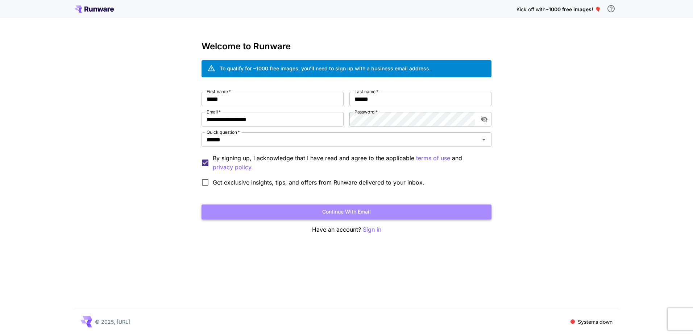
click at [305, 212] on button "Continue with email" at bounding box center [346, 211] width 290 height 15
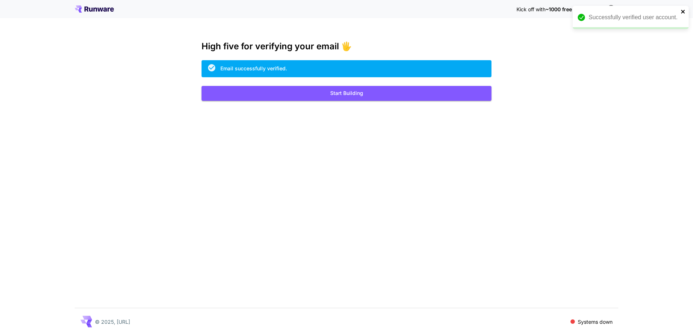
click at [682, 12] on icon "close" at bounding box center [683, 12] width 4 height 4
click at [340, 95] on button "Start Building" at bounding box center [346, 93] width 290 height 15
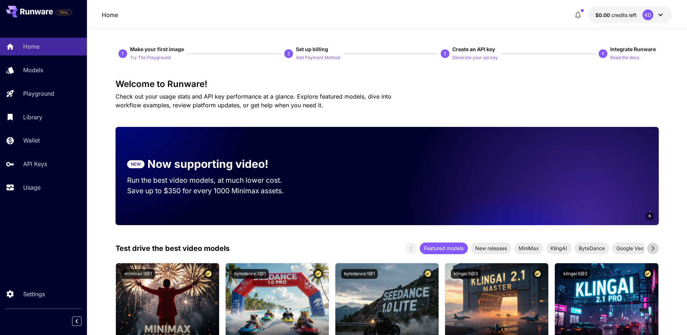
click at [37, 5] on div "TRIAL" at bounding box center [43, 11] width 87 height 23
click at [43, 14] on icon at bounding box center [43, 12] width 4 height 5
click at [575, 13] on icon "button" at bounding box center [578, 15] width 9 height 9
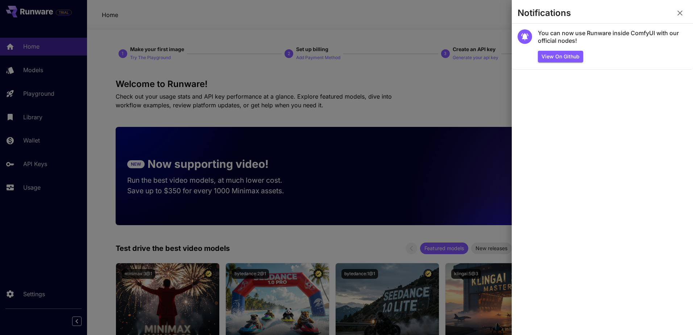
click at [677, 11] on icon "button" at bounding box center [679, 13] width 9 height 9
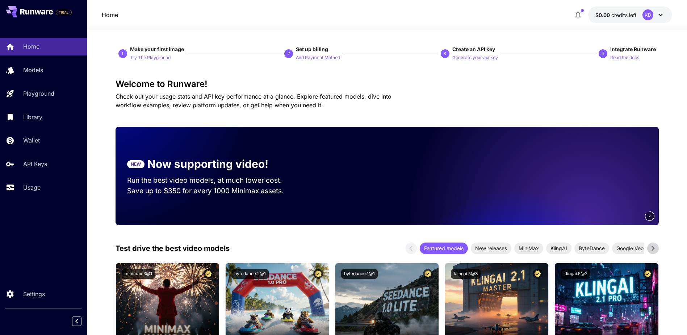
click at [641, 18] on button "$0.00 credits left KD" at bounding box center [630, 15] width 84 height 17
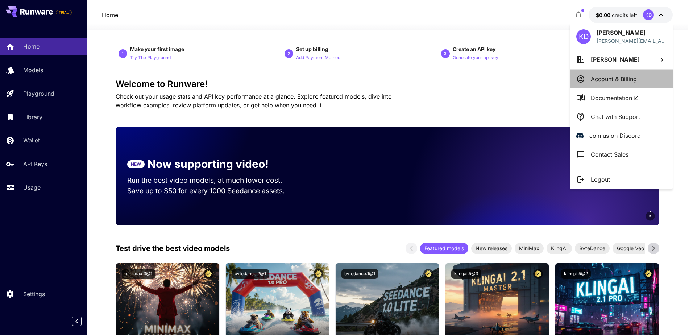
click at [616, 73] on li "Account & Billing" at bounding box center [621, 79] width 103 height 19
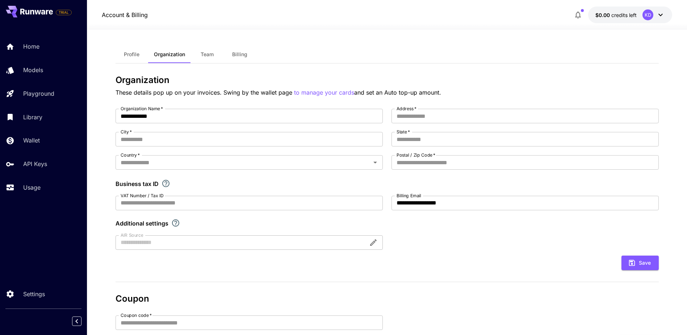
click at [128, 54] on span "Profile" at bounding box center [132, 54] width 16 height 7
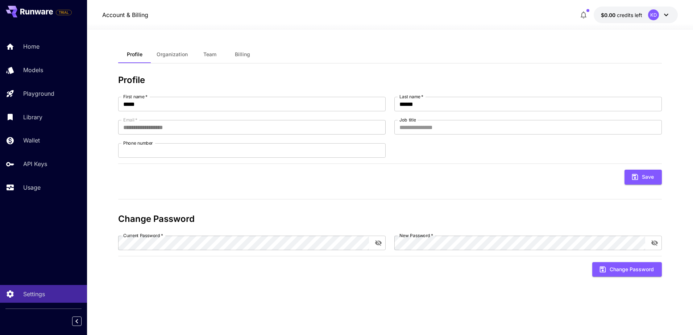
click at [254, 54] on button "Billing" at bounding box center [242, 54] width 33 height 17
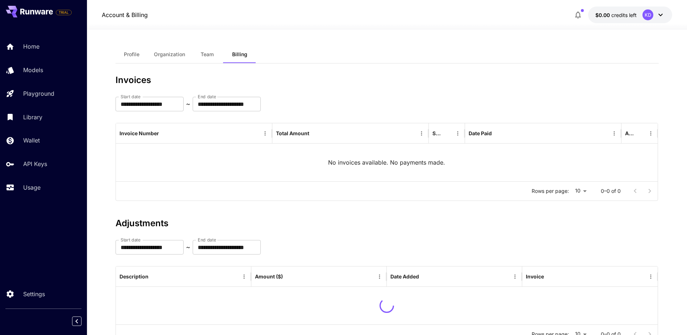
click at [221, 55] on button "Team" at bounding box center [207, 54] width 33 height 17
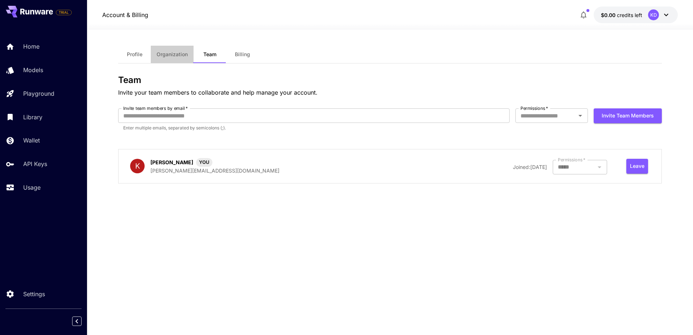
click at [182, 54] on span "Organization" at bounding box center [172, 54] width 31 height 7
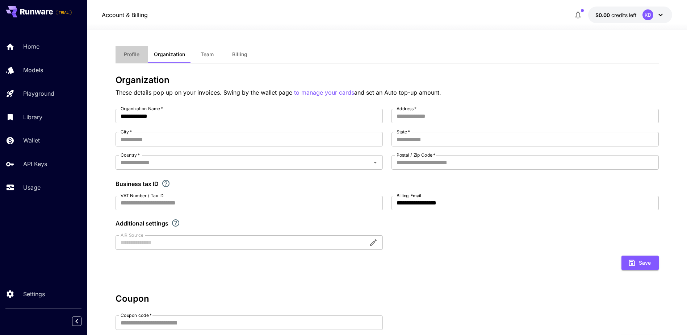
click at [143, 49] on button "Profile" at bounding box center [132, 54] width 33 height 17
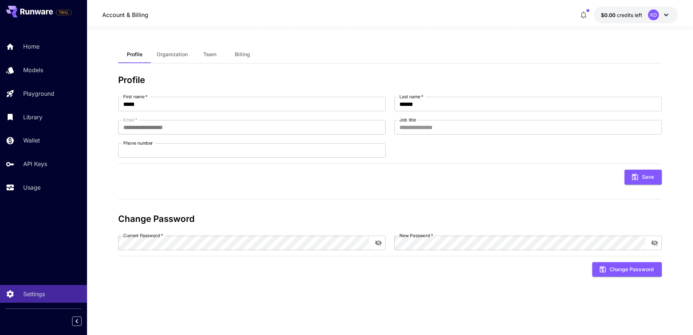
click at [180, 53] on span "Organization" at bounding box center [172, 54] width 31 height 7
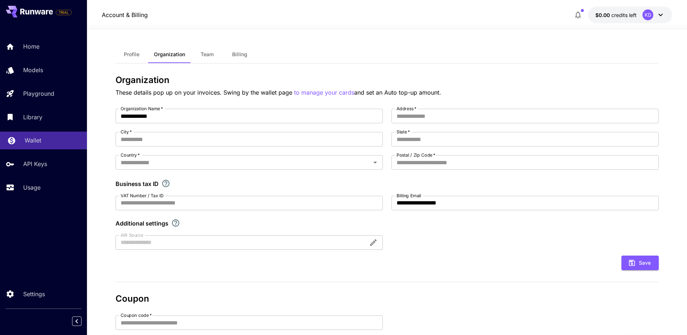
drag, startPoint x: 44, startPoint y: 138, endPoint x: 49, endPoint y: 137, distance: 4.7
click at [44, 138] on div "Wallet" at bounding box center [53, 140] width 57 height 9
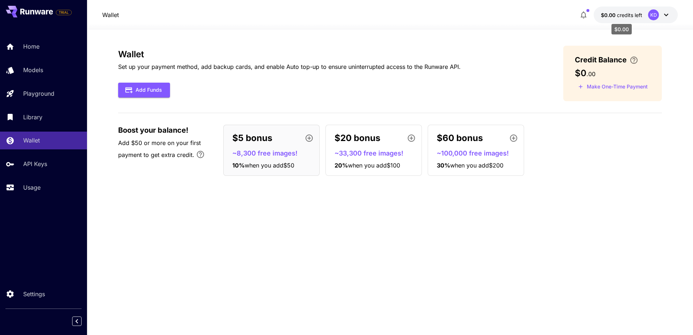
click at [634, 17] on span "credits left" at bounding box center [629, 15] width 25 height 6
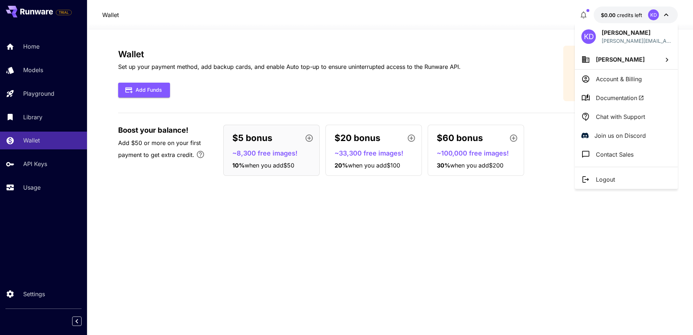
click at [633, 16] on div at bounding box center [346, 167] width 693 height 335
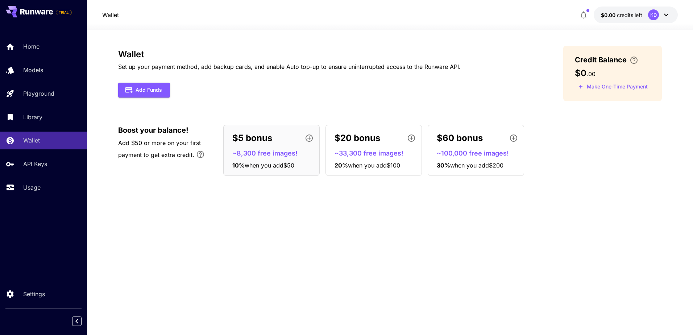
click at [633, 16] on span "credits left" at bounding box center [629, 15] width 25 height 6
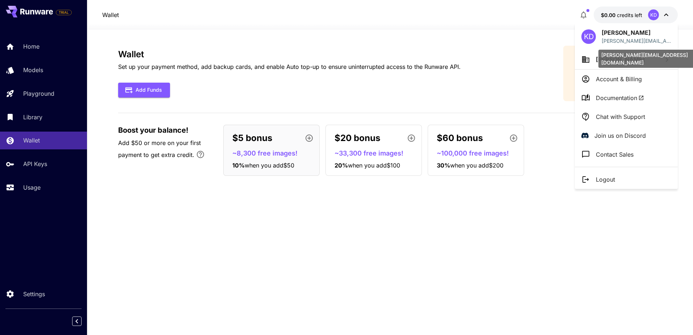
click at [633, 41] on p "karol@voiceclip.pl" at bounding box center [637, 41] width 70 height 8
click at [31, 47] on div at bounding box center [346, 167] width 693 height 335
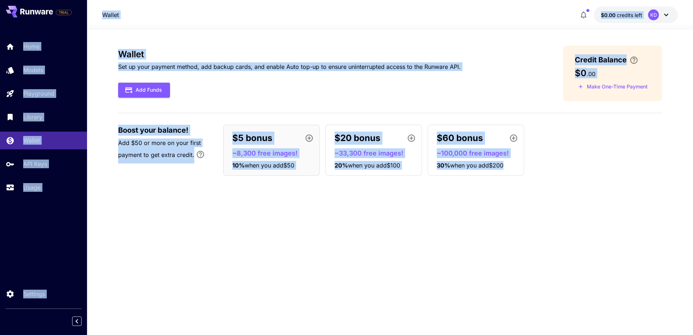
drag, startPoint x: 31, startPoint y: 47, endPoint x: 111, endPoint y: 71, distance: 84.0
click at [111, 71] on section "Wallet Set up your payment method, add backup cards, and enable Auto top-up to …" at bounding box center [390, 182] width 606 height 305
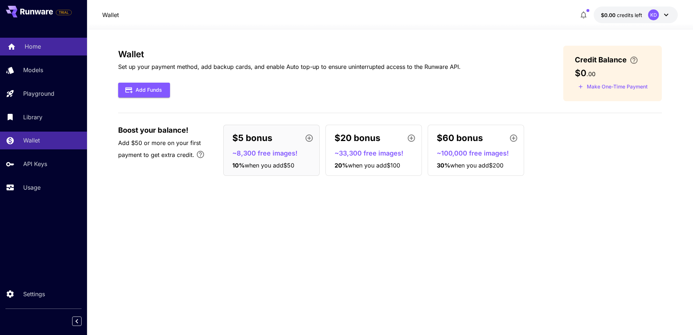
click at [44, 43] on div "Home" at bounding box center [53, 46] width 57 height 9
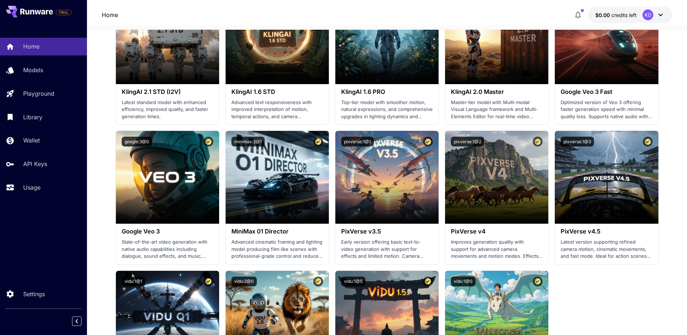
scroll to position [435, 0]
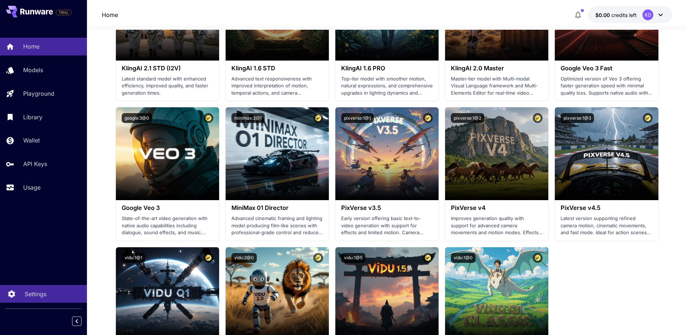
click at [32, 288] on link "Settings" at bounding box center [43, 294] width 87 height 18
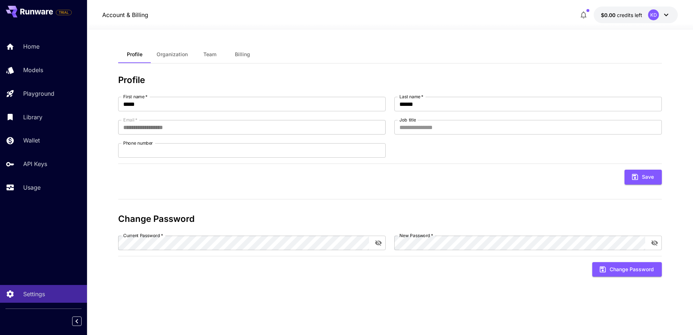
click at [175, 58] on button "Organization" at bounding box center [172, 54] width 43 height 17
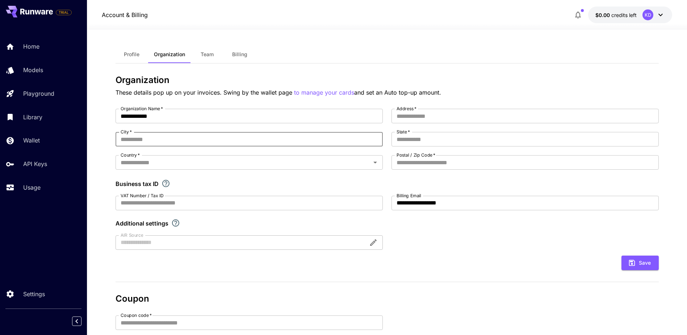
click at [155, 141] on input "City   *" at bounding box center [249, 139] width 267 height 14
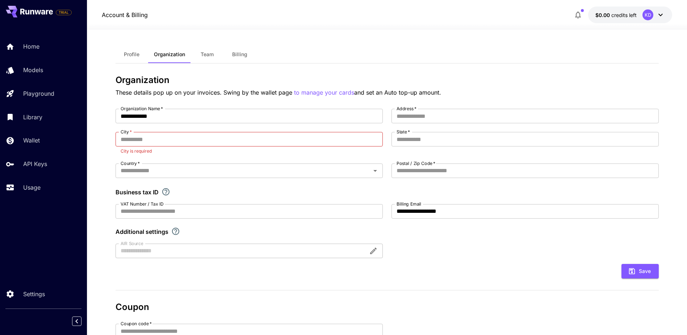
click at [105, 134] on section "**********" at bounding box center [387, 240] width 600 height 421
click at [204, 52] on span "Team" at bounding box center [207, 54] width 13 height 7
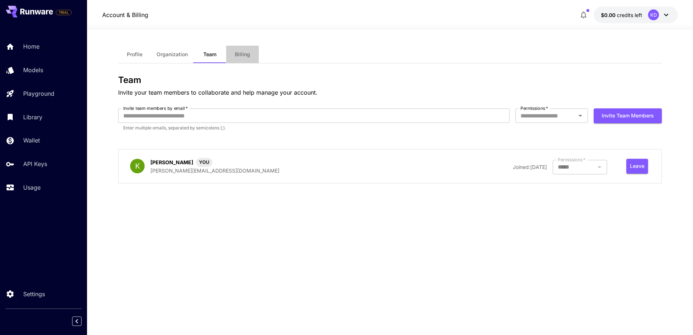
click at [241, 55] on span "Billing" at bounding box center [242, 54] width 15 height 7
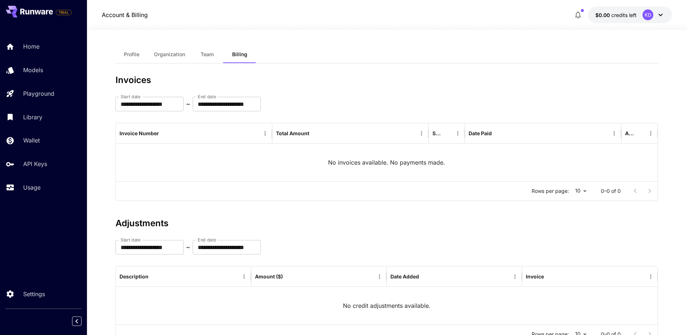
click at [220, 53] on button "Team" at bounding box center [207, 54] width 33 height 17
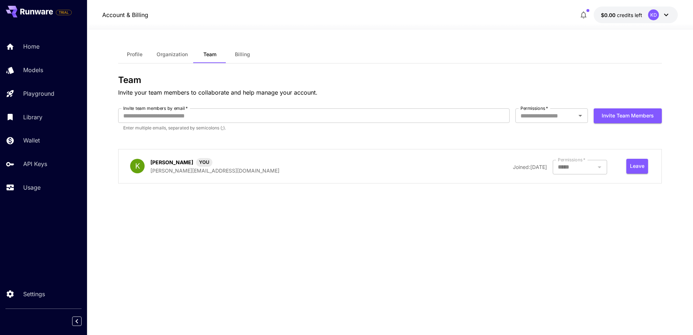
click at [129, 55] on span "Profile" at bounding box center [135, 54] width 16 height 7
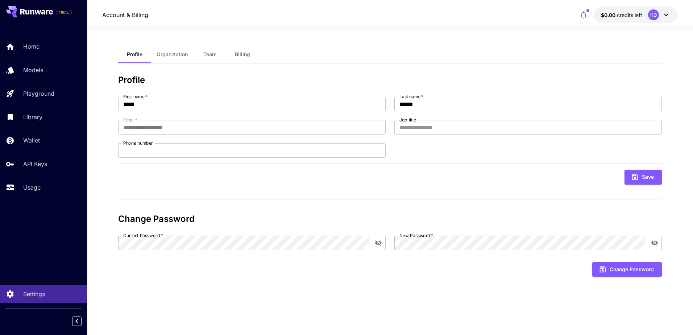
drag, startPoint x: 47, startPoint y: 46, endPoint x: 49, endPoint y: 12, distance: 33.4
click at [47, 46] on div "Home" at bounding box center [52, 46] width 58 height 9
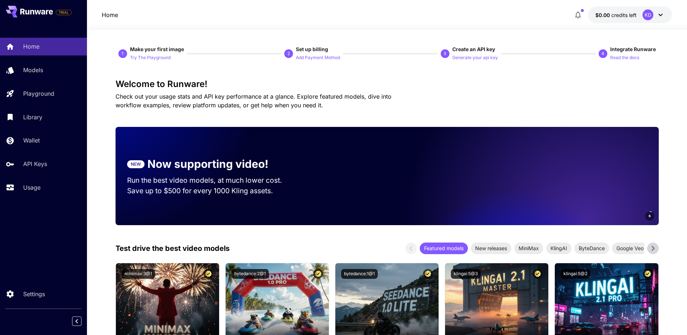
click at [48, 12] on icon at bounding box center [36, 12] width 33 height 6
click at [63, 11] on span "TRIAL" at bounding box center [63, 12] width 15 height 5
click at [39, 16] on button at bounding box center [29, 12] width 47 height 12
click at [68, 16] on span "TRIAL" at bounding box center [64, 12] width 16 height 9
click at [624, 13] on span "credits left" at bounding box center [624, 15] width 25 height 6
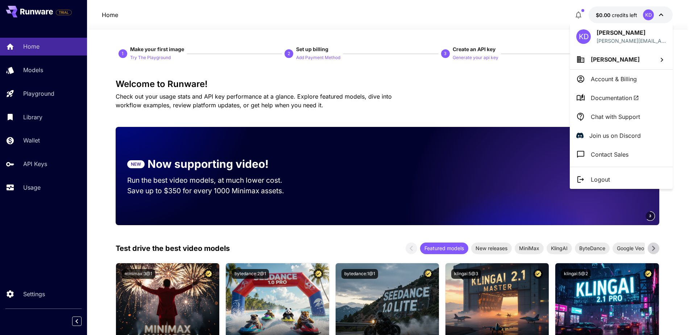
click at [624, 14] on div at bounding box center [346, 167] width 693 height 335
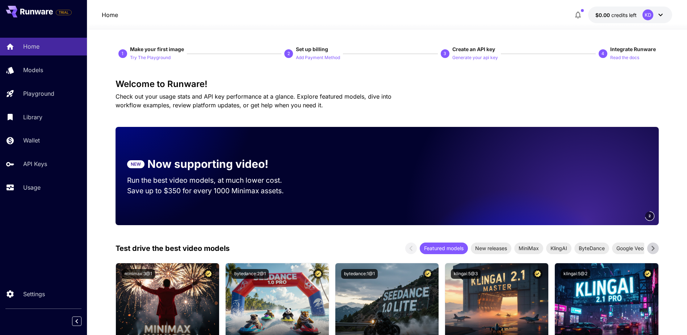
click at [649, 15] on div "KD" at bounding box center [648, 14] width 11 height 11
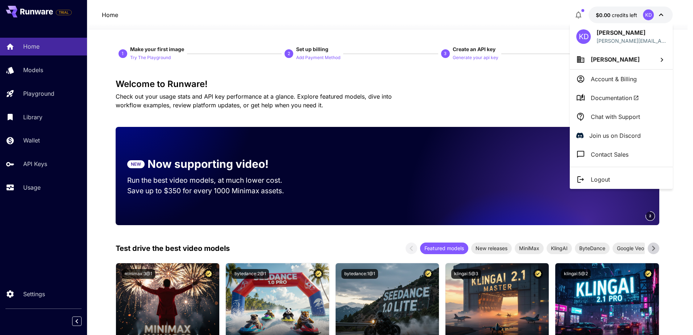
click at [649, 15] on div at bounding box center [346, 167] width 693 height 335
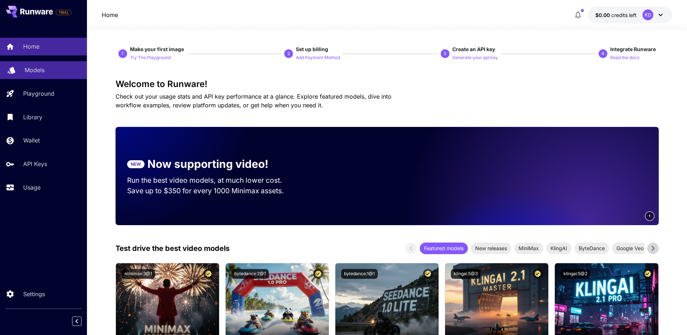
click at [47, 73] on div "Models" at bounding box center [53, 70] width 57 height 9
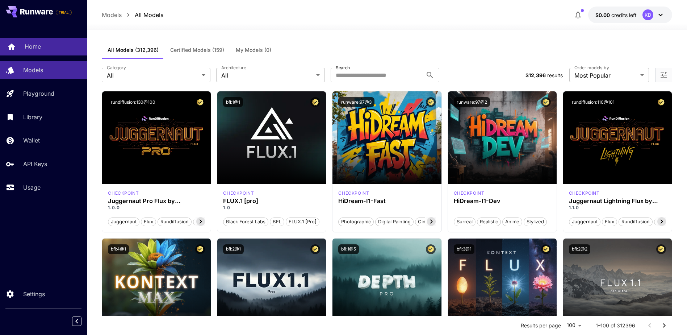
click at [53, 40] on link "Home" at bounding box center [43, 47] width 87 height 18
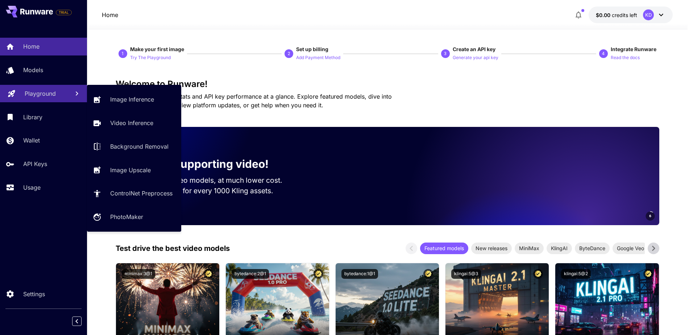
click at [47, 91] on p "Playground" at bounding box center [40, 93] width 31 height 9
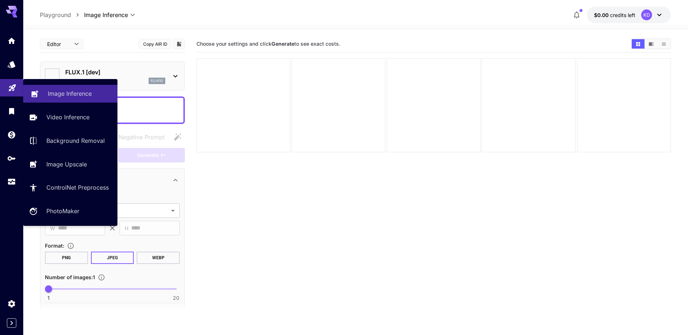
type input "**********"
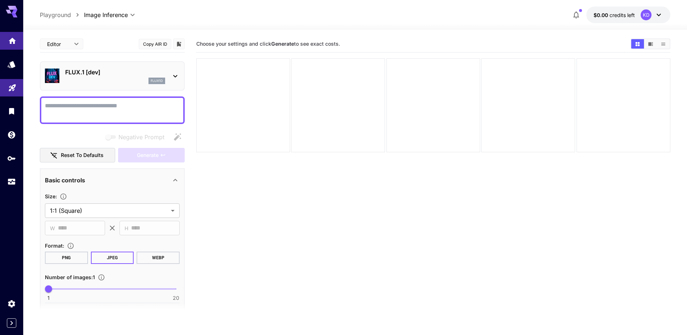
click at [7, 33] on link at bounding box center [11, 41] width 23 height 18
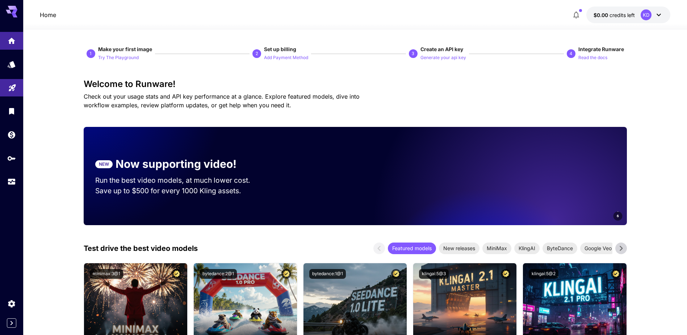
click at [13, 17] on icon at bounding box center [12, 12] width 12 height 12
click at [16, 14] on icon at bounding box center [12, 12] width 12 height 12
click at [638, 15] on button "$0.00 credits left KD" at bounding box center [629, 15] width 84 height 17
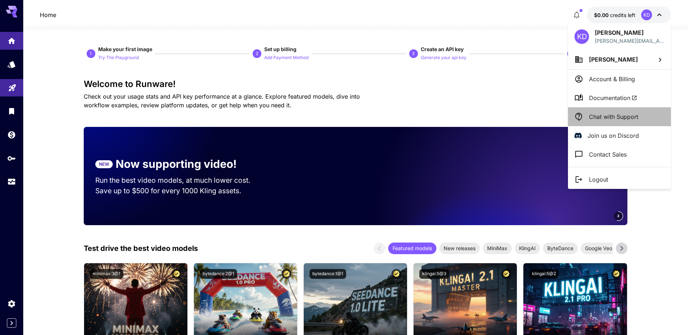
click at [609, 118] on p "Chat with Support" at bounding box center [613, 116] width 49 height 9
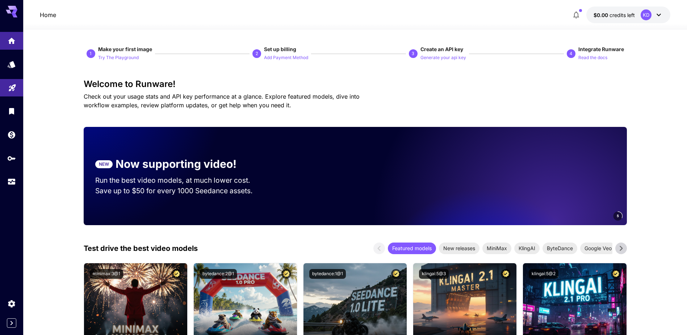
click at [637, 16] on button "$0.00 credits left KD" at bounding box center [629, 15] width 84 height 17
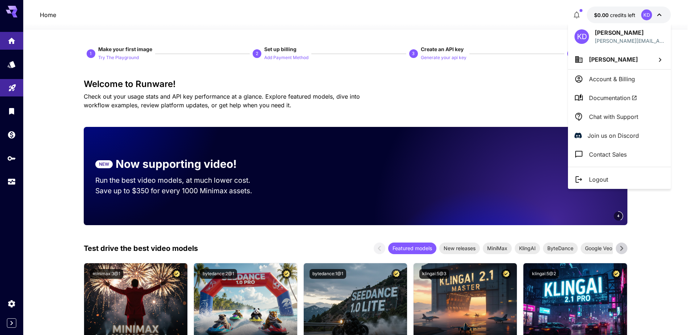
drag, startPoint x: 674, startPoint y: 31, endPoint x: 670, endPoint y: 28, distance: 5.2
click at [674, 31] on div at bounding box center [346, 167] width 693 height 335
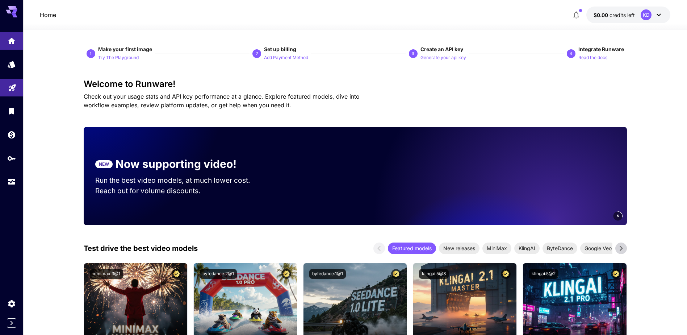
click at [654, 16] on div "KD" at bounding box center [652, 14] width 22 height 11
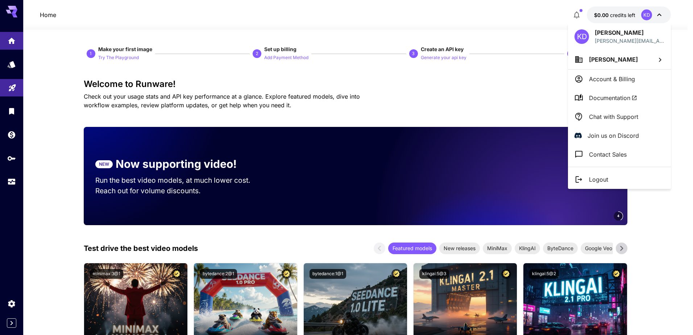
click at [654, 16] on div at bounding box center [346, 167] width 693 height 335
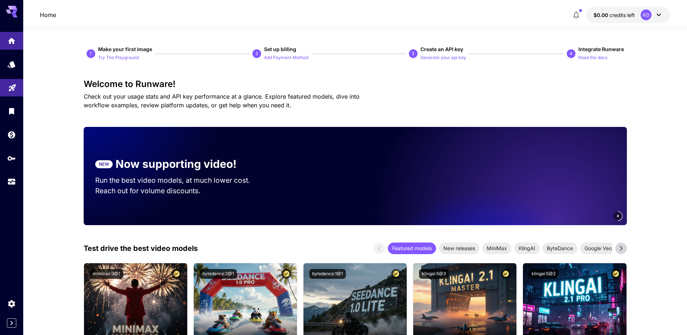
click at [650, 14] on div "KD" at bounding box center [646, 14] width 11 height 11
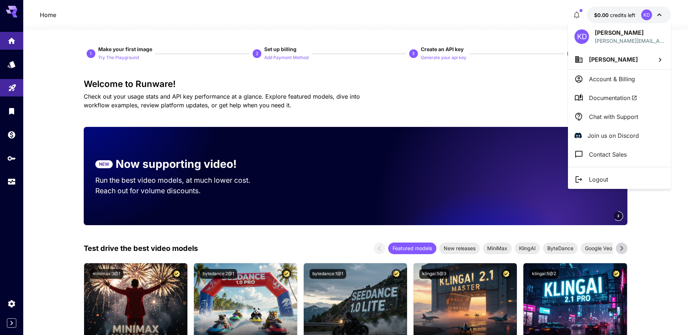
click at [579, 13] on div at bounding box center [346, 167] width 693 height 335
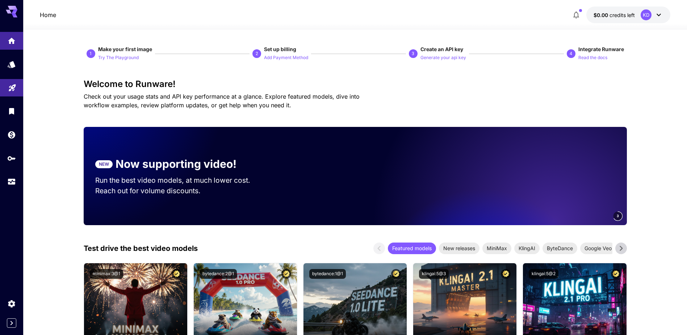
click at [579, 12] on icon "button" at bounding box center [576, 15] width 9 height 9
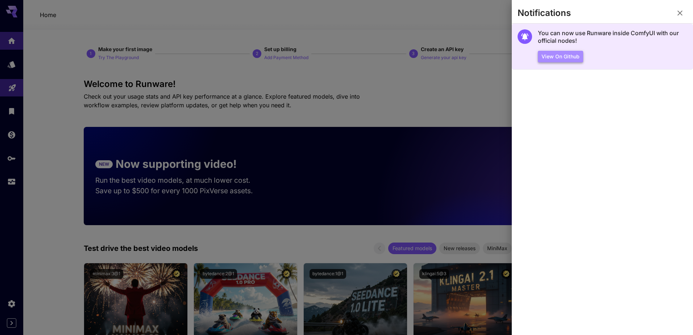
click at [569, 57] on button "View on Github" at bounding box center [560, 57] width 45 height 12
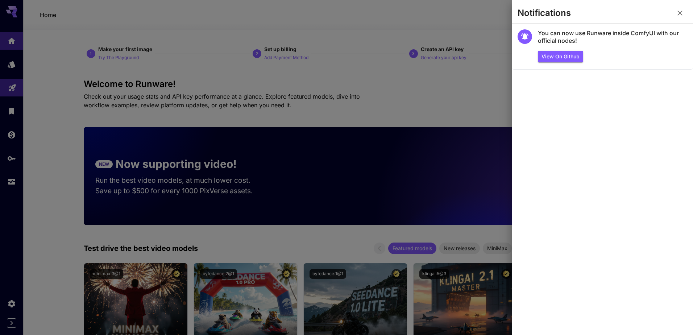
click at [461, 85] on div at bounding box center [346, 167] width 693 height 335
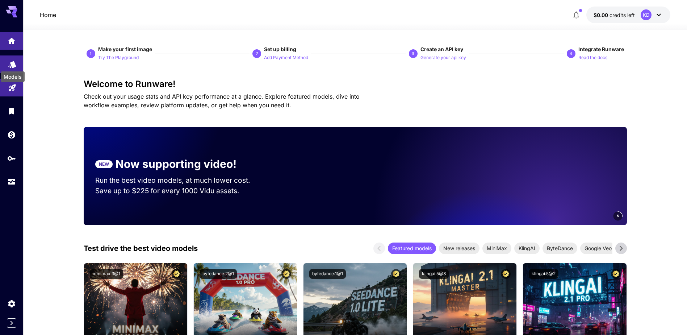
click at [13, 62] on icon "Models" at bounding box center [12, 62] width 8 height 7
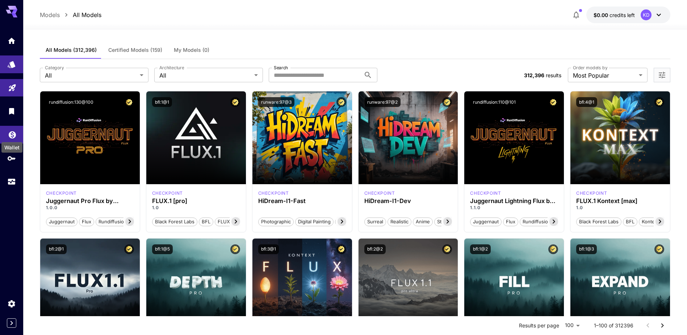
click at [16, 130] on icon "Wallet" at bounding box center [12, 132] width 9 height 9
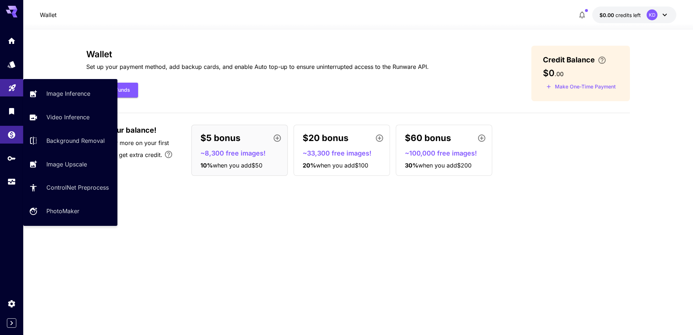
click at [18, 92] on link at bounding box center [11, 88] width 23 height 18
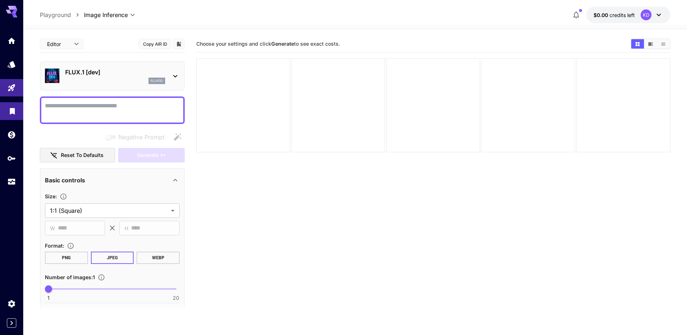
click at [6, 112] on link at bounding box center [11, 111] width 23 height 18
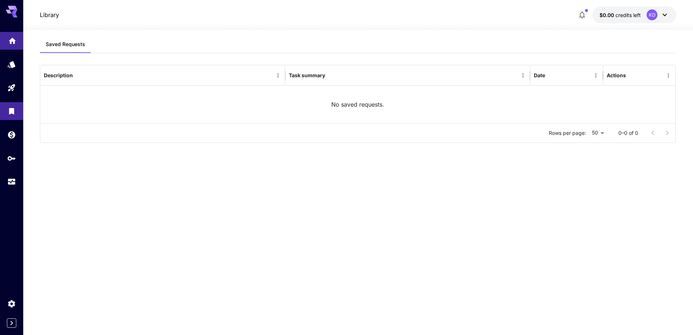
click at [13, 41] on icon "Home" at bounding box center [12, 39] width 7 height 6
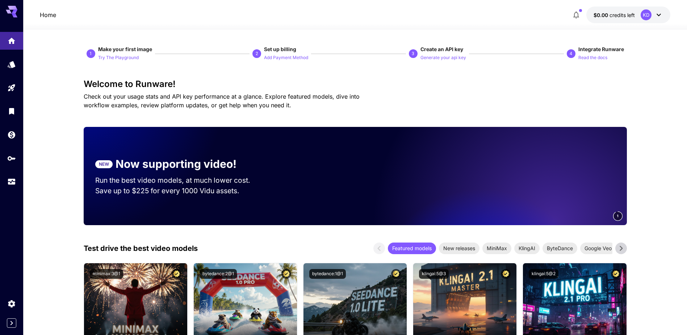
click at [132, 54] on button "Try The Playground" at bounding box center [118, 57] width 41 height 9
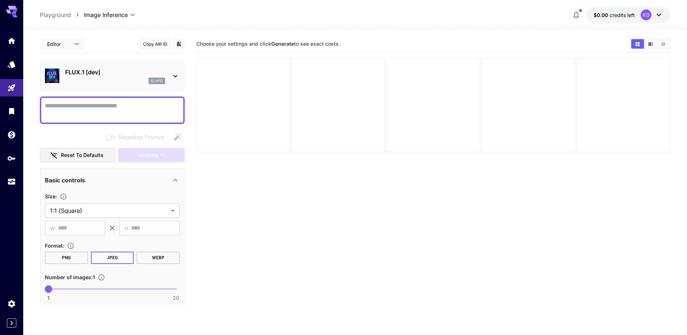
click at [16, 9] on icon at bounding box center [12, 10] width 12 height 8
click at [18, 42] on link at bounding box center [11, 41] width 23 height 18
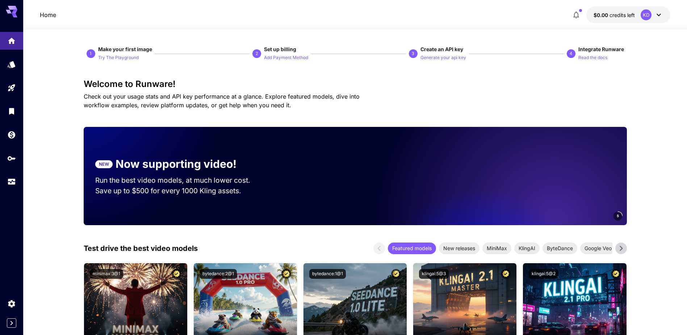
click at [619, 13] on span "credits left" at bounding box center [622, 15] width 25 height 6
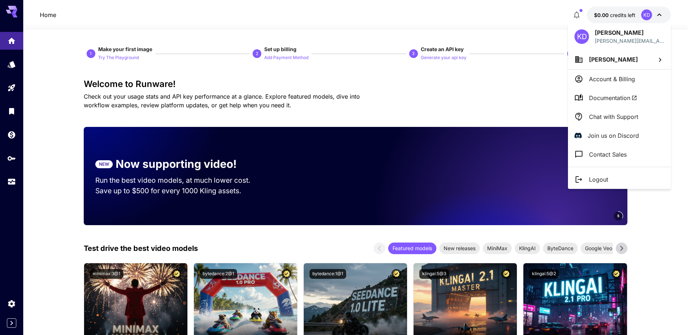
click at [575, 16] on div at bounding box center [346, 167] width 693 height 335
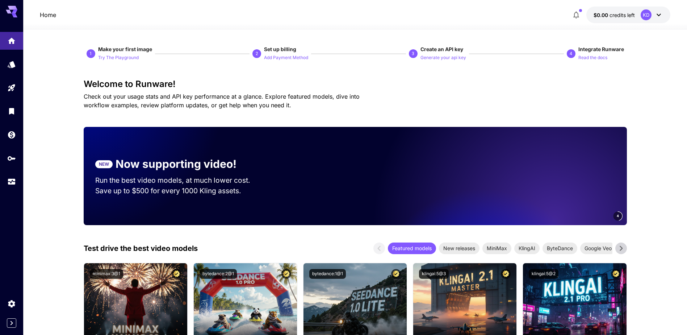
click at [605, 16] on span "$0.00" at bounding box center [602, 15] width 16 height 6
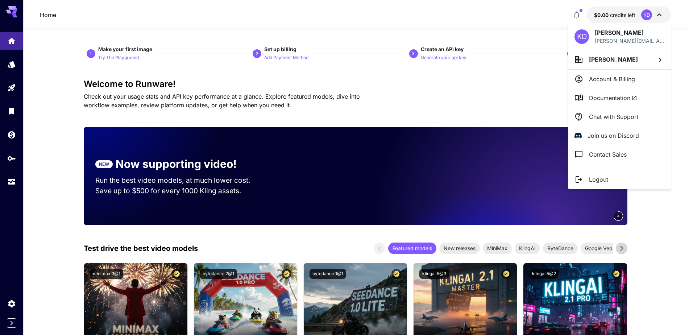
click at [617, 101] on span "Documentation" at bounding box center [613, 97] width 48 height 9
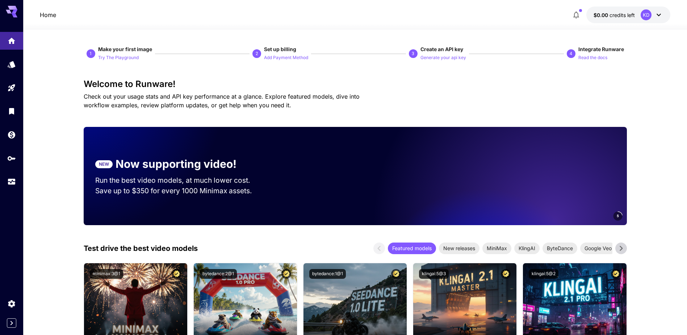
click at [578, 17] on icon "button" at bounding box center [577, 15] width 6 height 7
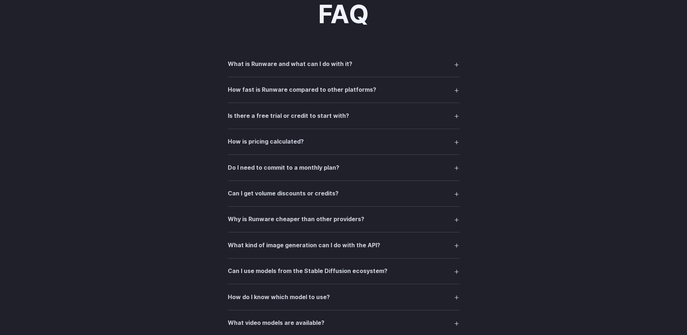
scroll to position [1015, 0]
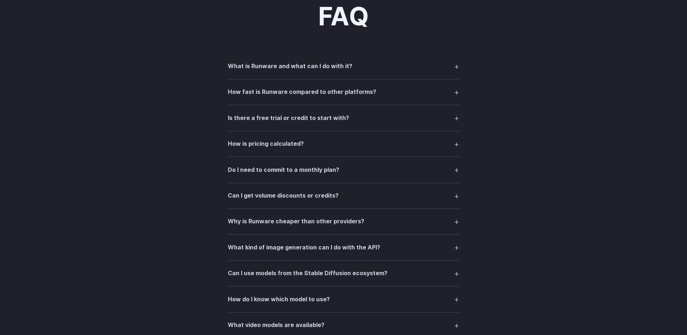
click at [339, 123] on h3 "Is there a free trial or credit to start with?" at bounding box center [288, 117] width 121 height 9
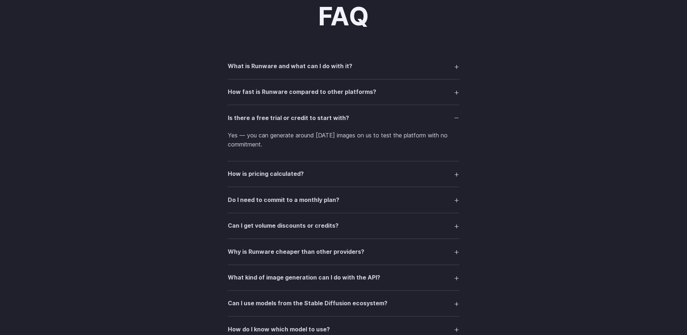
click at [364, 113] on summary "Is there a free trial or credit to start with?" at bounding box center [344, 118] width 232 height 14
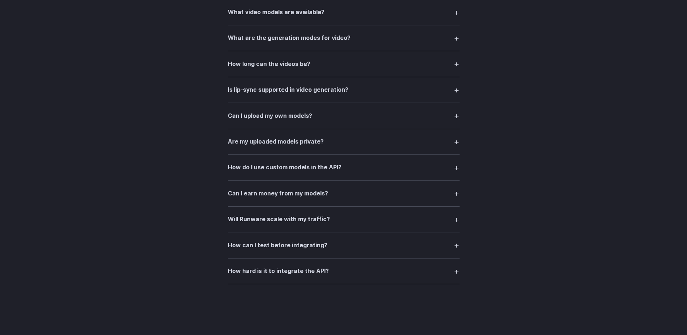
scroll to position [1429, 0]
